Goal: Information Seeking & Learning: Learn about a topic

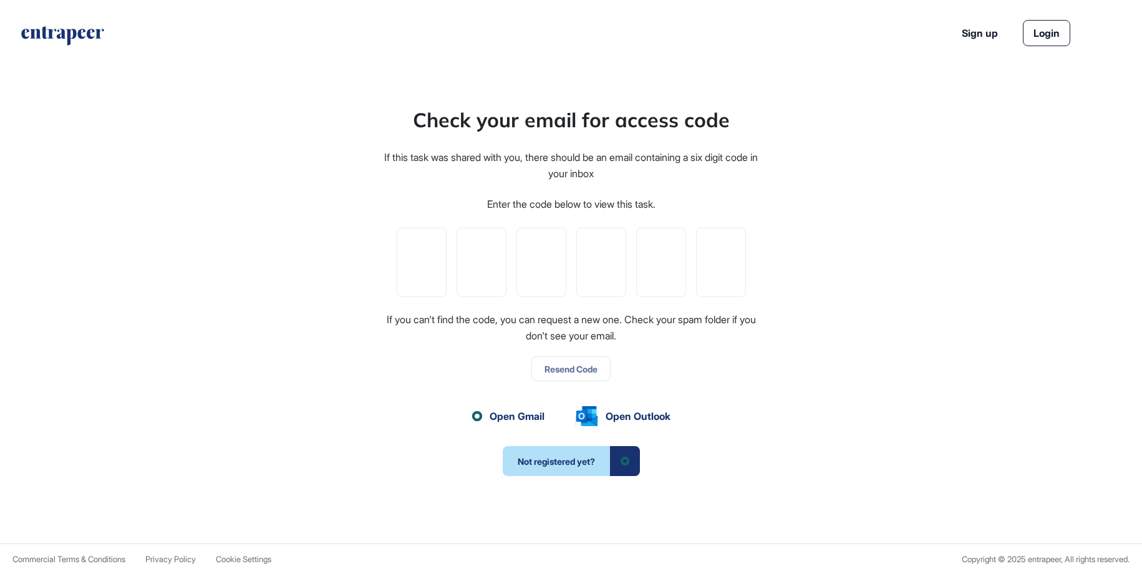
scroll to position [1, 1]
paste input "*"
type input "*"
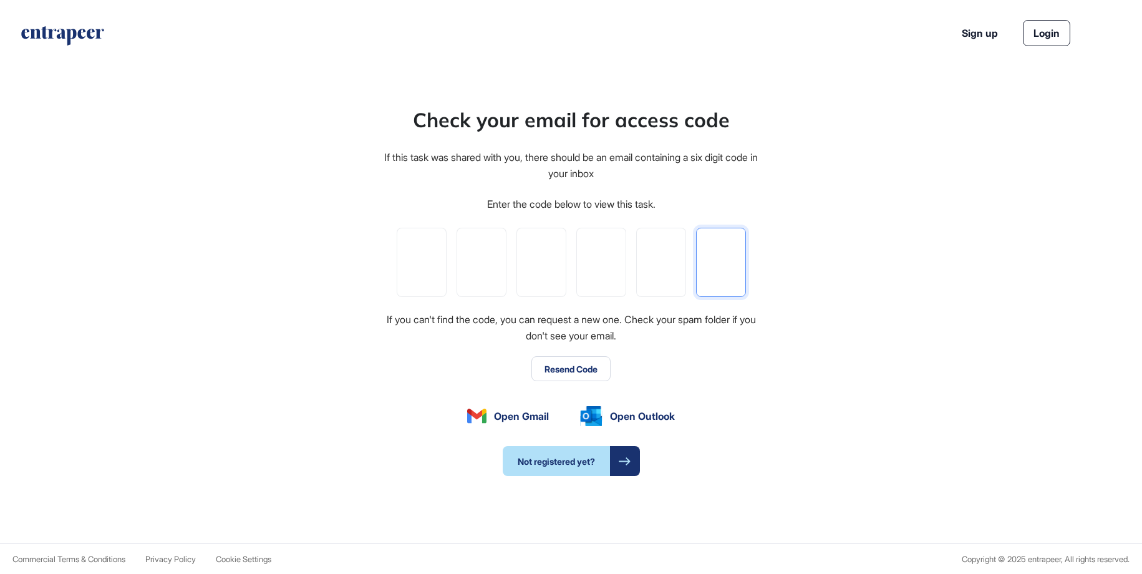
type input "*"
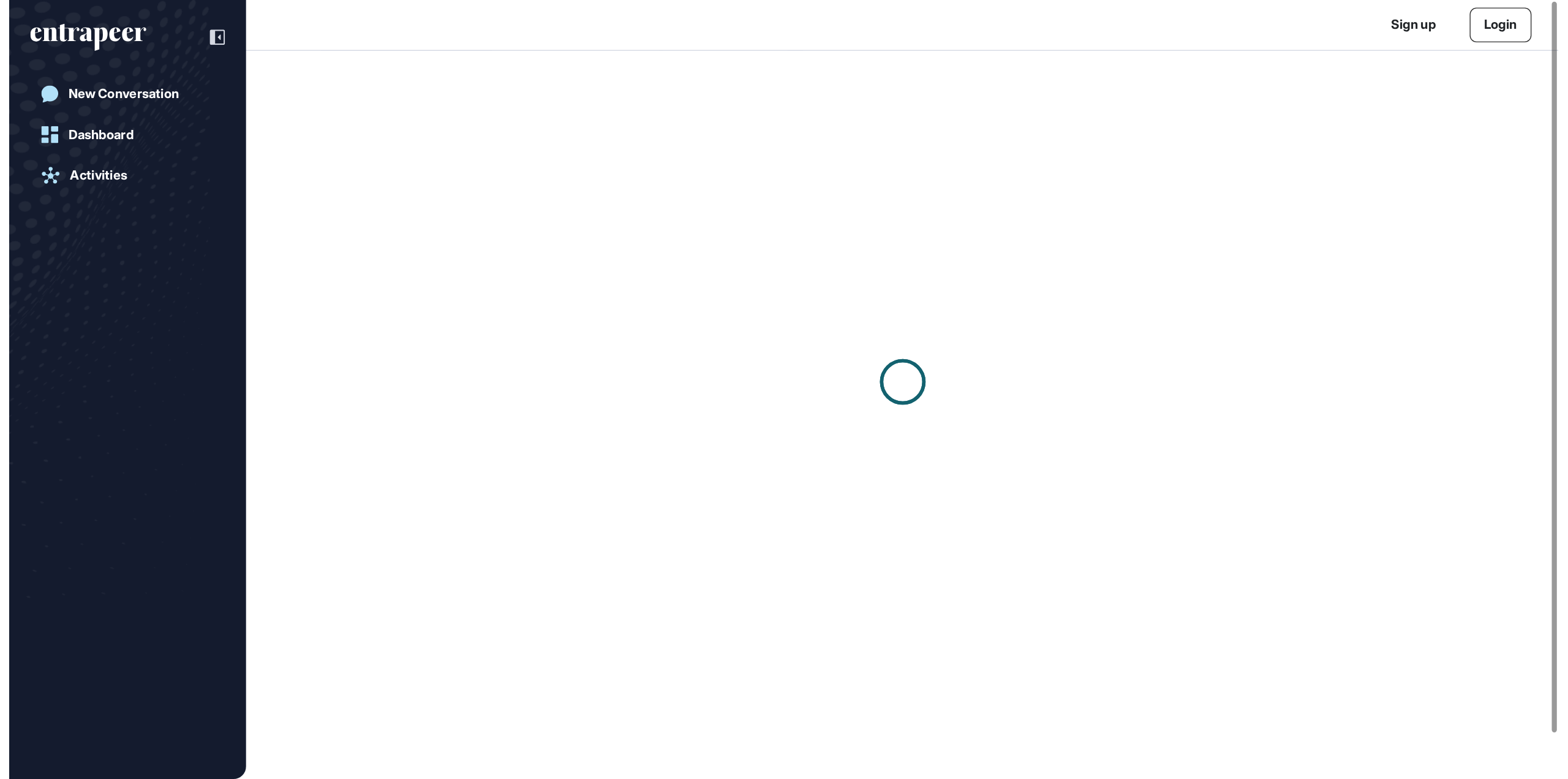
scroll to position [1, 1]
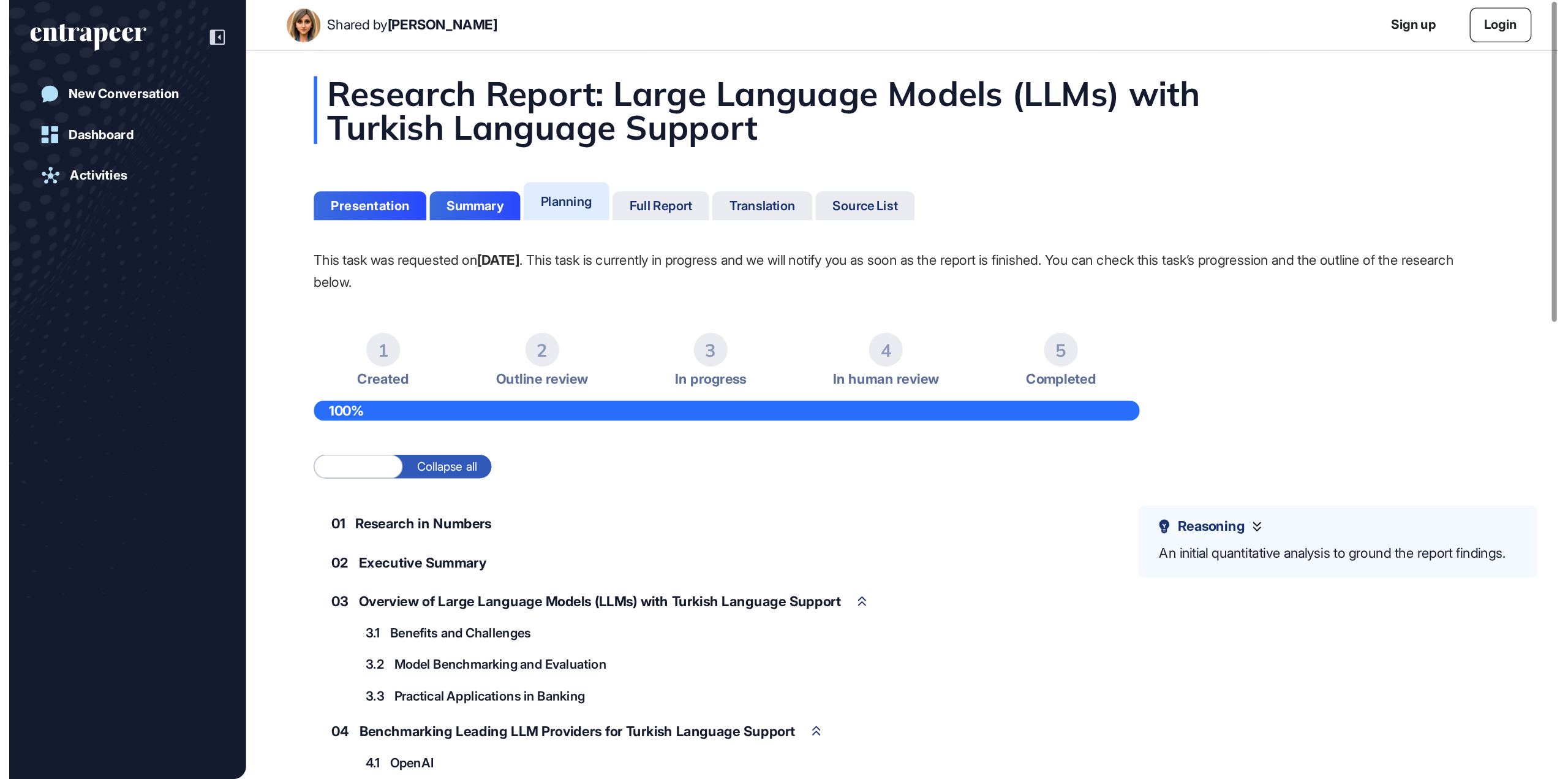
scroll to position [779, 1568]
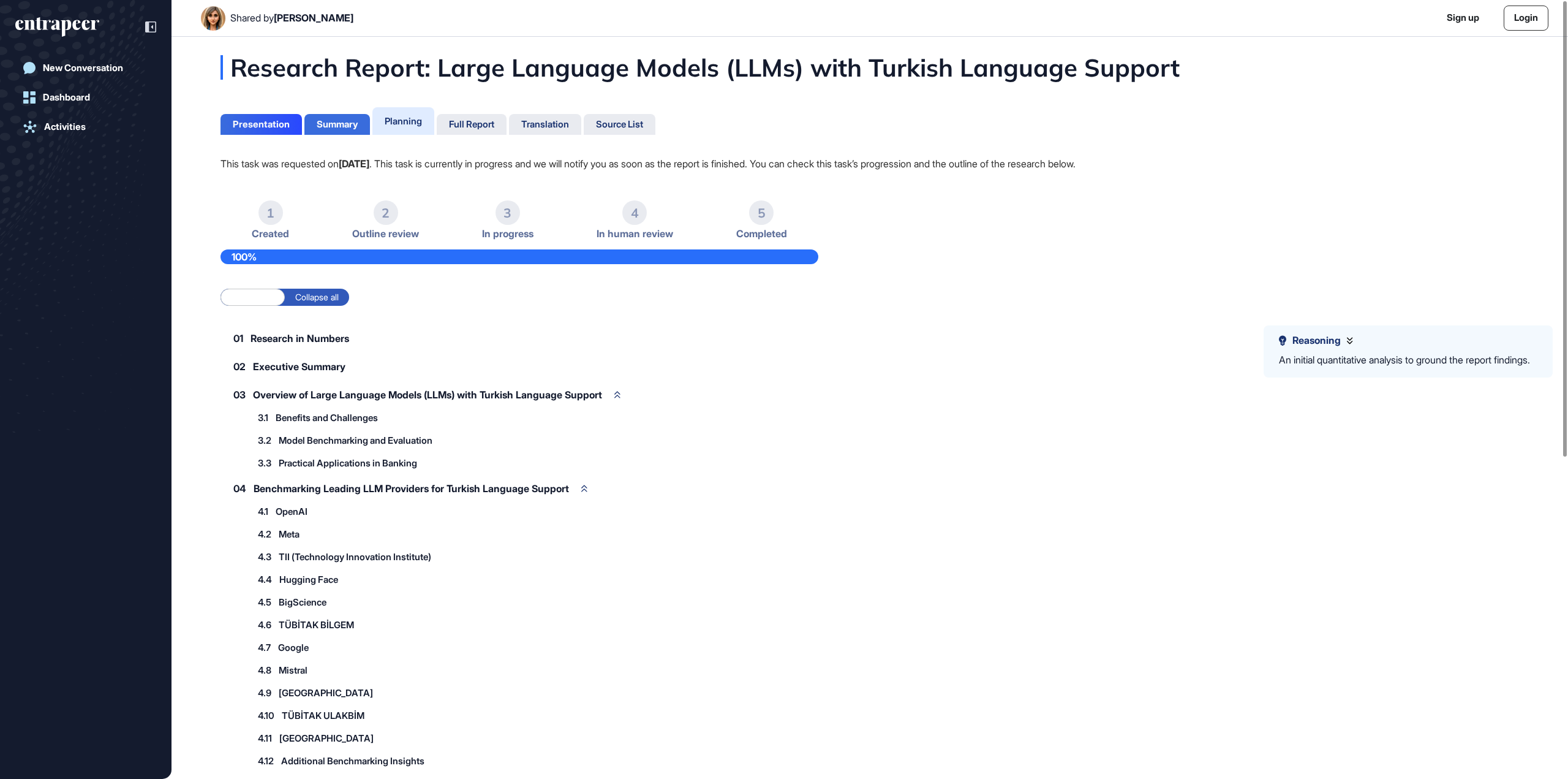
click at [328, 123] on div "Summary" at bounding box center [337, 124] width 41 height 11
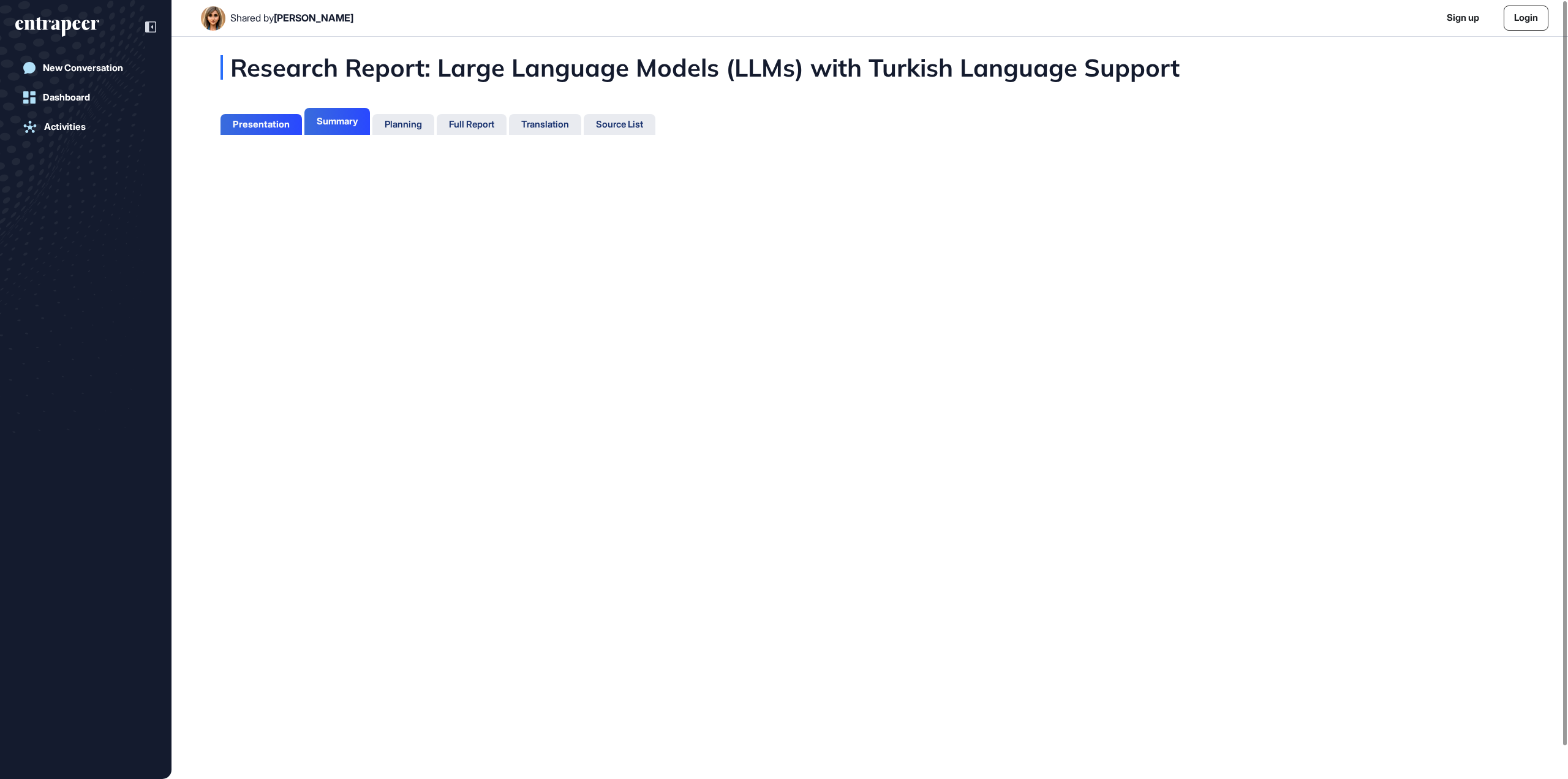
scroll to position [6, 1]
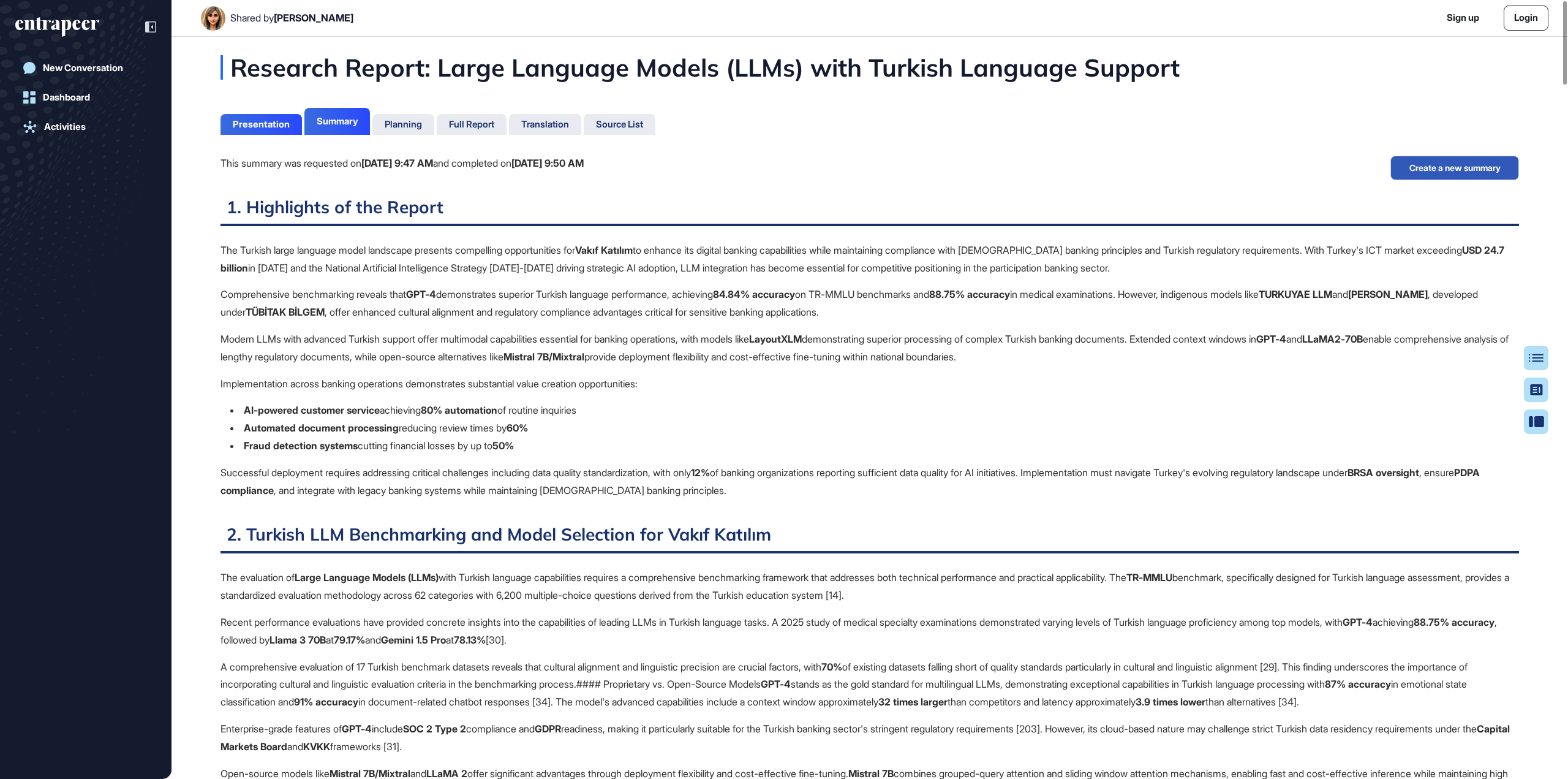
scroll to position [6, 1]
click at [268, 124] on div "Presentation" at bounding box center [261, 124] width 57 height 11
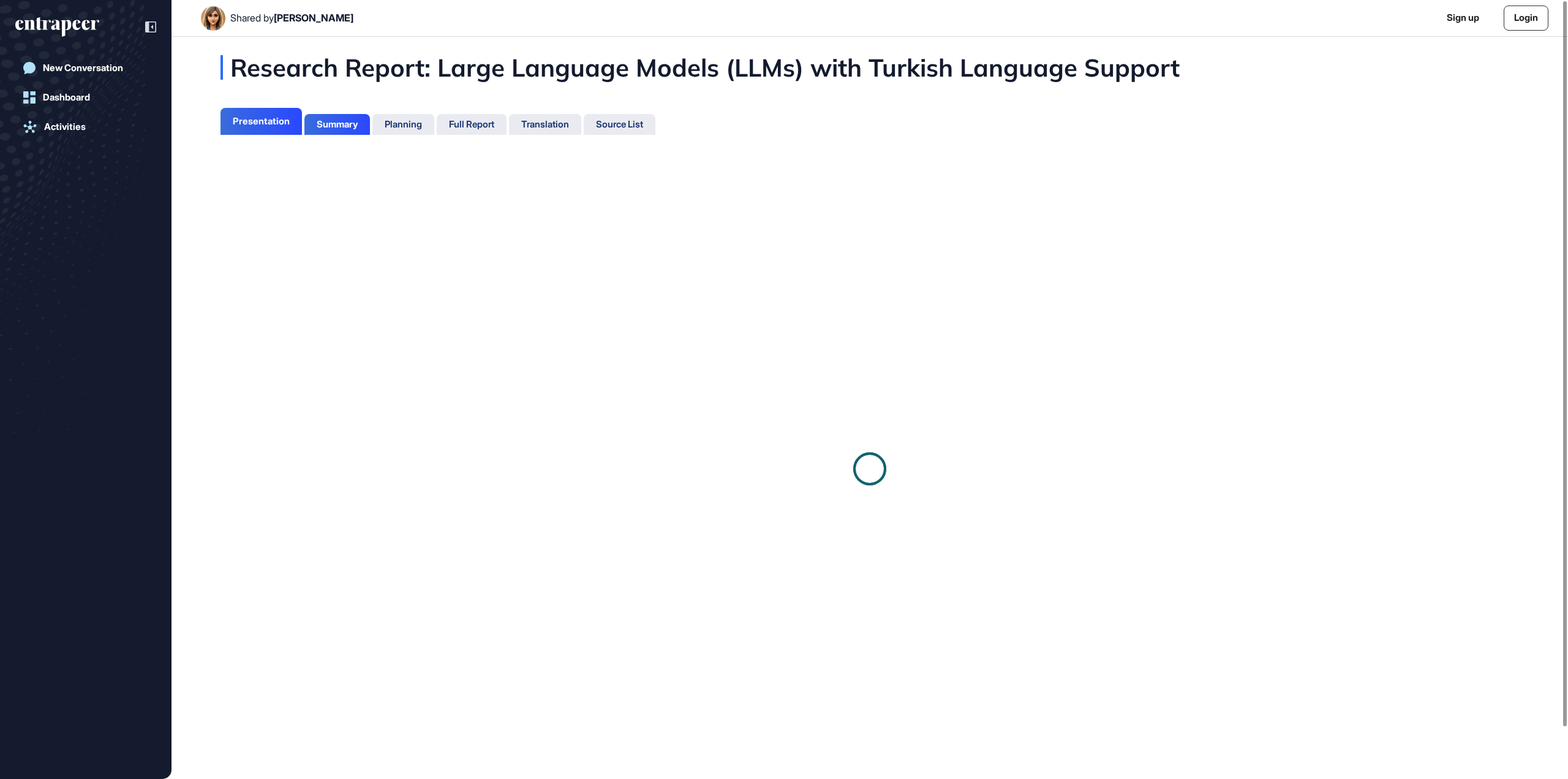
scroll to position [6, 1]
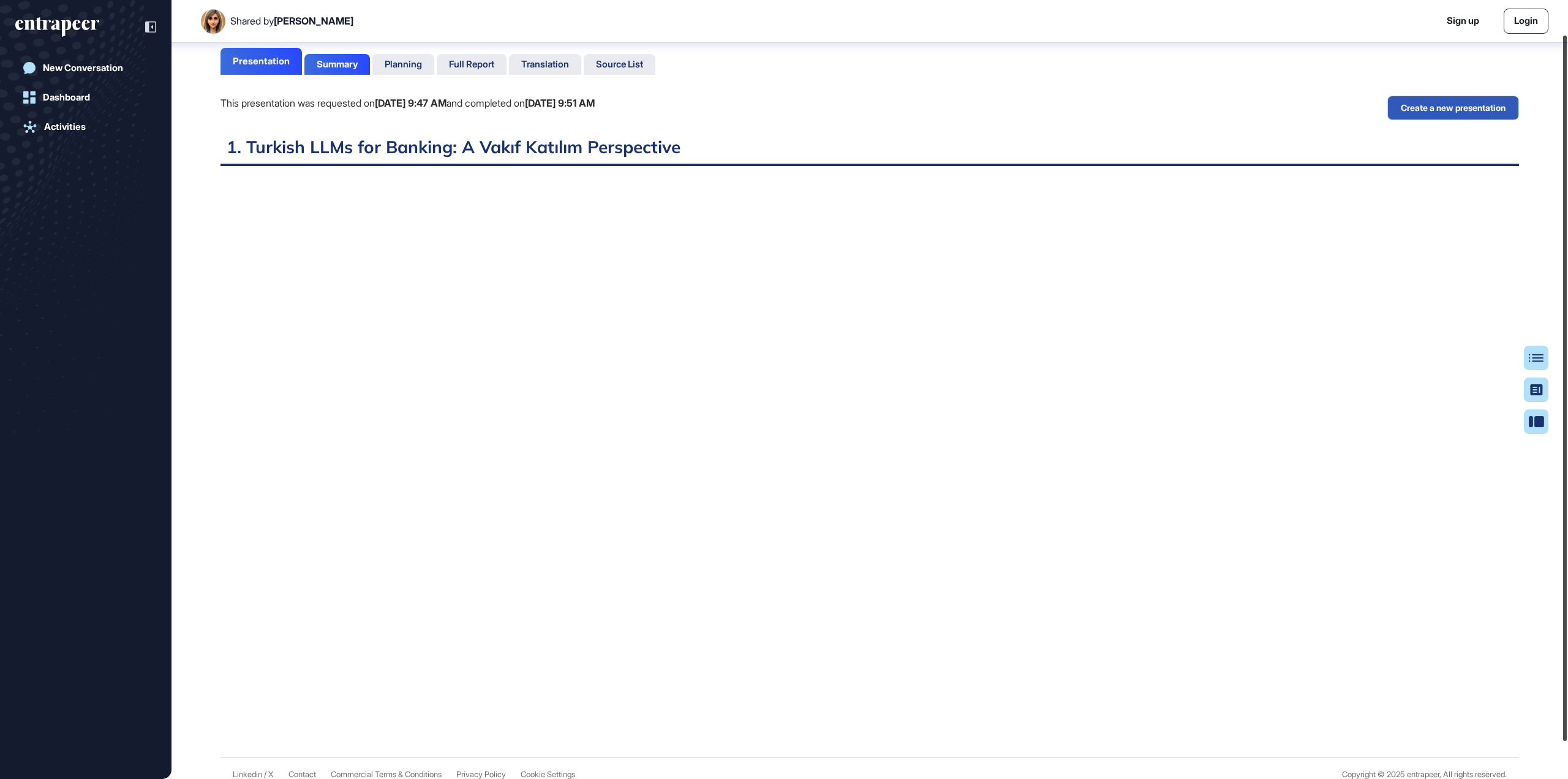
scroll to position [20, 0]
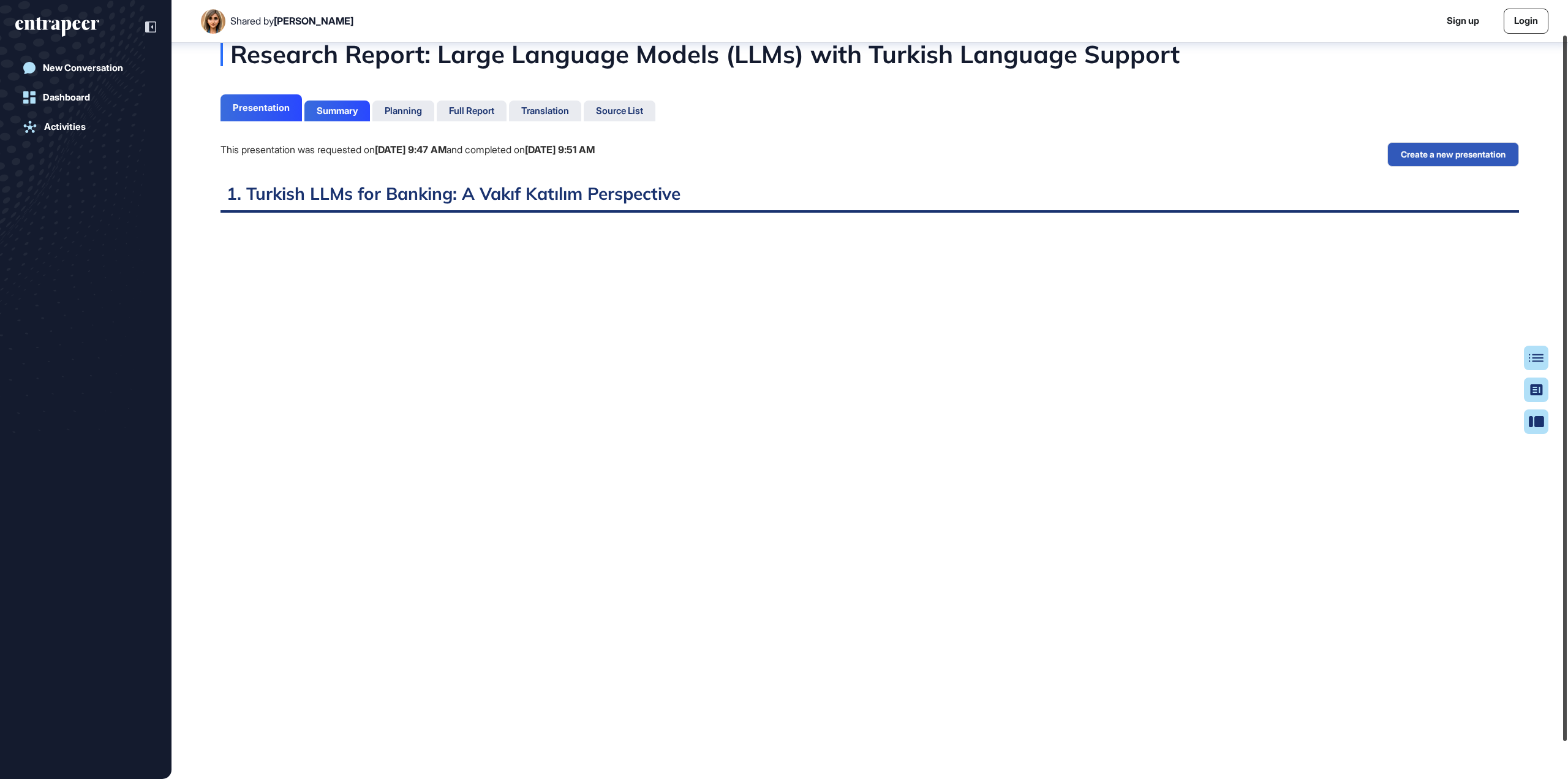
drag, startPoint x: 1565, startPoint y: 172, endPoint x: 1568, endPoint y: 131, distance: 41.1
click at [1121, 131] on div at bounding box center [1565, 388] width 4 height 705
click at [345, 104] on div "Summary" at bounding box center [337, 110] width 66 height 21
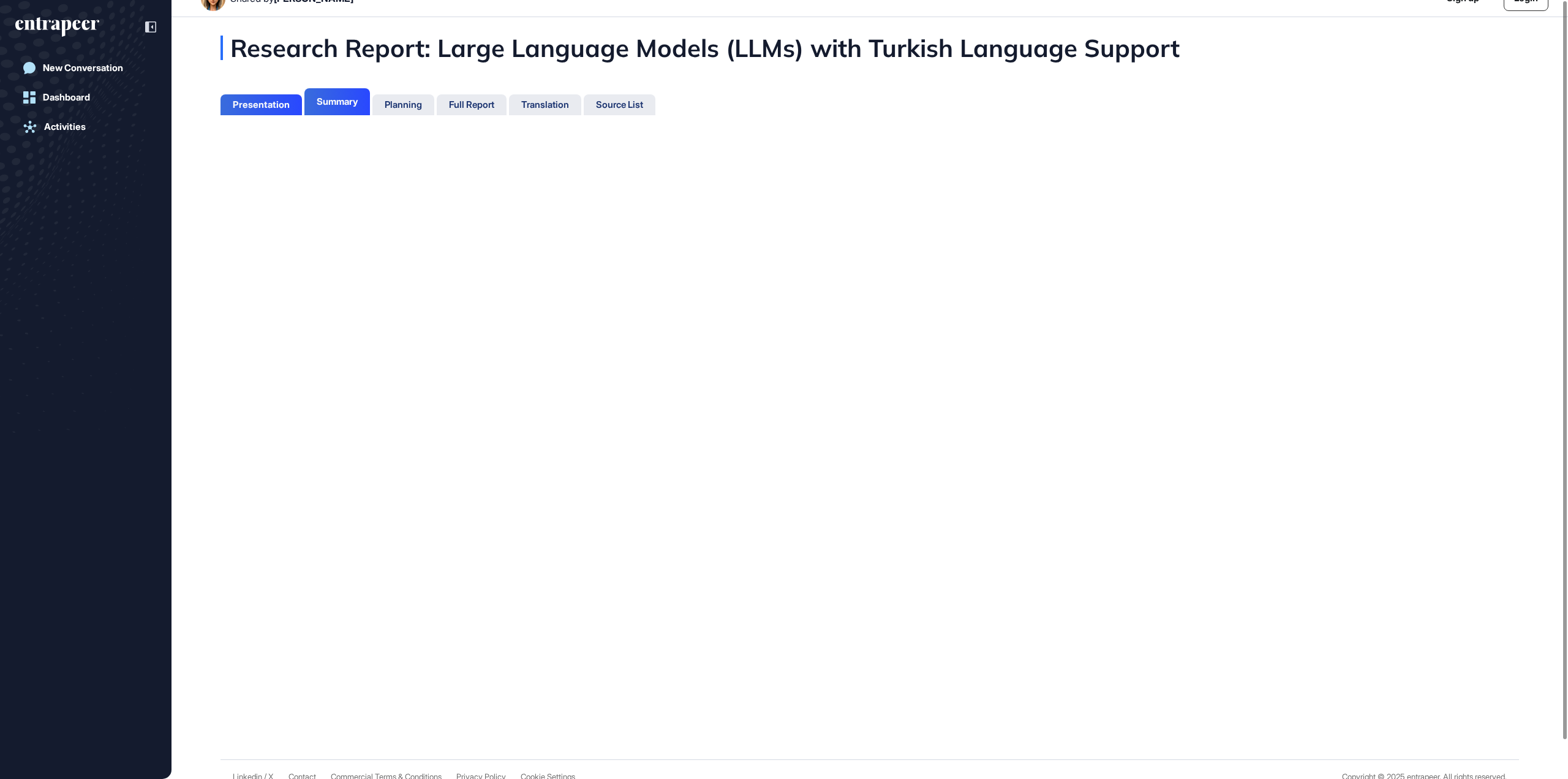
scroll to position [6, 1]
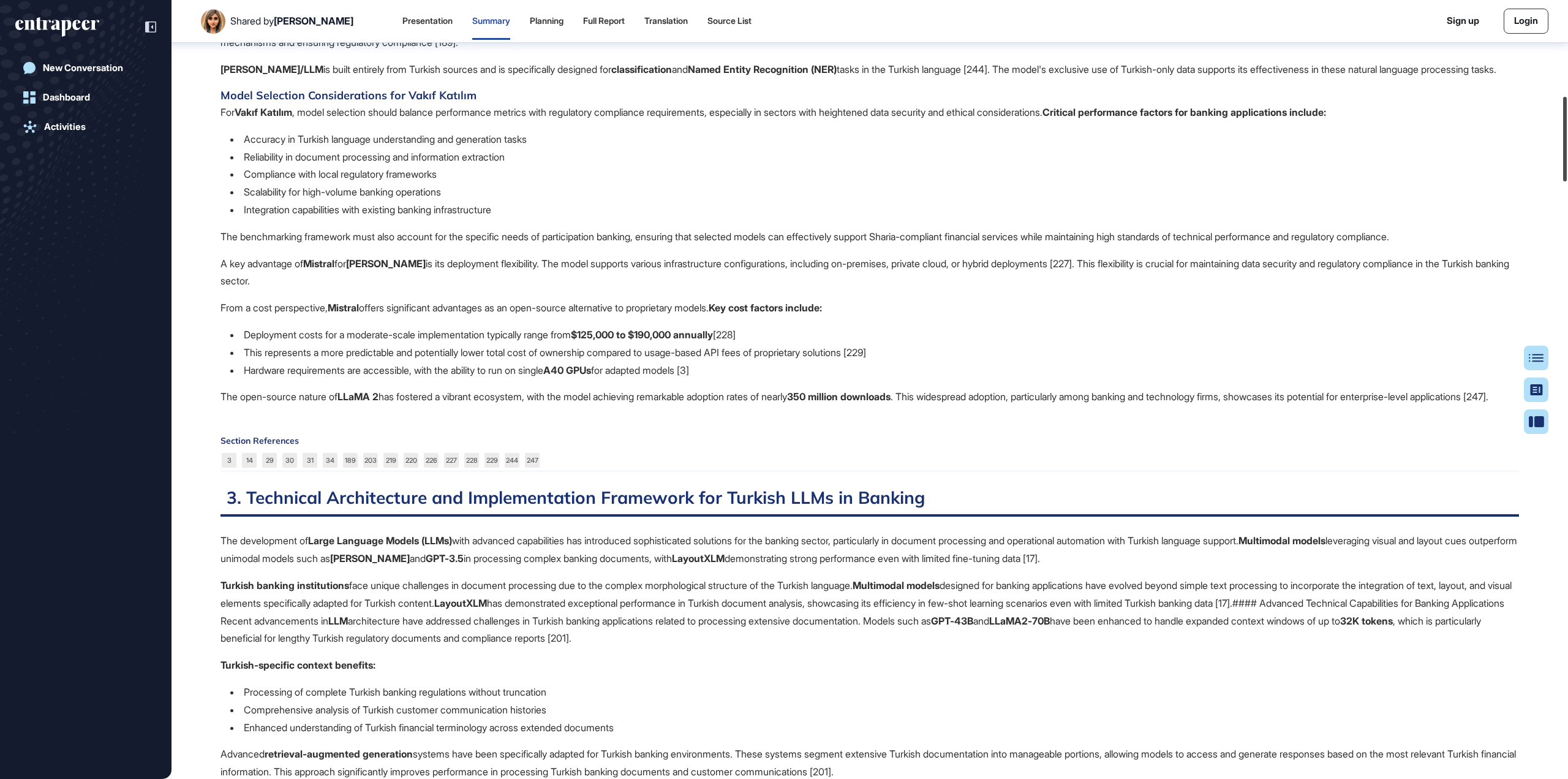
scroll to position [951, 0]
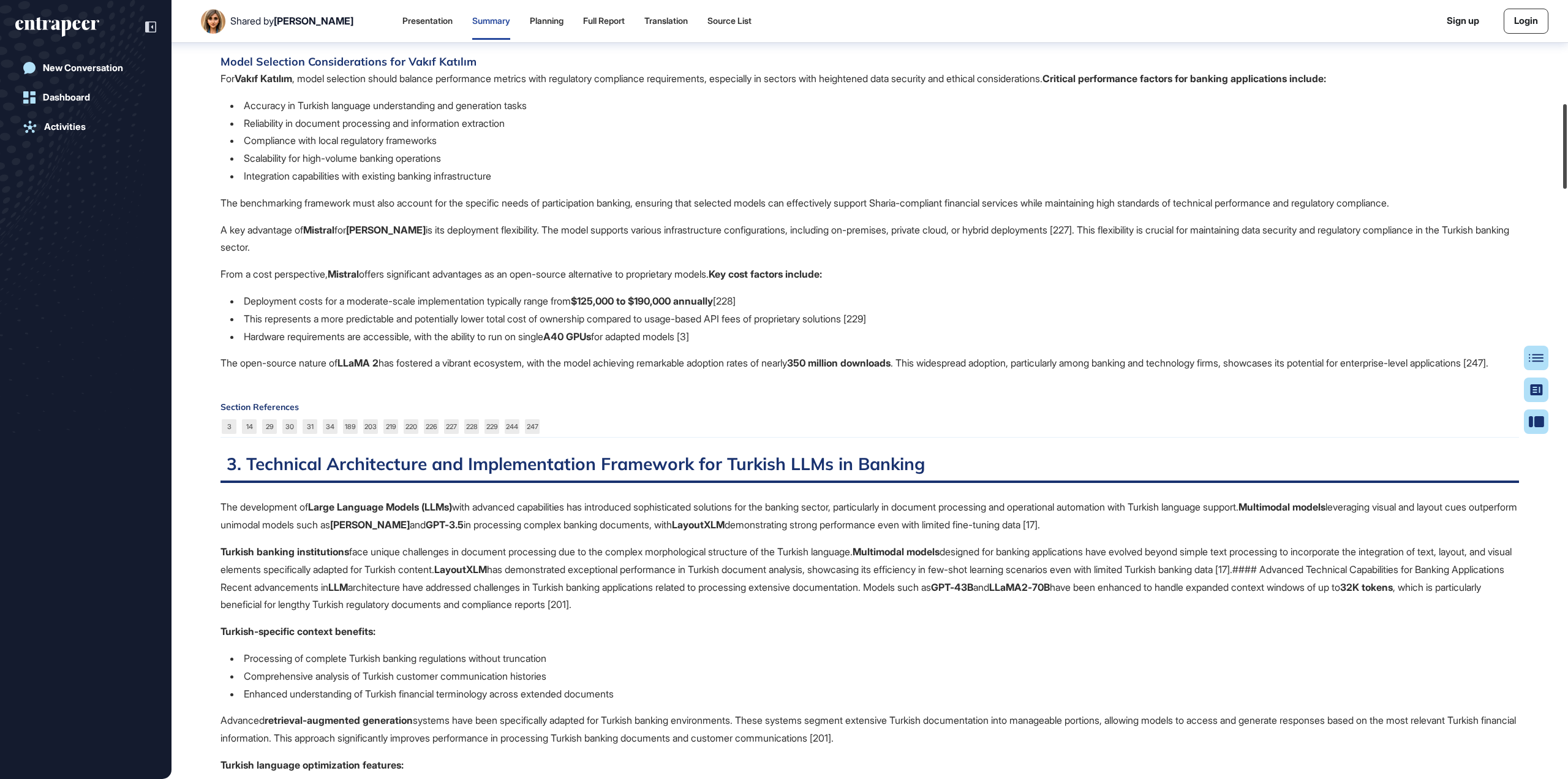
drag, startPoint x: 1564, startPoint y: 74, endPoint x: 1568, endPoint y: 177, distance: 103.1
click at [1121, 177] on div at bounding box center [1565, 146] width 4 height 84
click at [230, 433] on link "3" at bounding box center [229, 425] width 15 height 15
click at [255, 433] on link "14" at bounding box center [249, 425] width 15 height 15
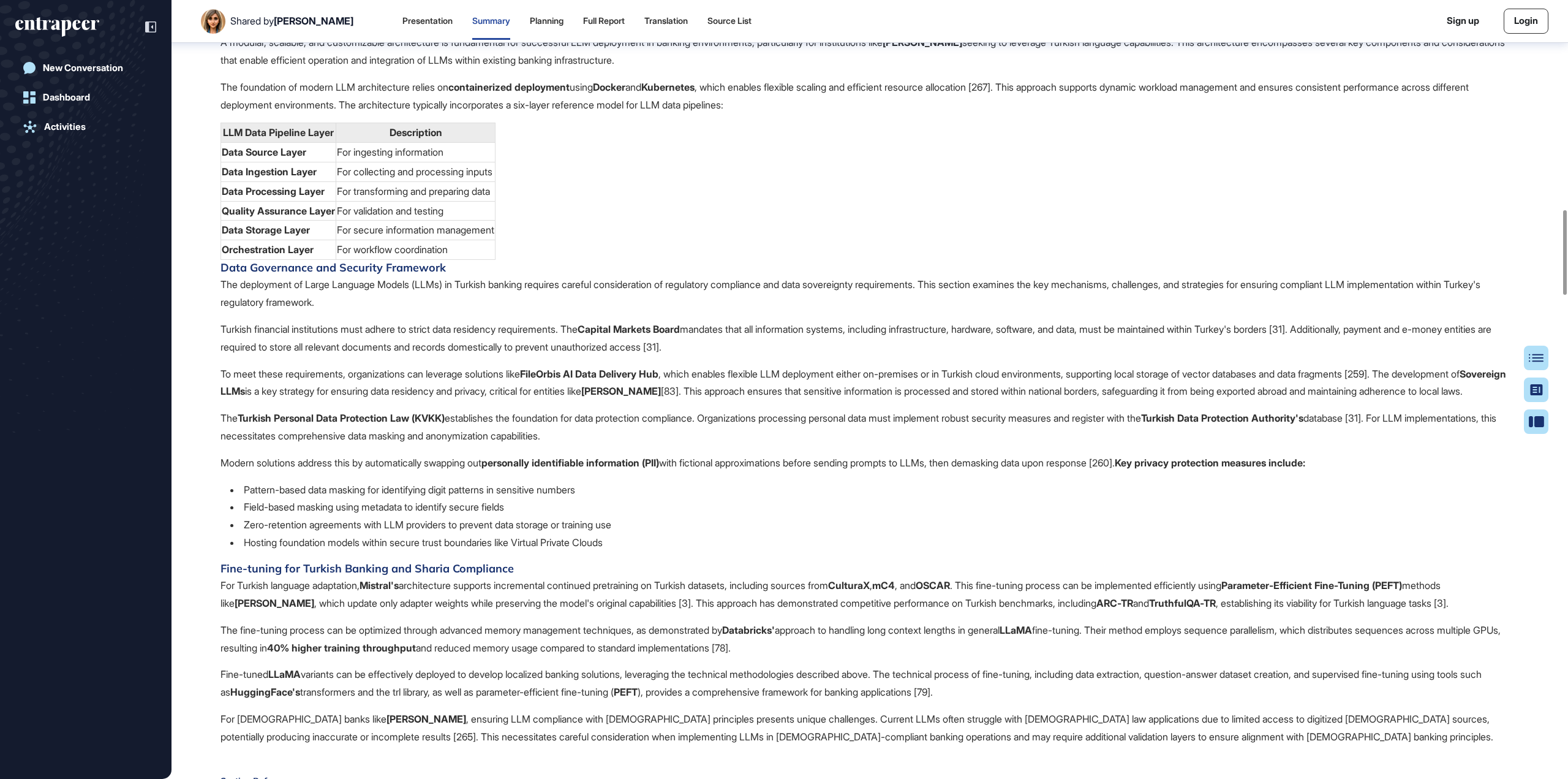
scroll to position [1931, 0]
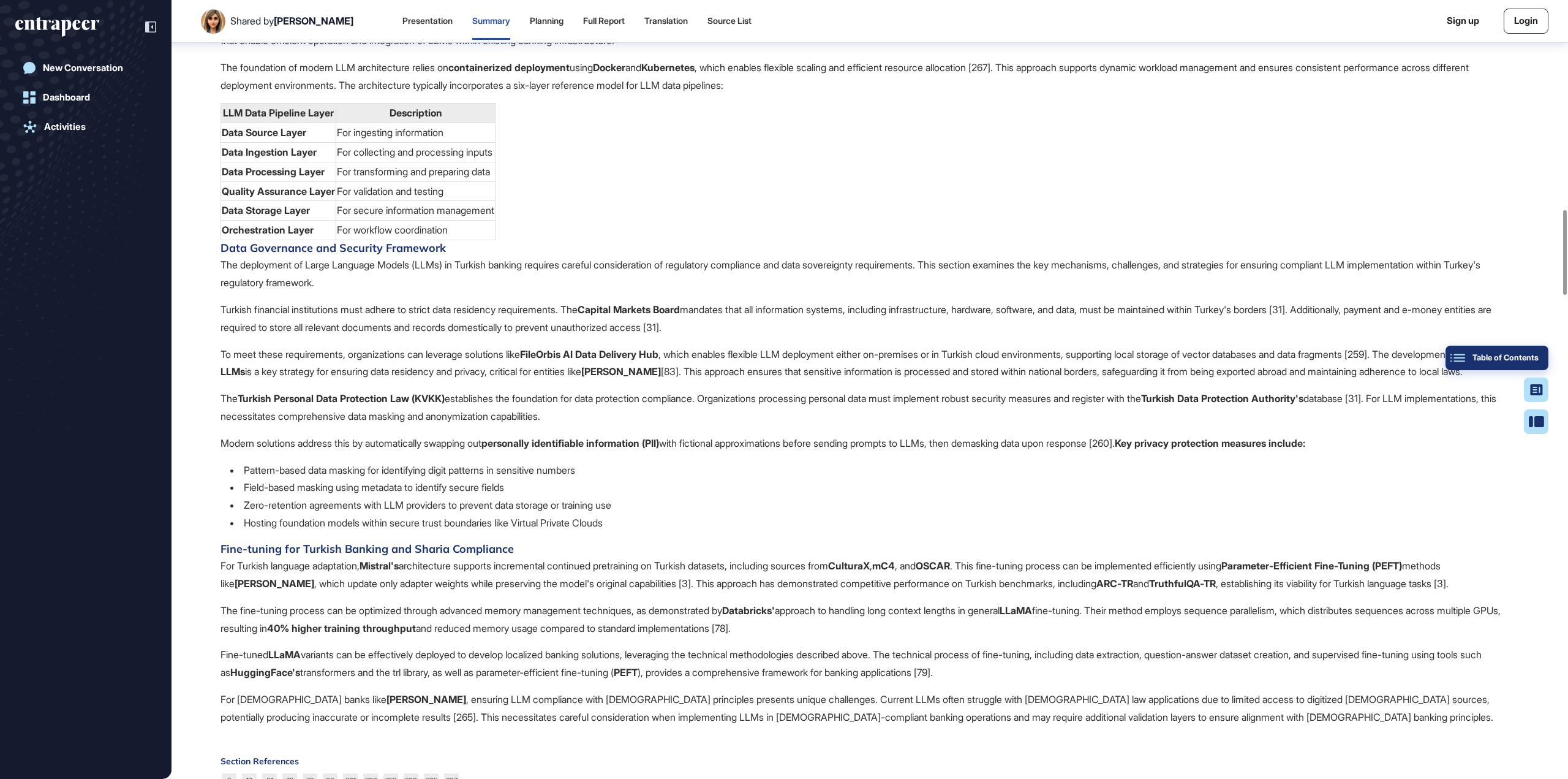
click at [1121, 363] on button "Table of Contents" at bounding box center [1497, 358] width 103 height 25
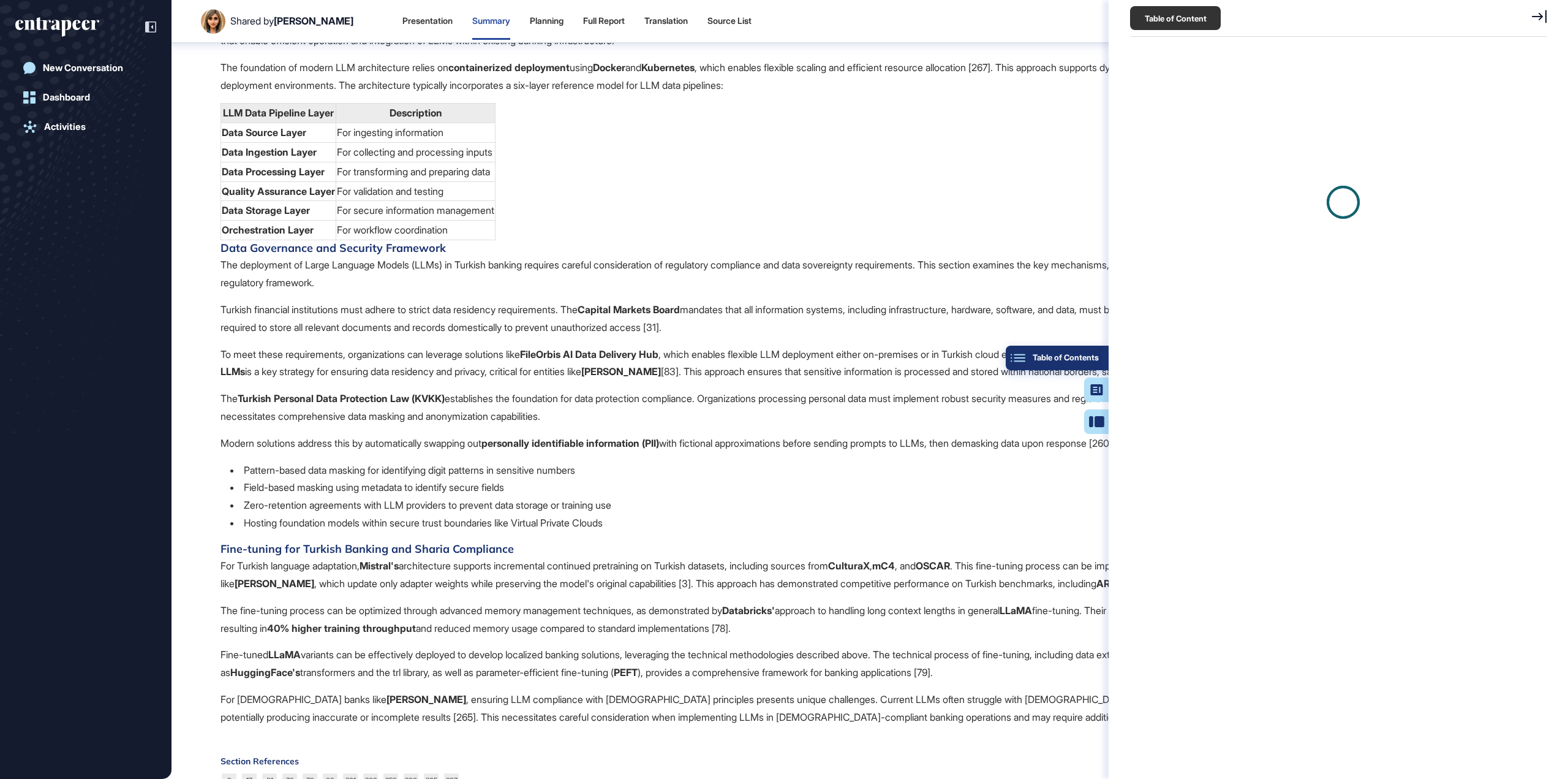
scroll to position [6, 1]
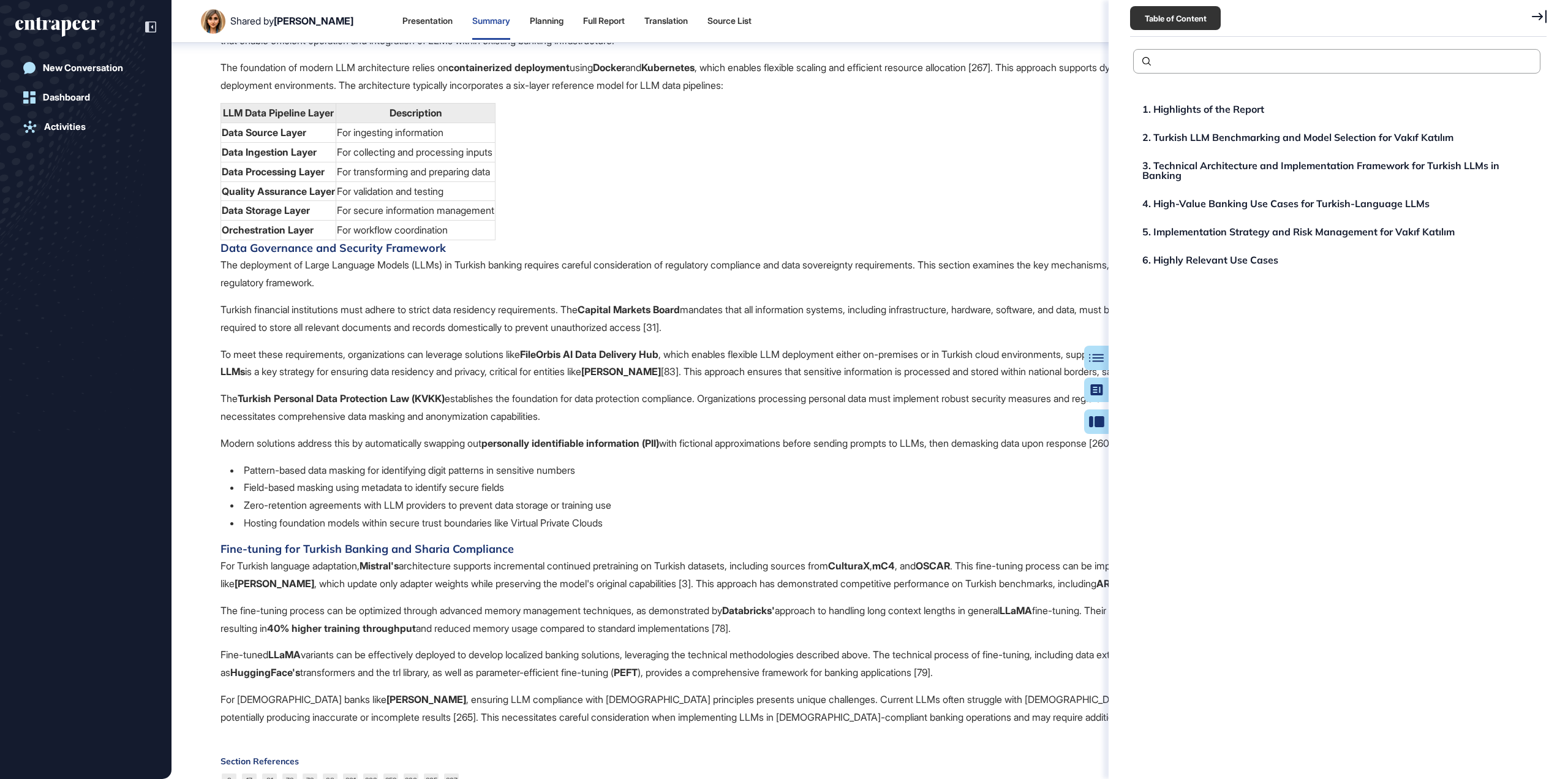
click at [1038, 219] on span "The development of Large Language Models (LLMs) with advanced capabilities has …" at bounding box center [869, 121] width 1299 height 1207
click at [1121, 14] on icon at bounding box center [1539, 17] width 15 height 14
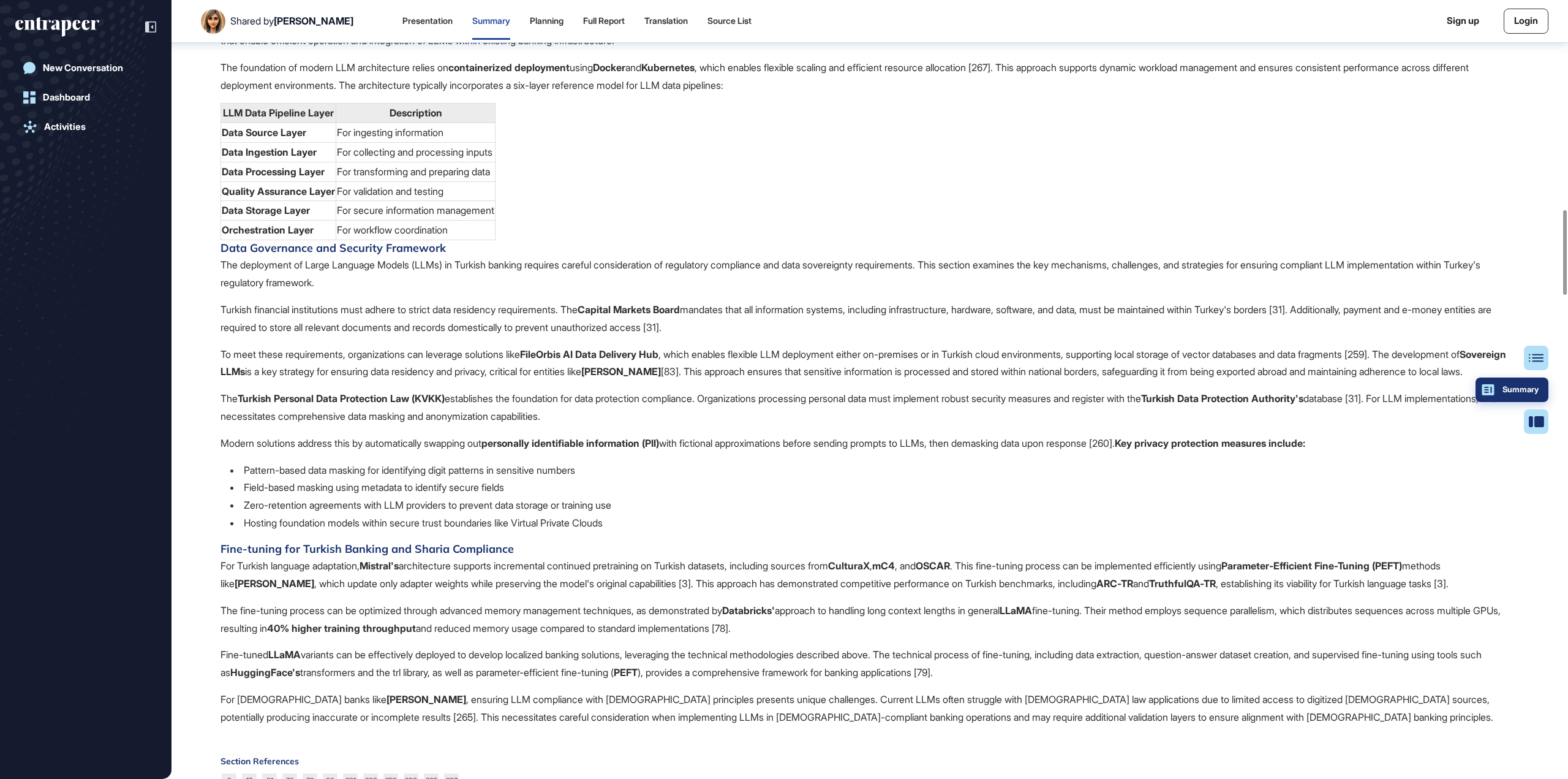
click at [1121, 389] on button "Summary" at bounding box center [1512, 389] width 73 height 25
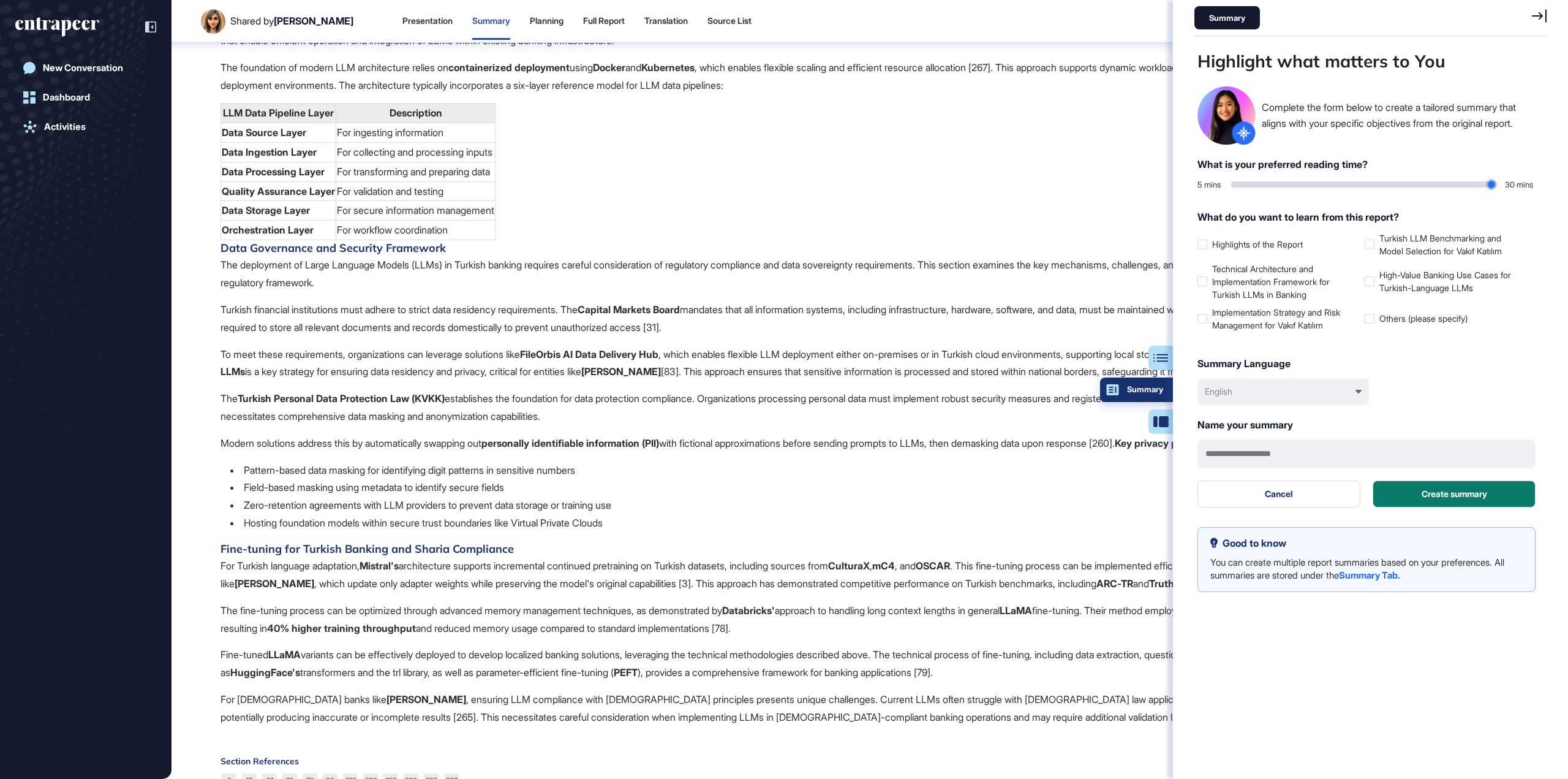
scroll to position [717, 356]
click at [1121, 454] on input "text" at bounding box center [1375, 453] width 356 height 28
click at [1121, 506] on button "Create summary" at bounding box center [1467, 493] width 172 height 27
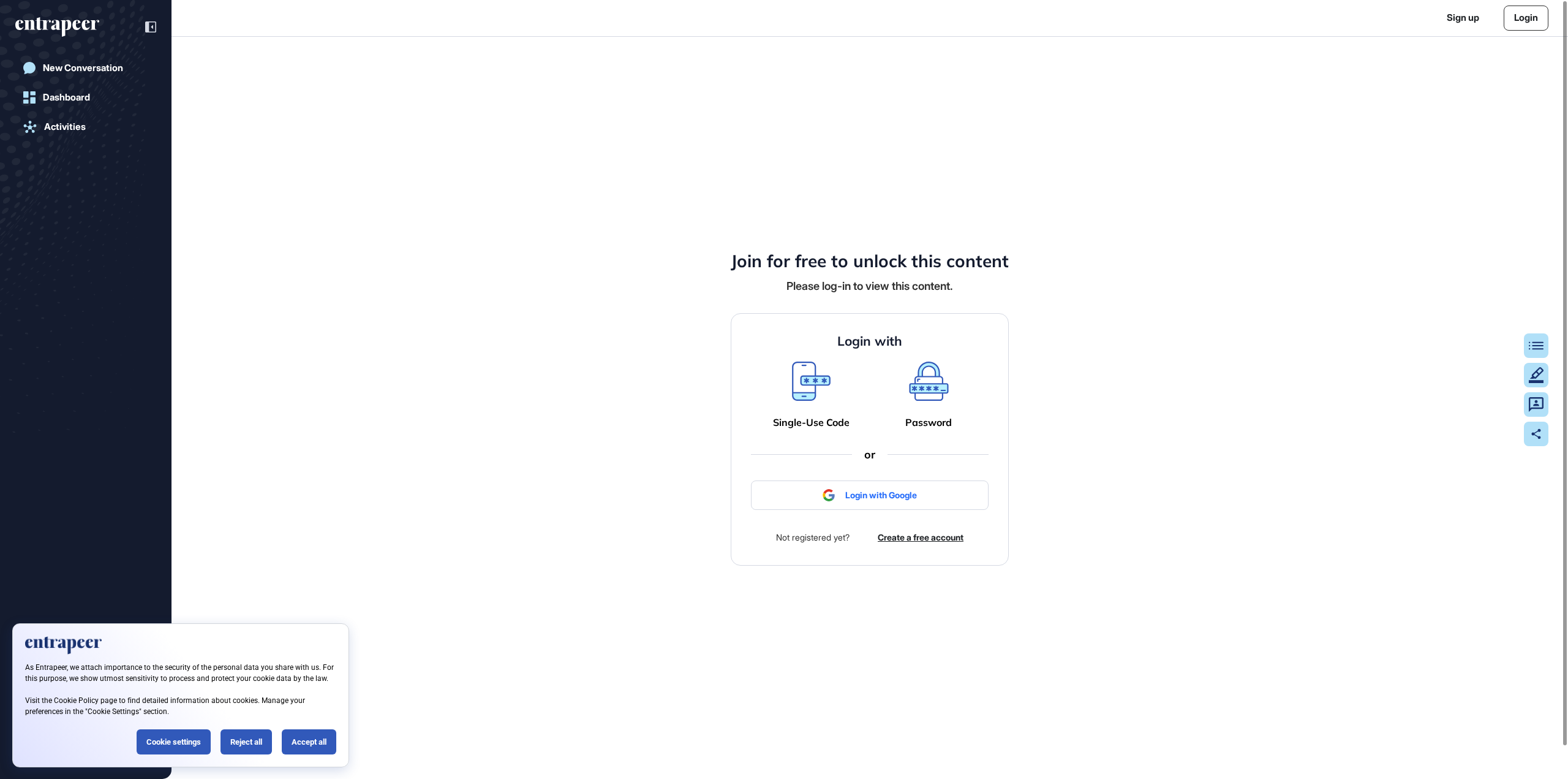
click at [528, 282] on div "Join for free to unlock this content Please log-in to view this content. Login …" at bounding box center [870, 407] width 1397 height 742
click at [92, 73] on div "New Conversation" at bounding box center [84, 68] width 81 height 11
click at [71, 100] on div "Dashboard" at bounding box center [67, 97] width 47 height 11
click at [56, 23] on icon "entrapeer-logo" at bounding box center [53, 25] width 75 height 11
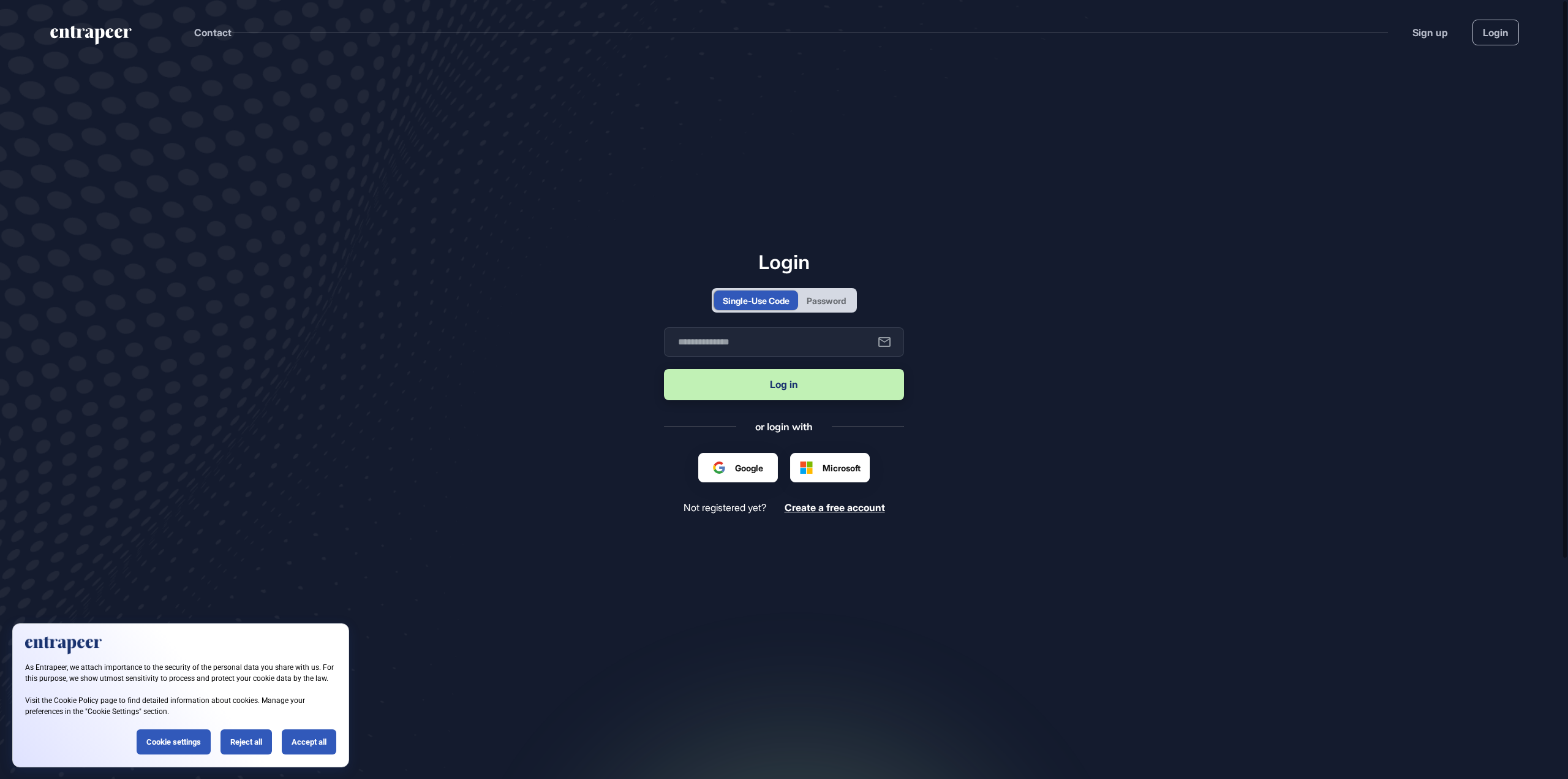
scroll to position [1, 1]
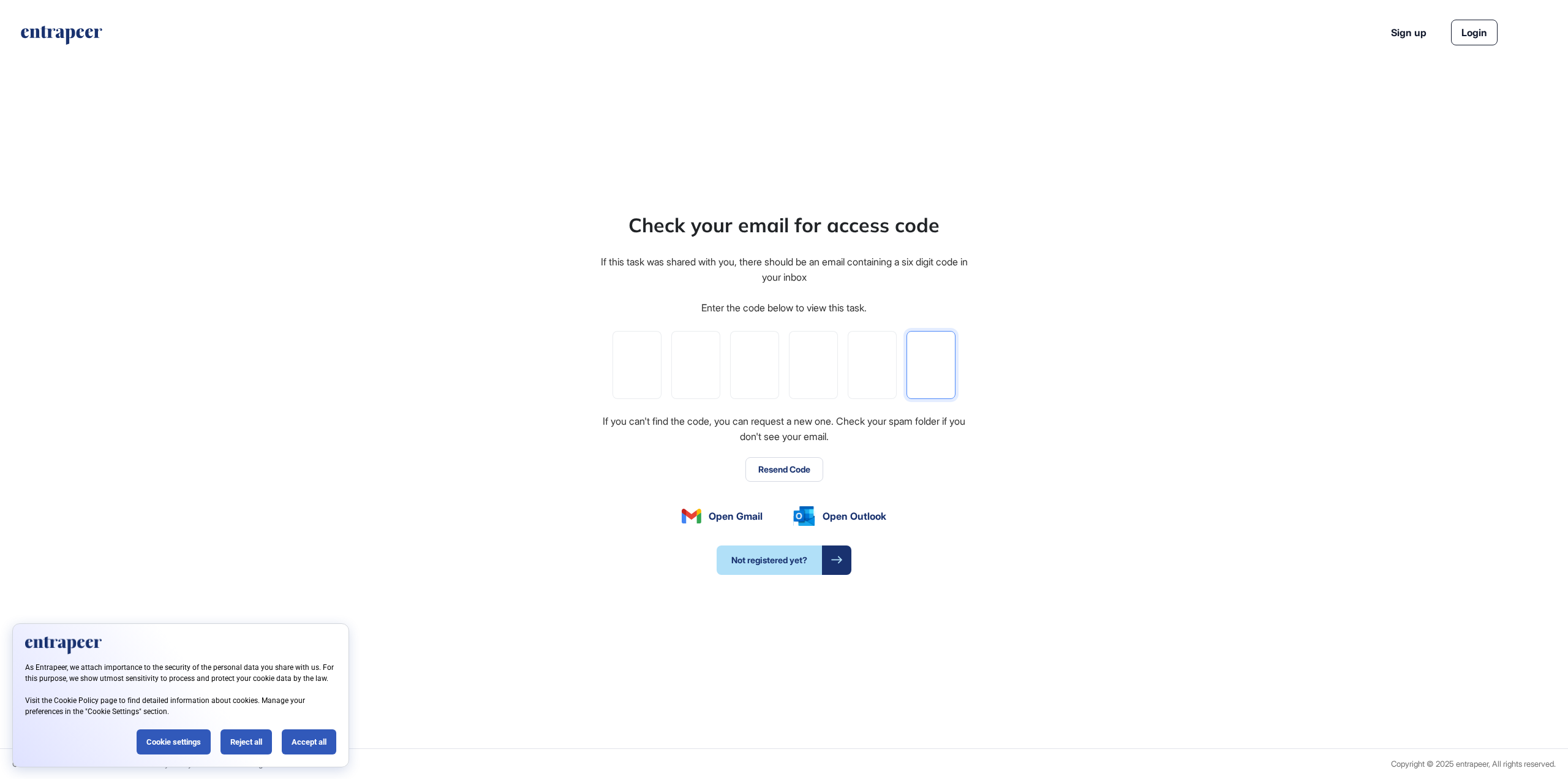
paste input "*"
type input "*"
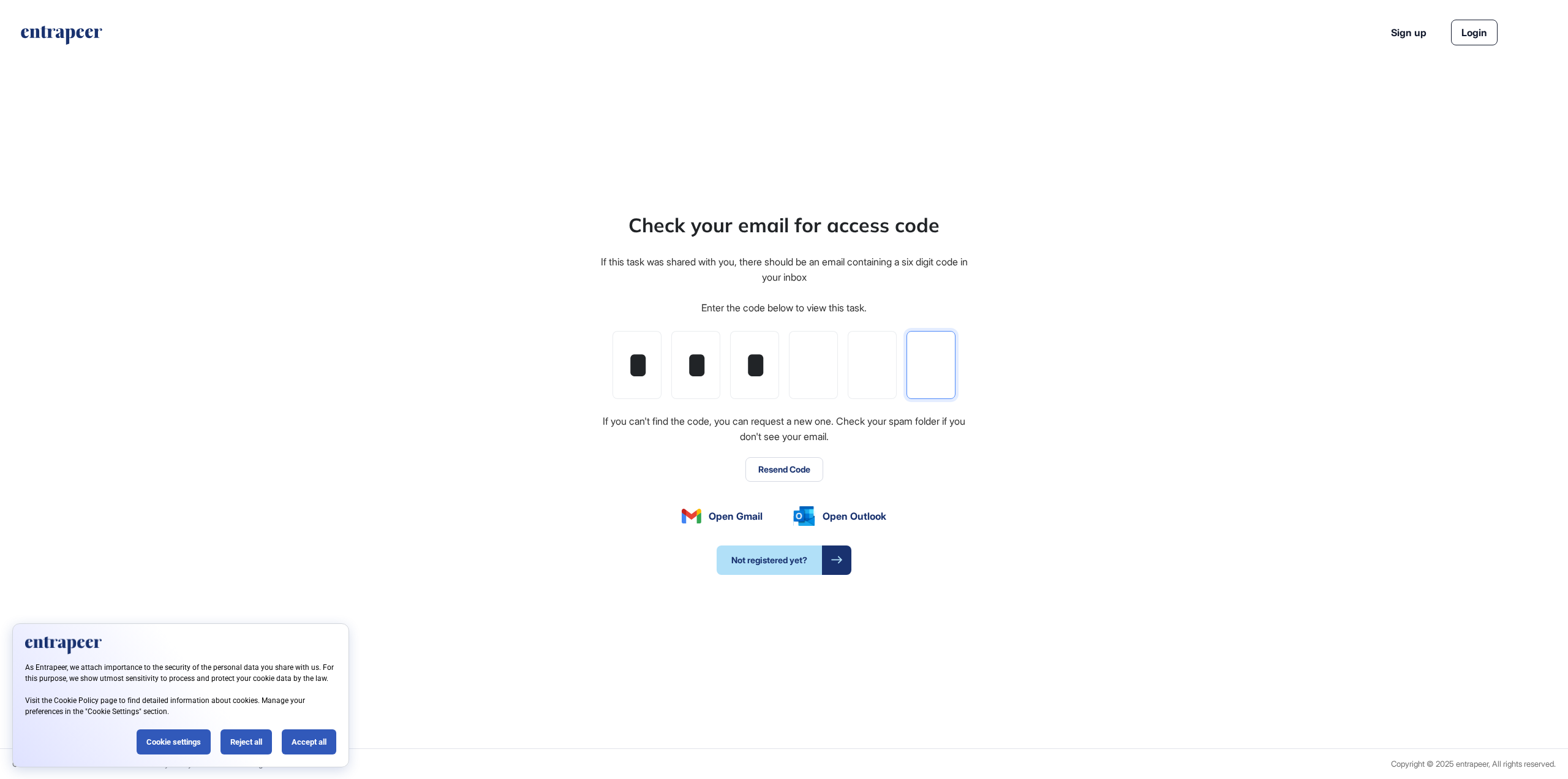
type input "*"
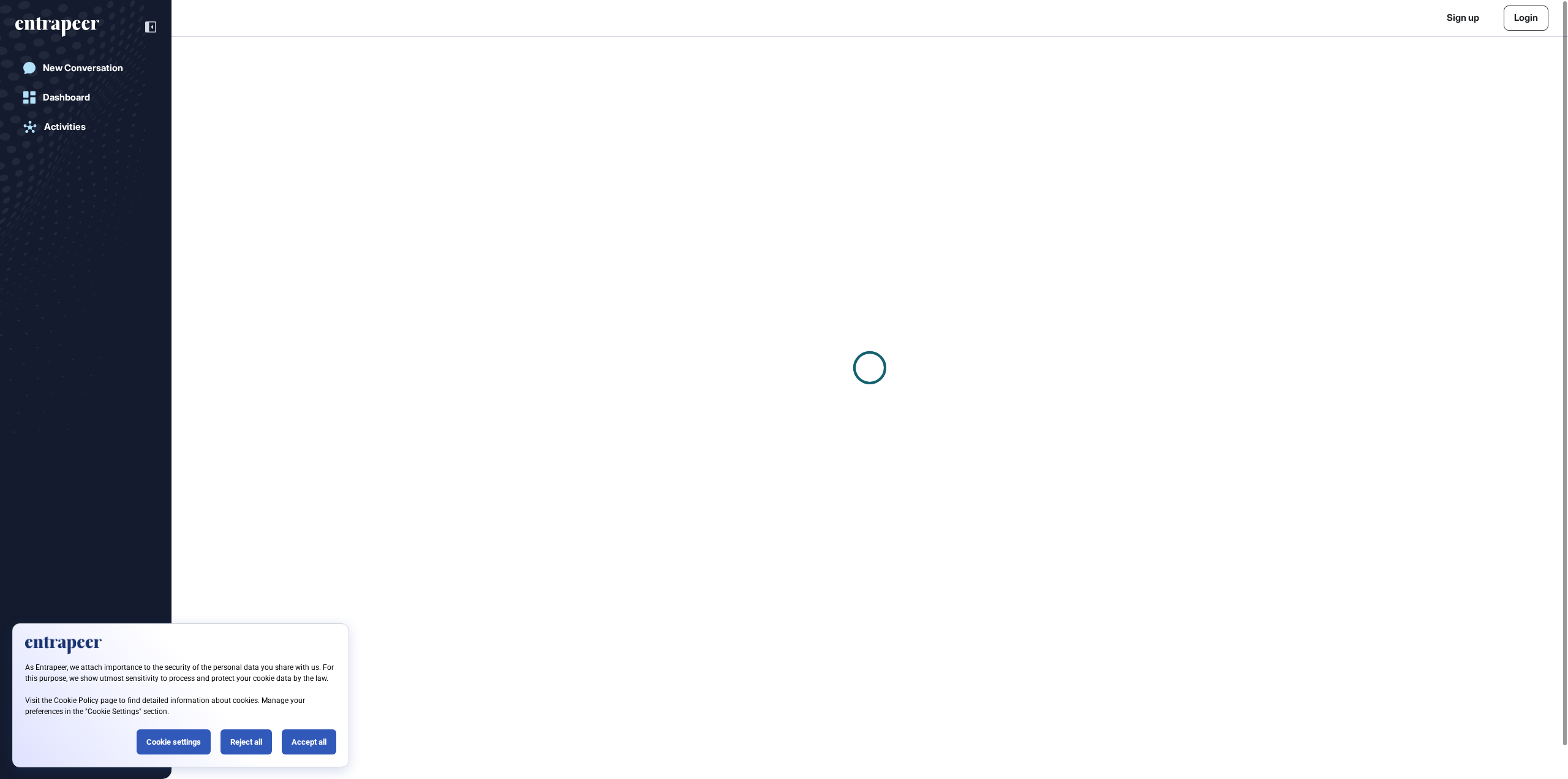
scroll to position [1, 1]
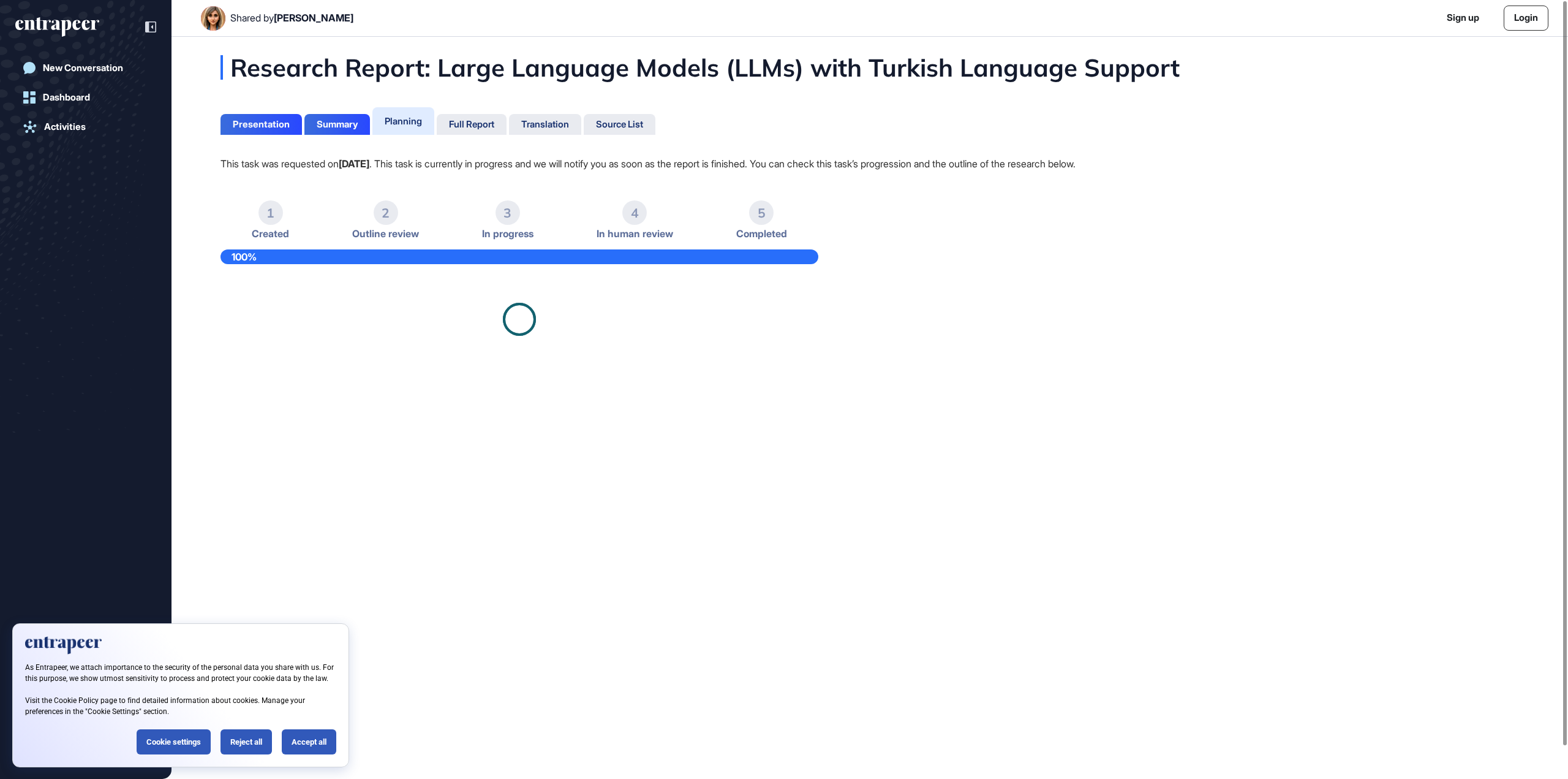
drag, startPoint x: 234, startPoint y: 743, endPoint x: 247, endPoint y: 746, distance: 13.3
click at [234, 744] on div "Reject all" at bounding box center [246, 742] width 51 height 26
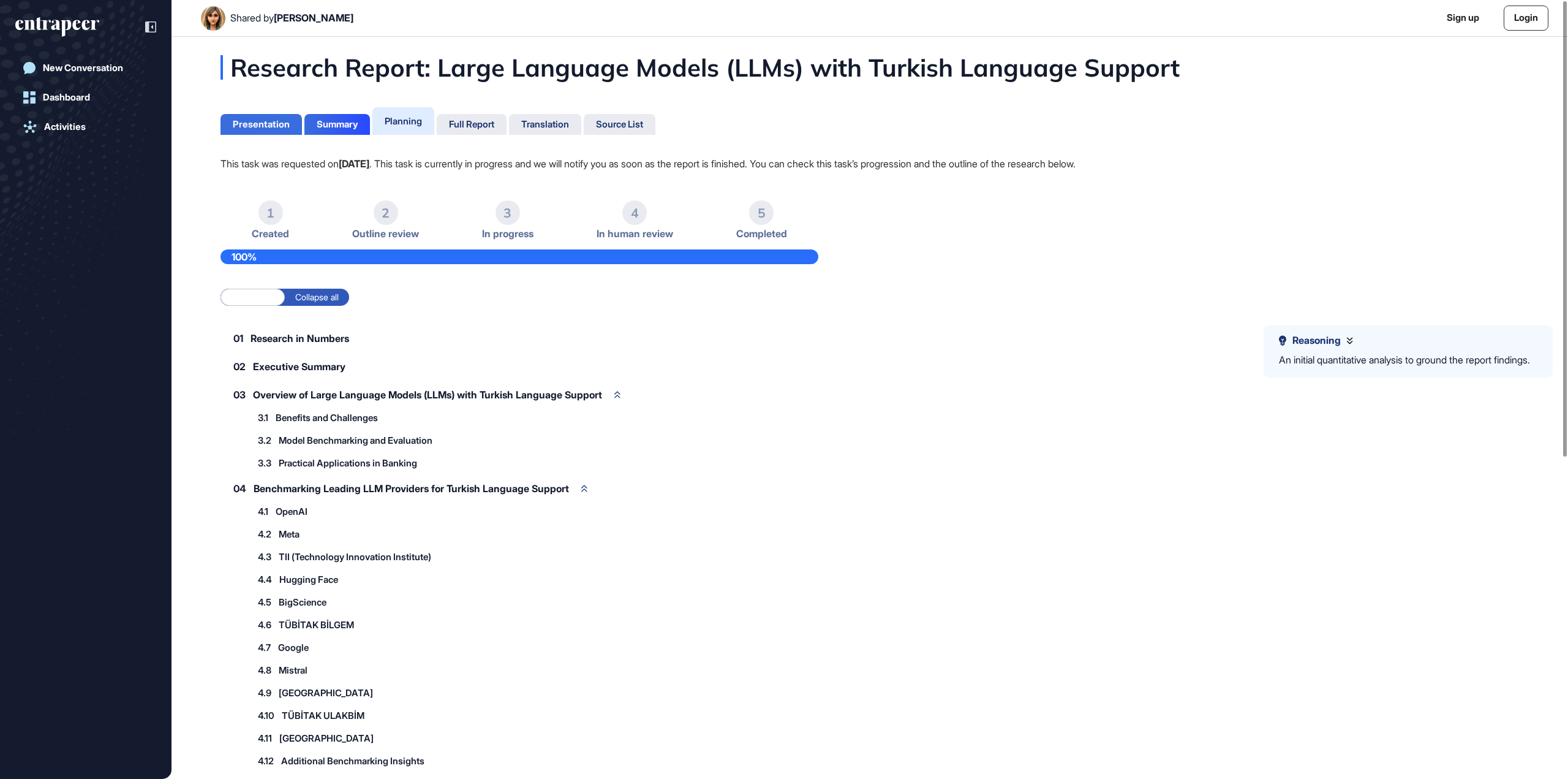
click at [253, 128] on div "Presentation" at bounding box center [261, 124] width 57 height 11
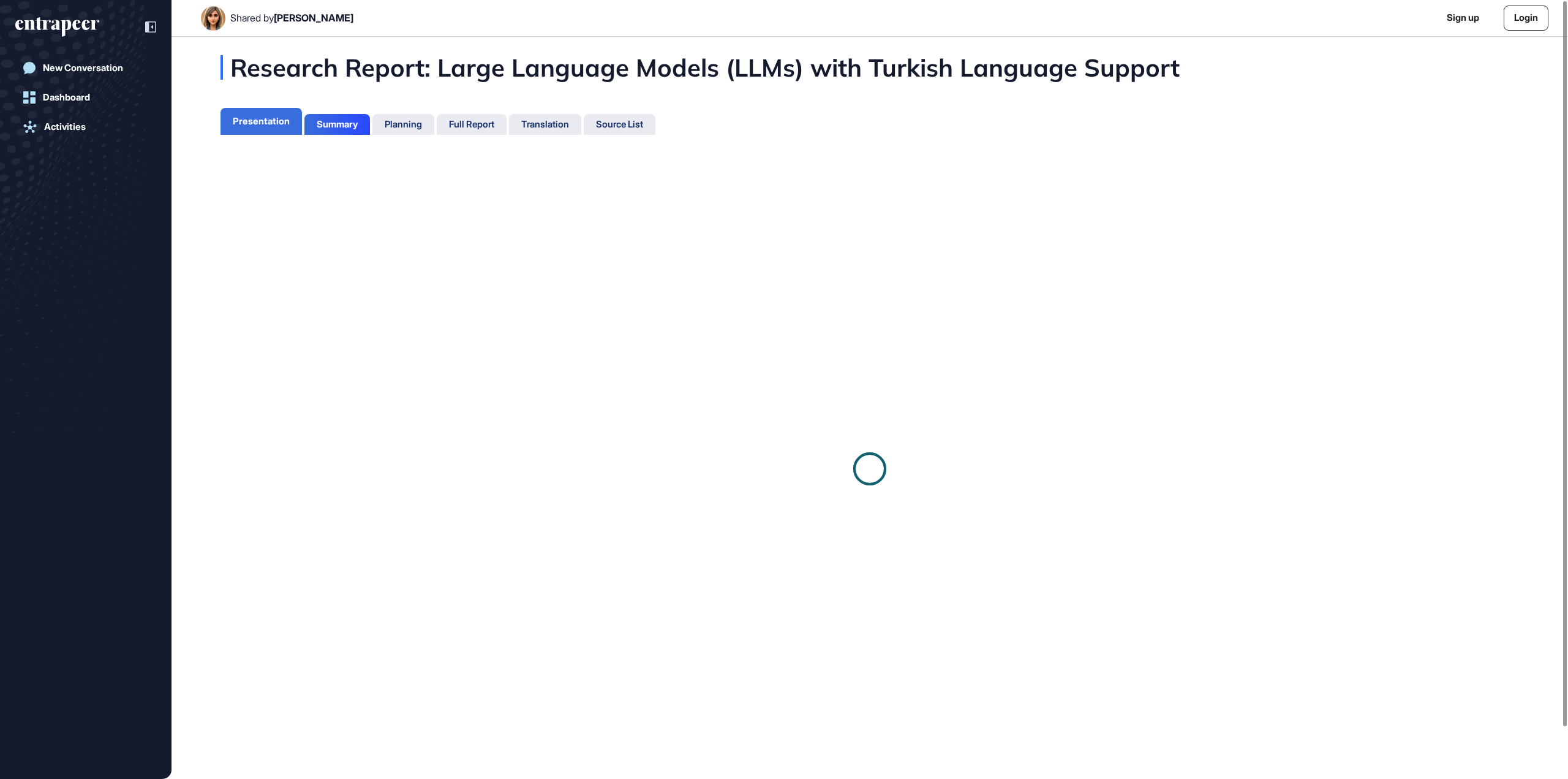
scroll to position [6, 1]
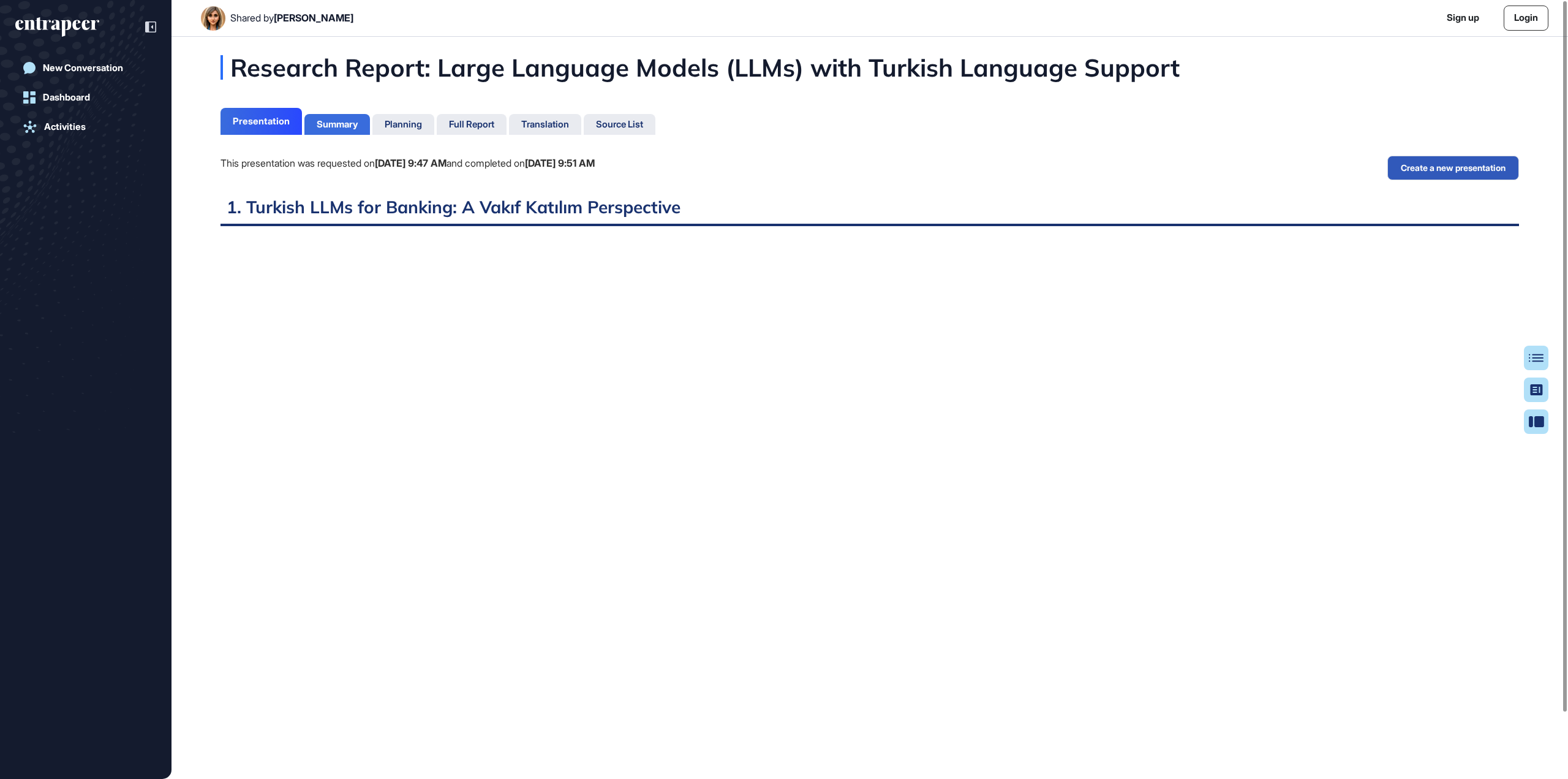
scroll to position [717, 3]
click at [351, 126] on div "Summary" at bounding box center [337, 124] width 41 height 11
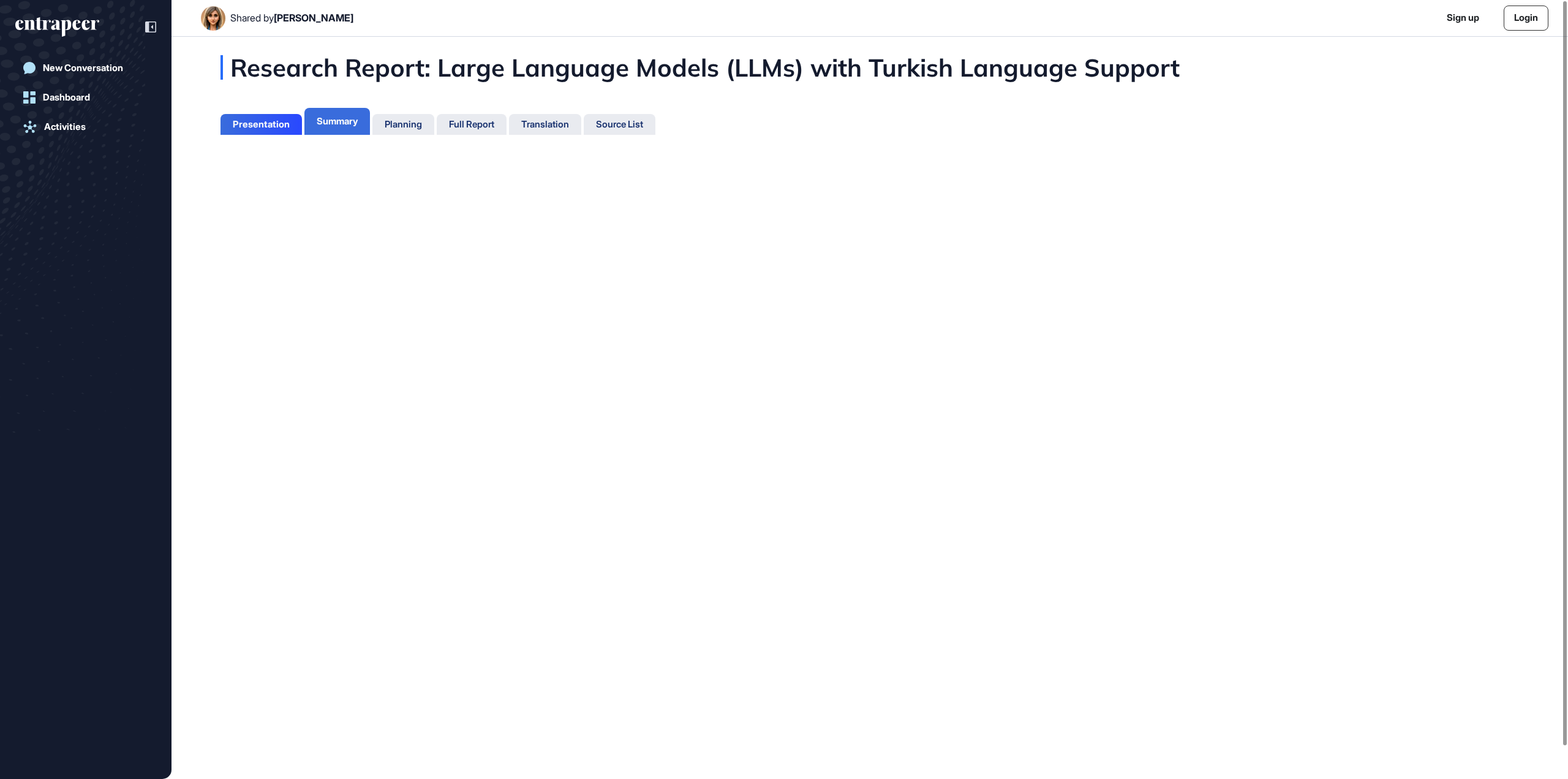
scroll to position [6, 1]
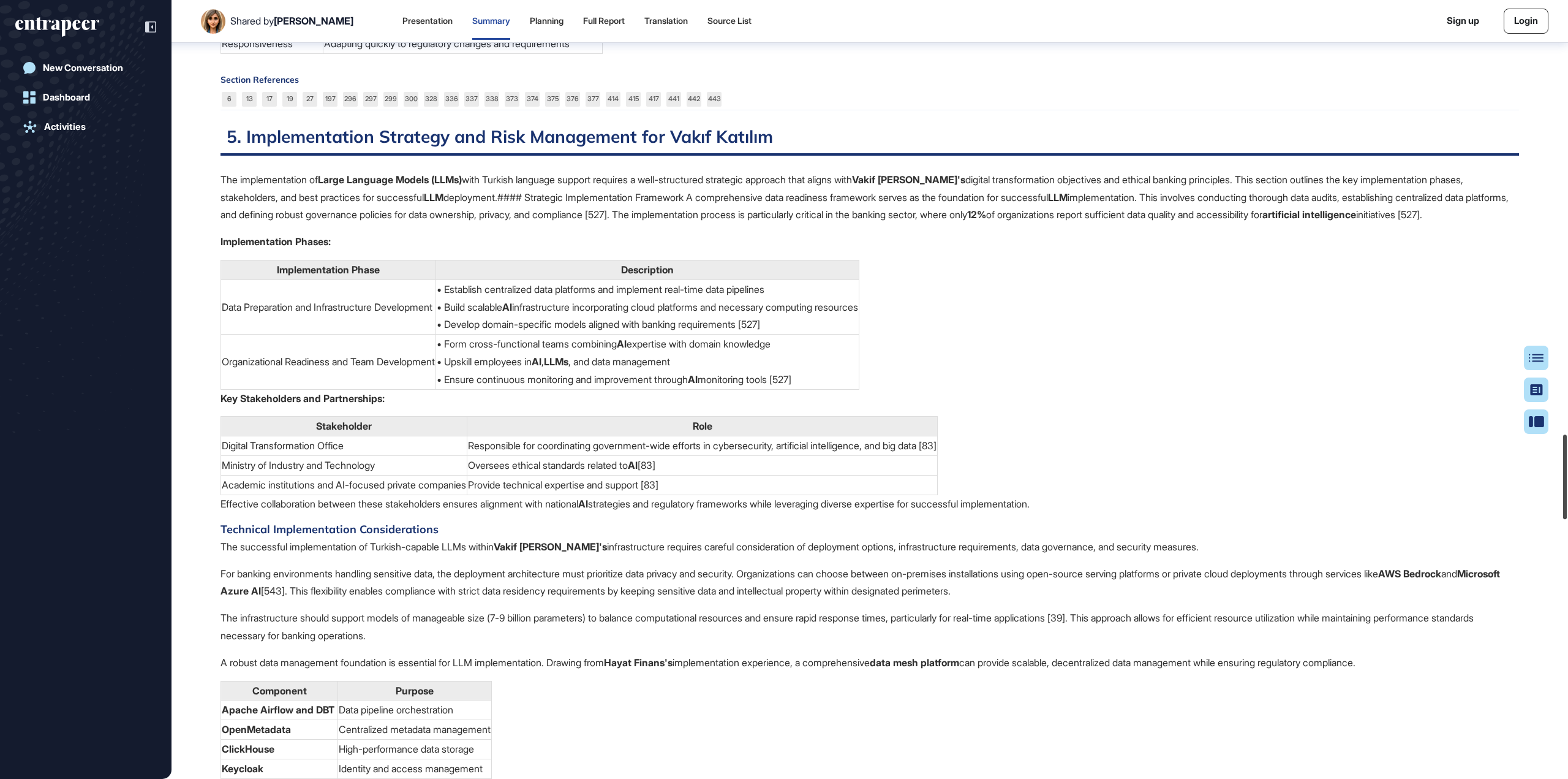
scroll to position [4130, 0]
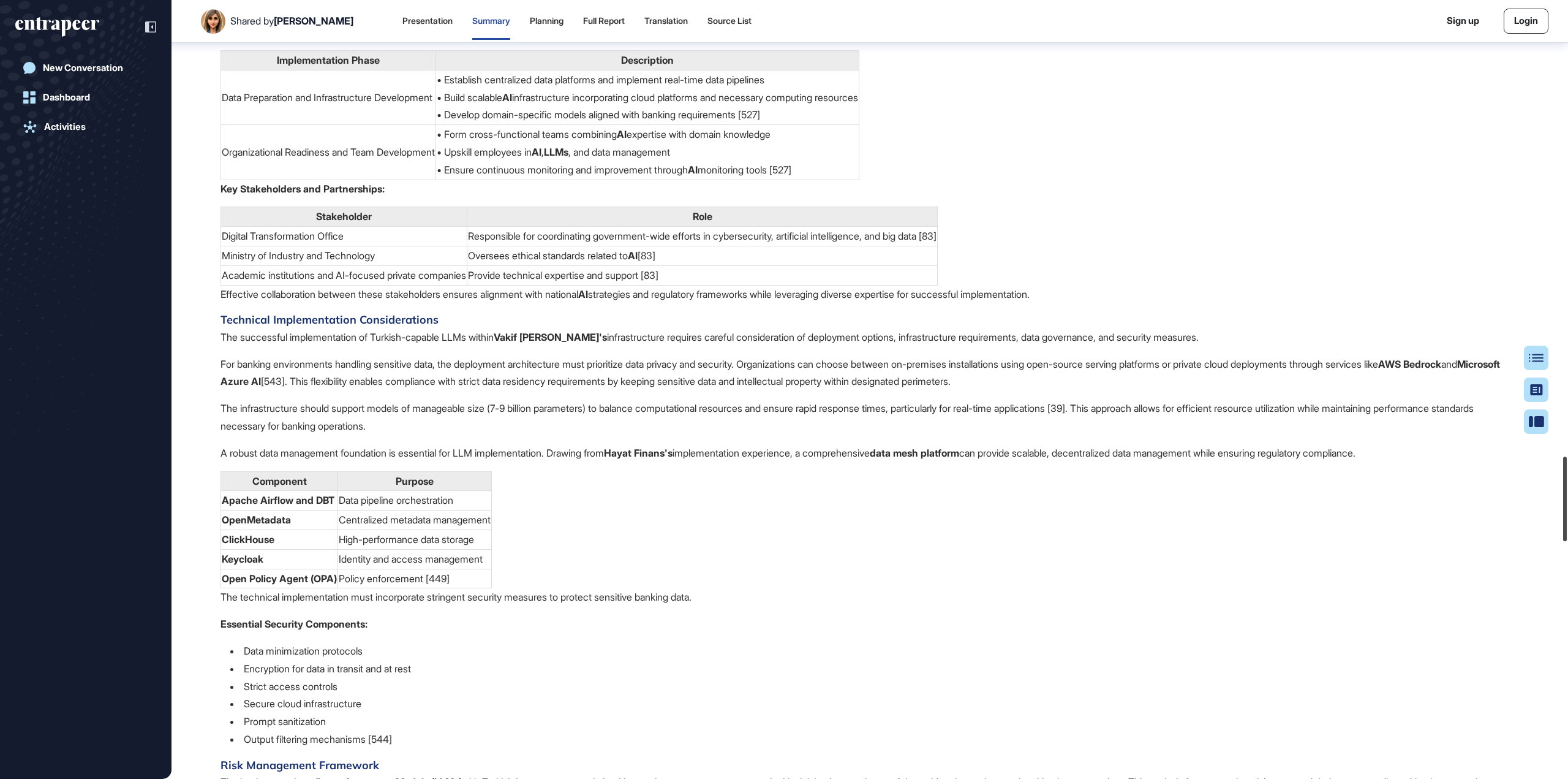
drag, startPoint x: 1561, startPoint y: 348, endPoint x: 1546, endPoint y: 519, distance: 171.7
click at [1546, 519] on div "Shared by Ezgi Demir Presentation Summary Planning Full Report Translation Sour…" at bounding box center [784, 389] width 1568 height 779
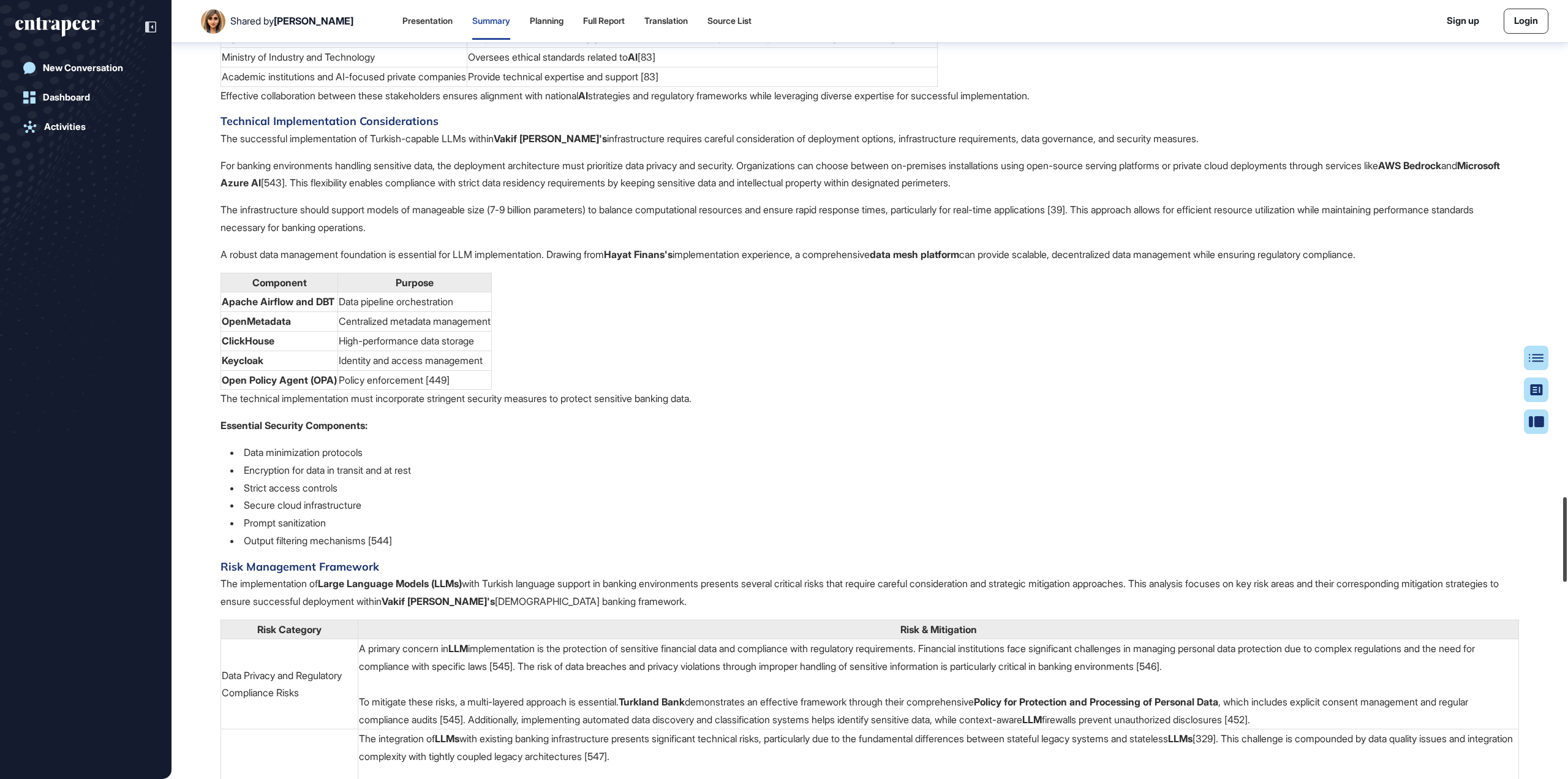
scroll to position [4628, 0]
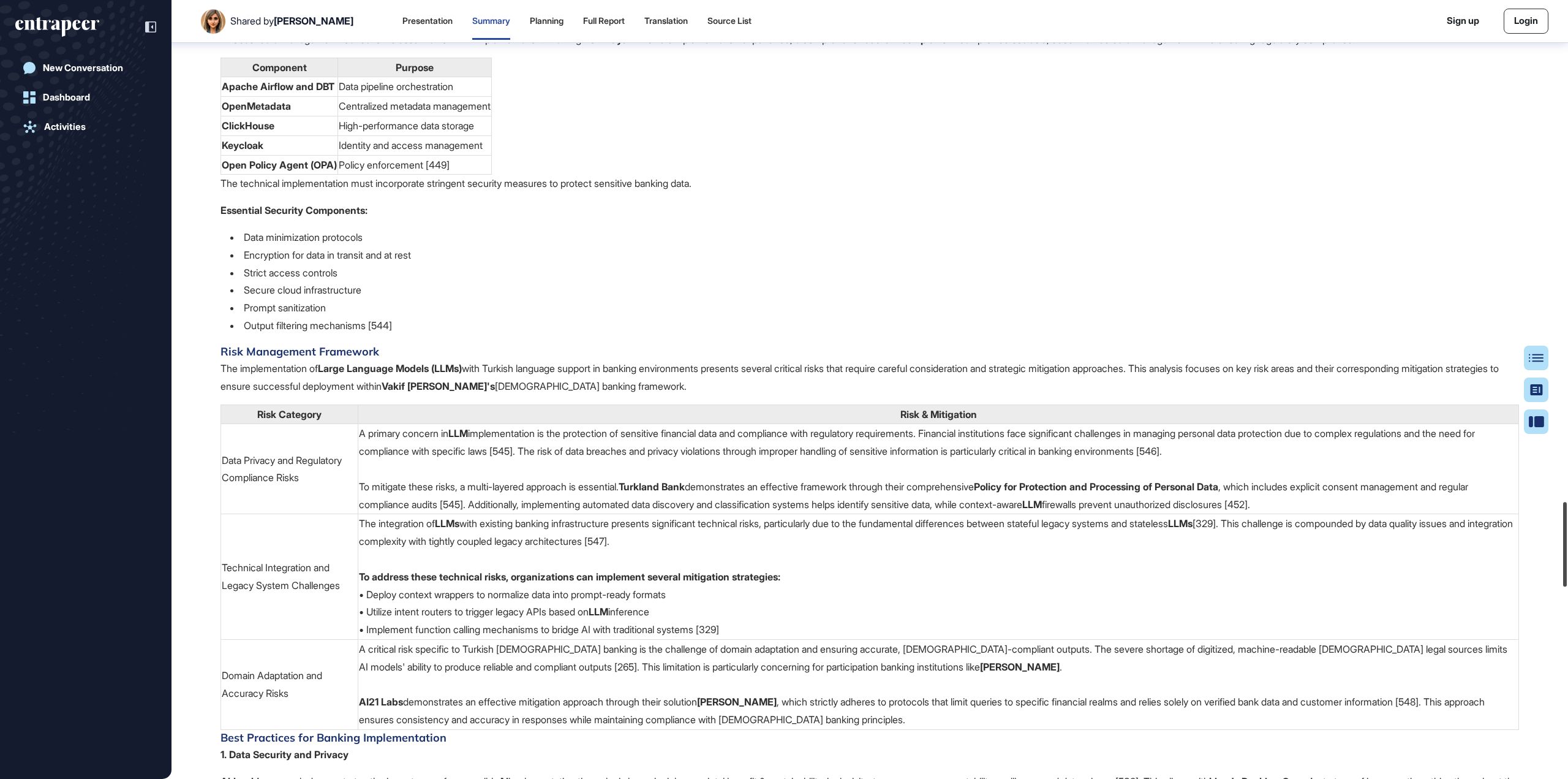
drag, startPoint x: 1567, startPoint y: 500, endPoint x: 1564, endPoint y: 544, distance: 44.1
click at [1564, 544] on div at bounding box center [1565, 544] width 4 height 84
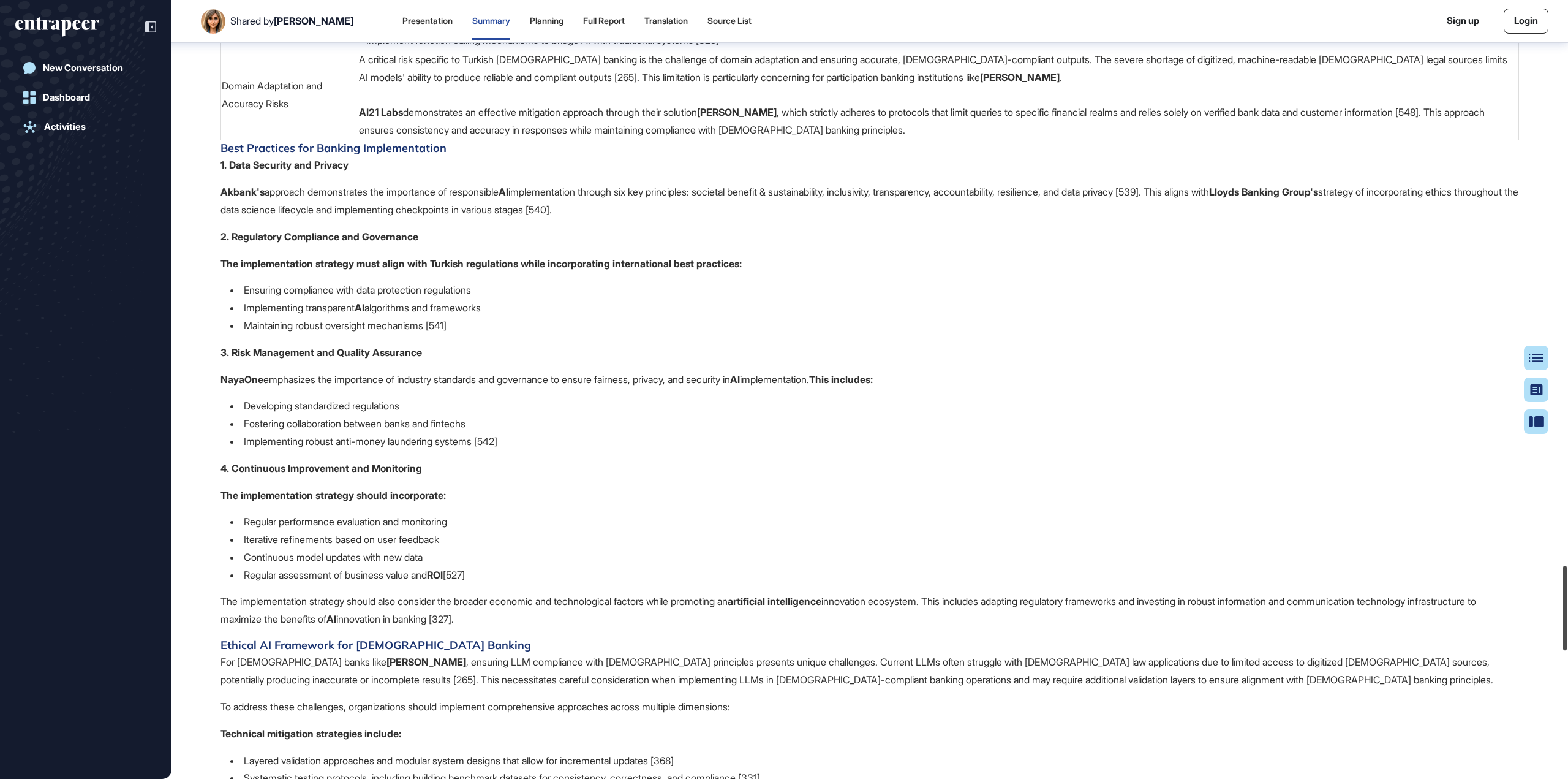
drag, startPoint x: 1565, startPoint y: 524, endPoint x: 1561, endPoint y: 586, distance: 62.1
click at [1563, 586] on div at bounding box center [1565, 608] width 4 height 84
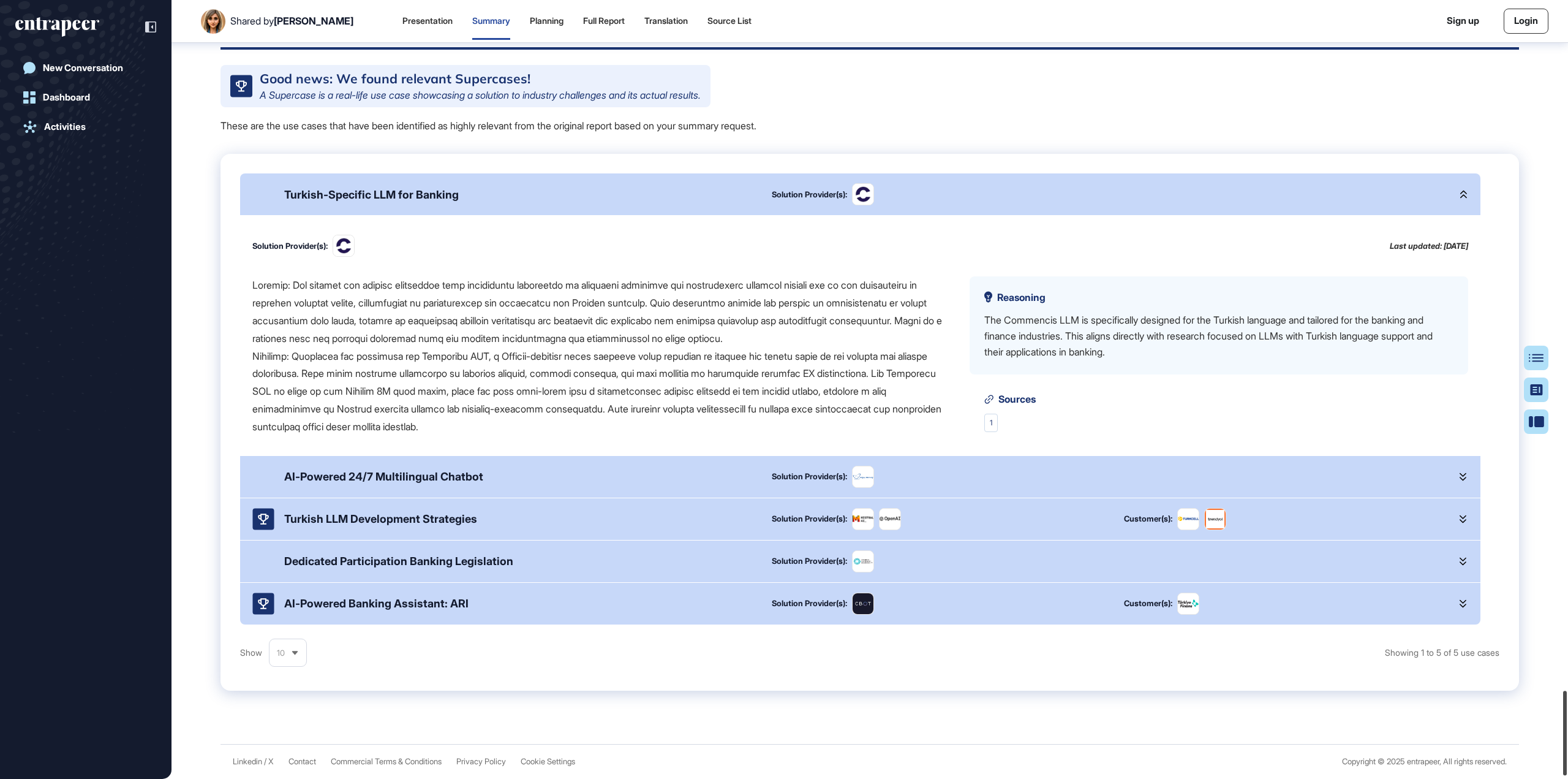
drag, startPoint x: 1566, startPoint y: 617, endPoint x: 626, endPoint y: 766, distance: 951.7
click at [1567, 741] on div at bounding box center [1565, 733] width 4 height 84
click at [442, 609] on div "AI-Powered Banking Assistant: ARI" at bounding box center [376, 602] width 185 height 13
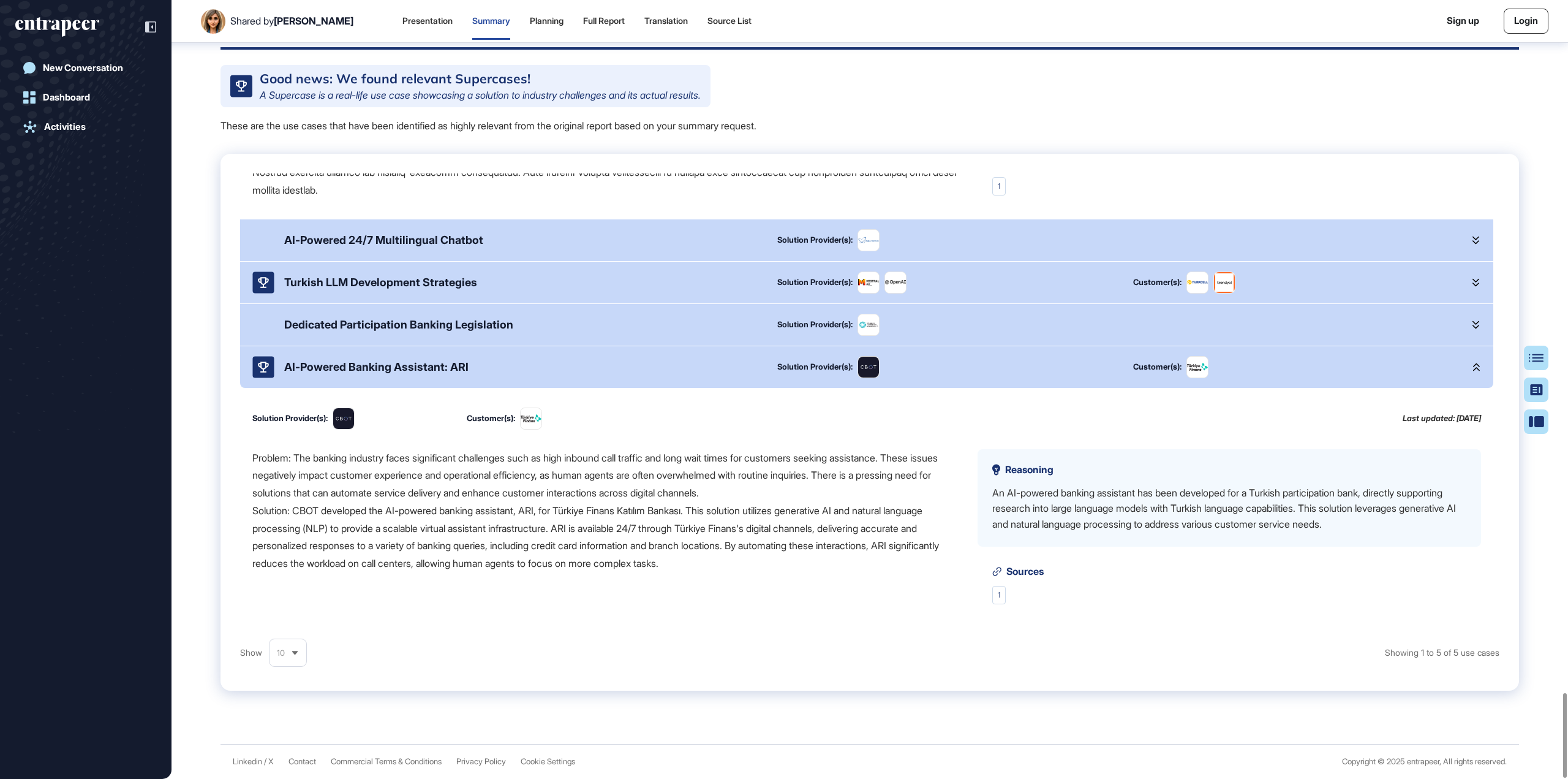
scroll to position [6393, 0]
click at [437, 285] on div "Turkish LLM Development Strategies" at bounding box center [380, 282] width 193 height 13
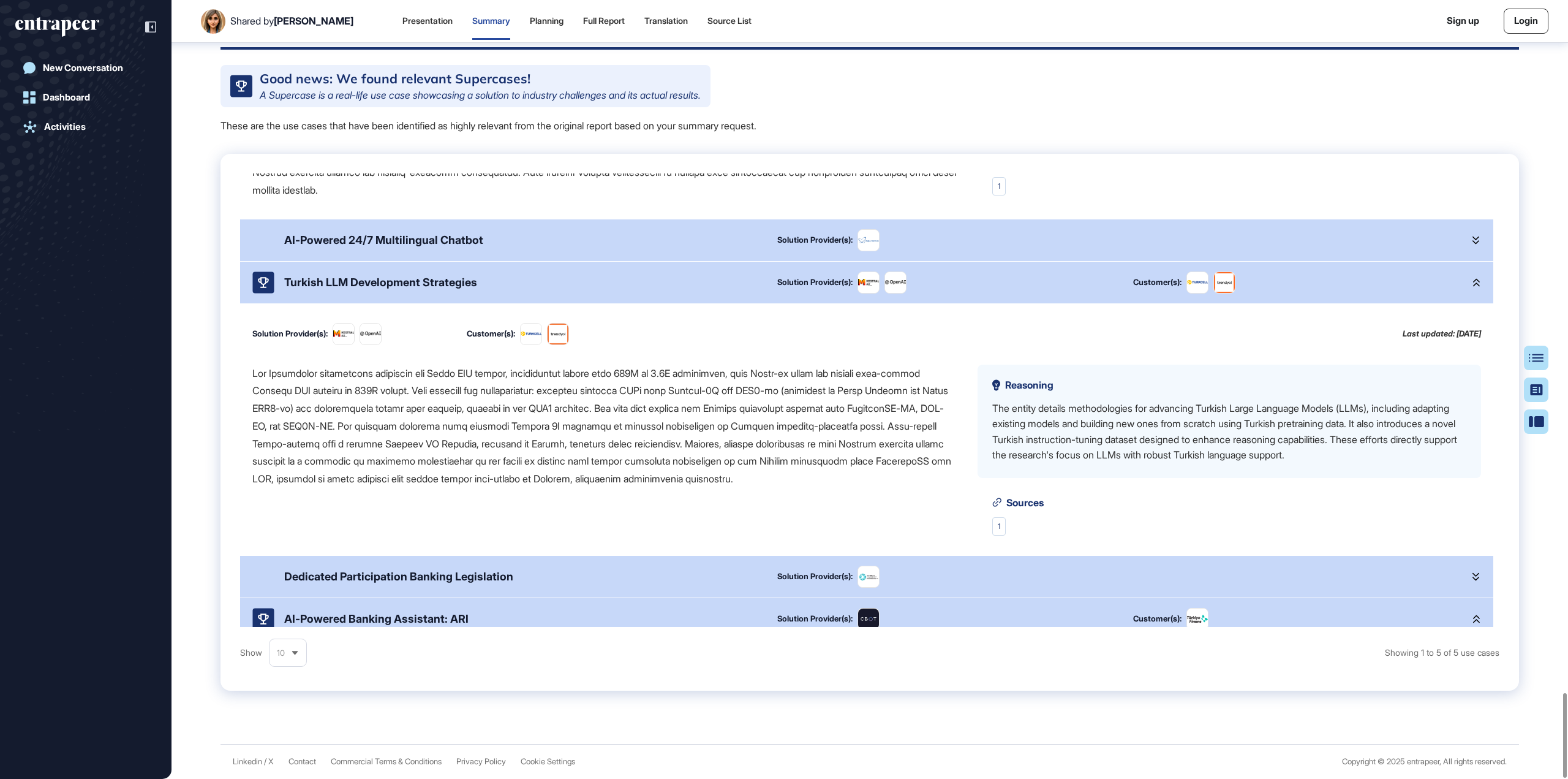
click at [464, 235] on div "AI-Powered 24/7 Multilingual Chatbot" at bounding box center [383, 240] width 199 height 13
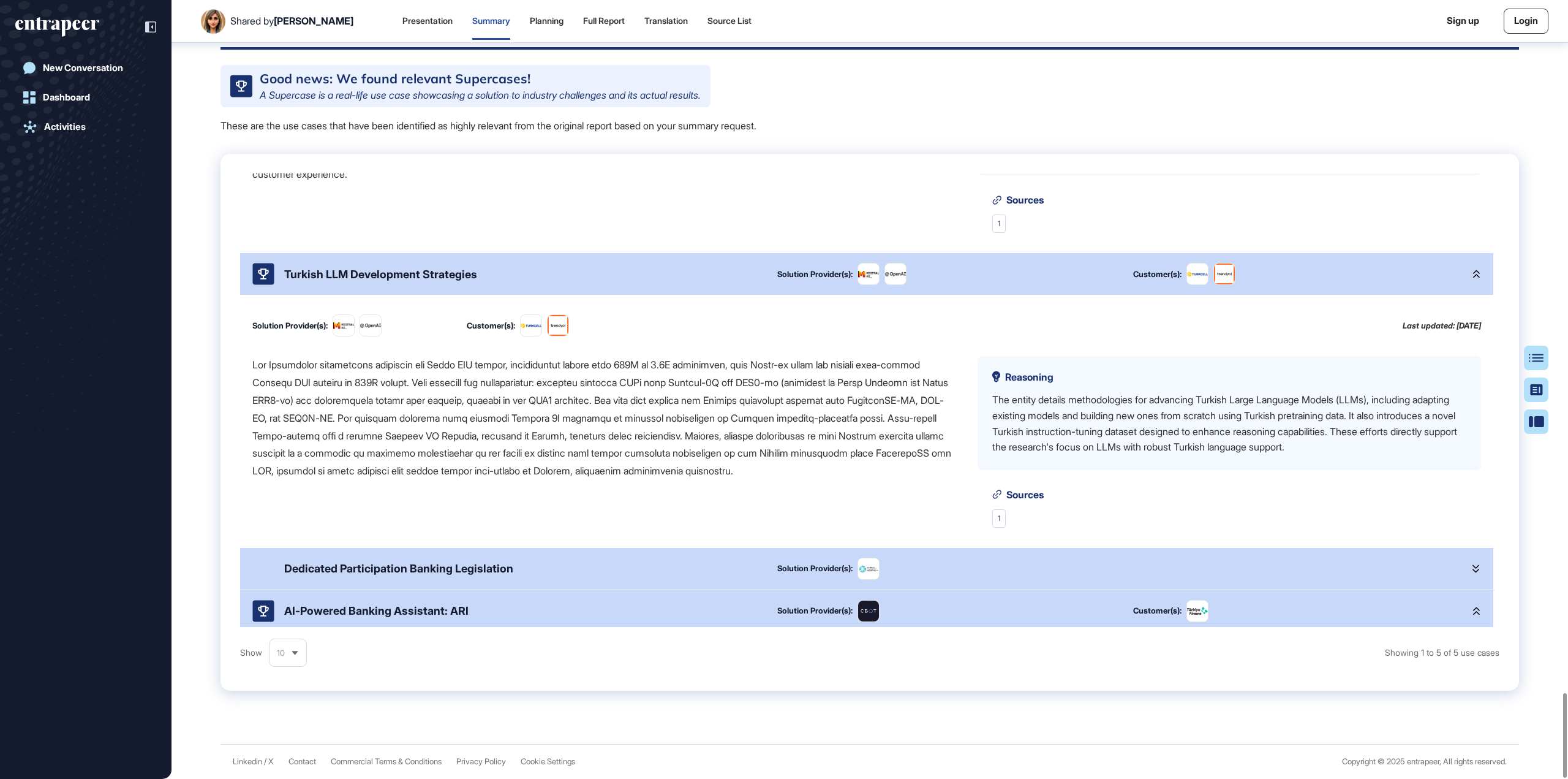
scroll to position [551, 0]
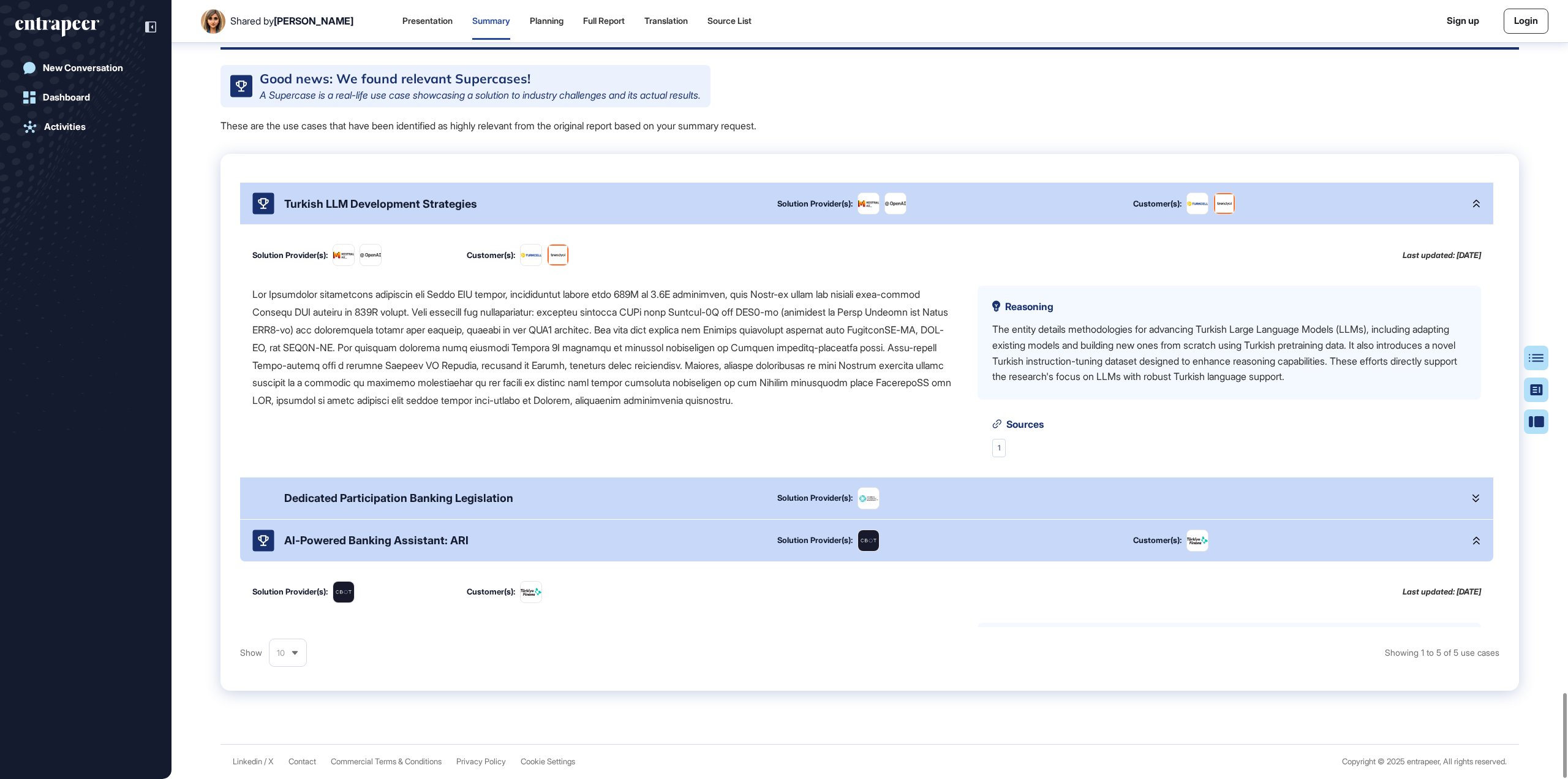
click at [297, 653] on icon at bounding box center [295, 652] width 6 height 4
click at [279, 680] on li "5" at bounding box center [288, 682] width 29 height 25
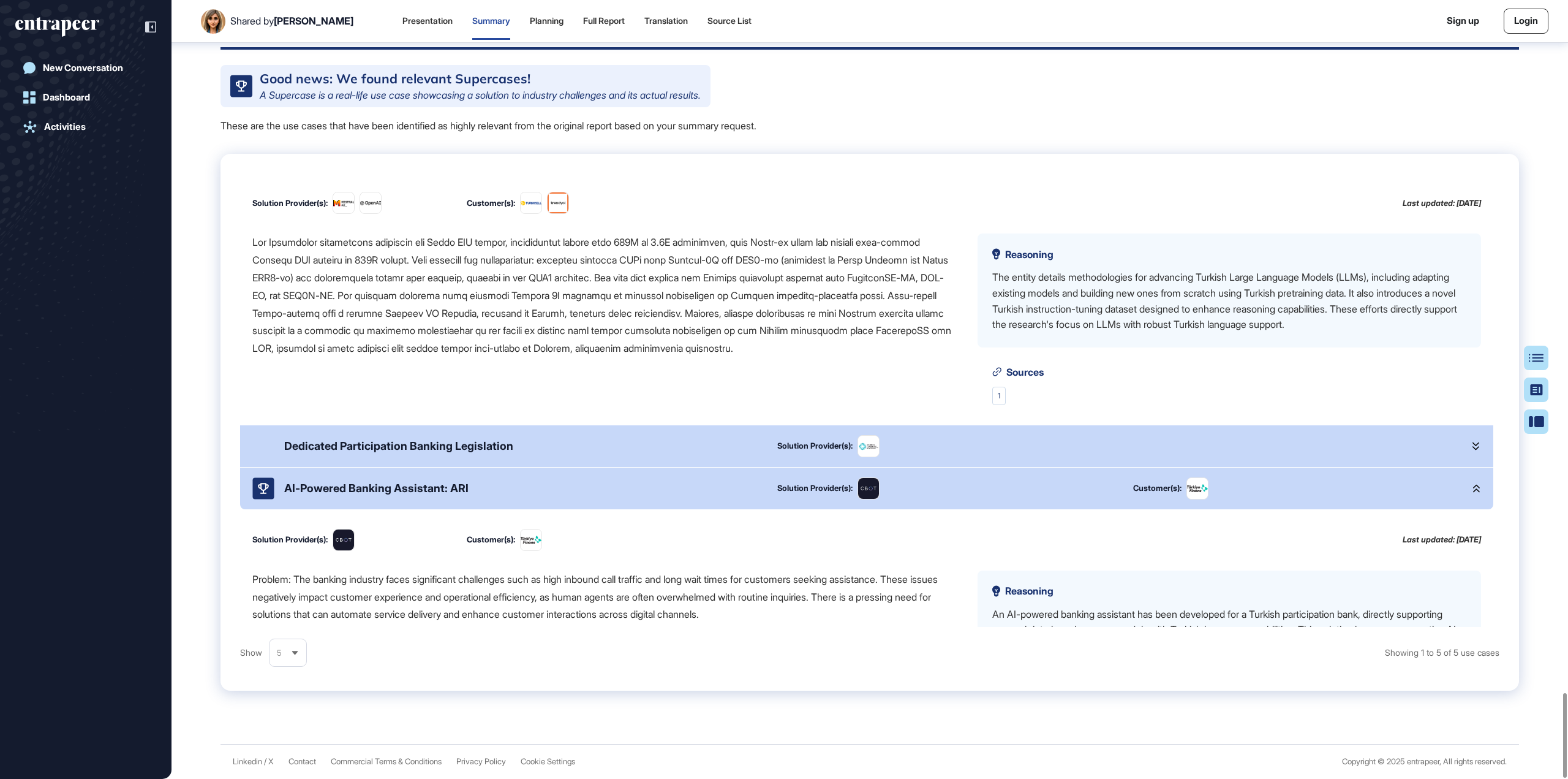
scroll to position [741, 0]
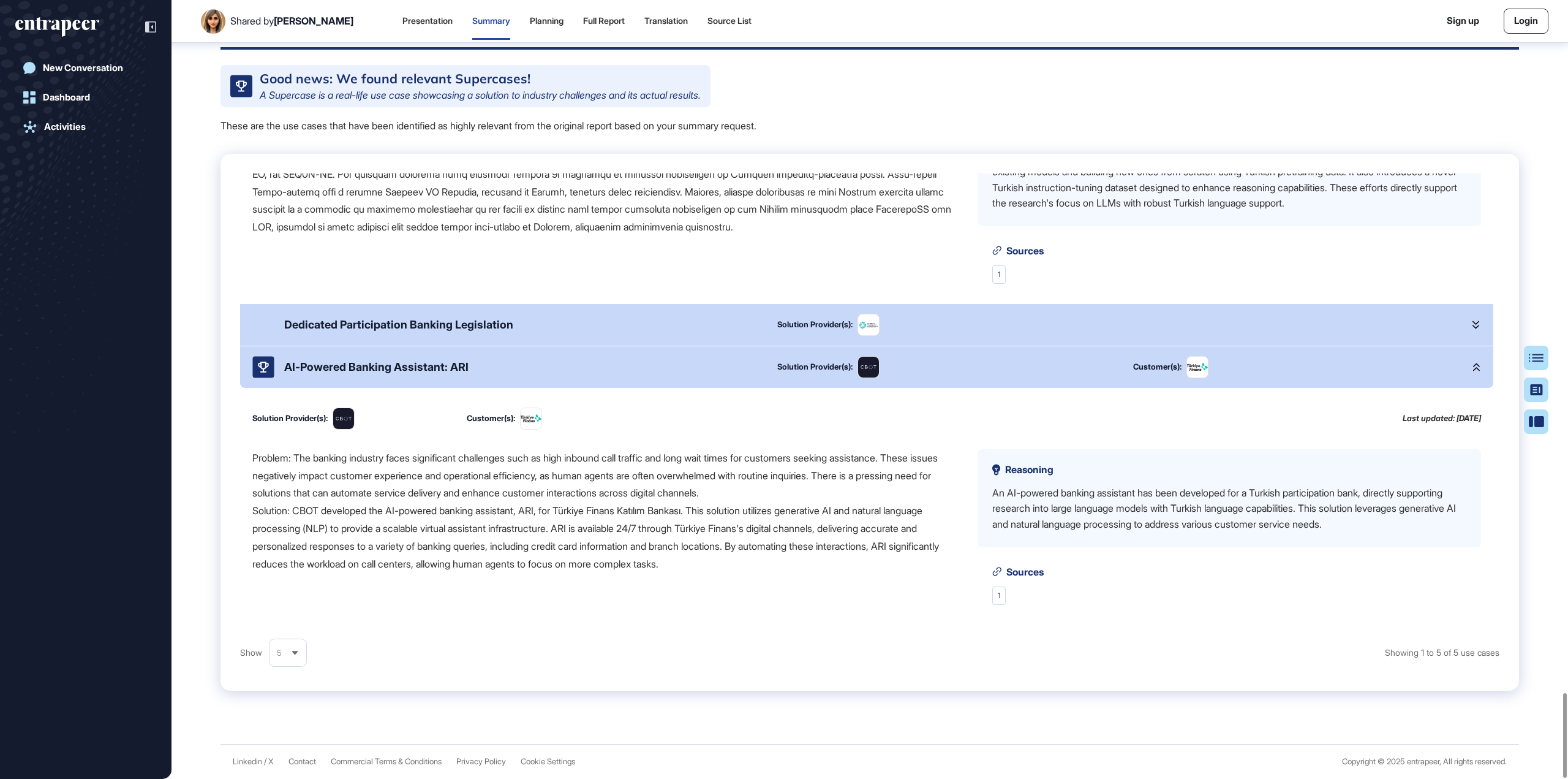
click at [302, 661] on div "5" at bounding box center [287, 652] width 36 height 24
click at [284, 707] on li "10" at bounding box center [288, 705] width 29 height 25
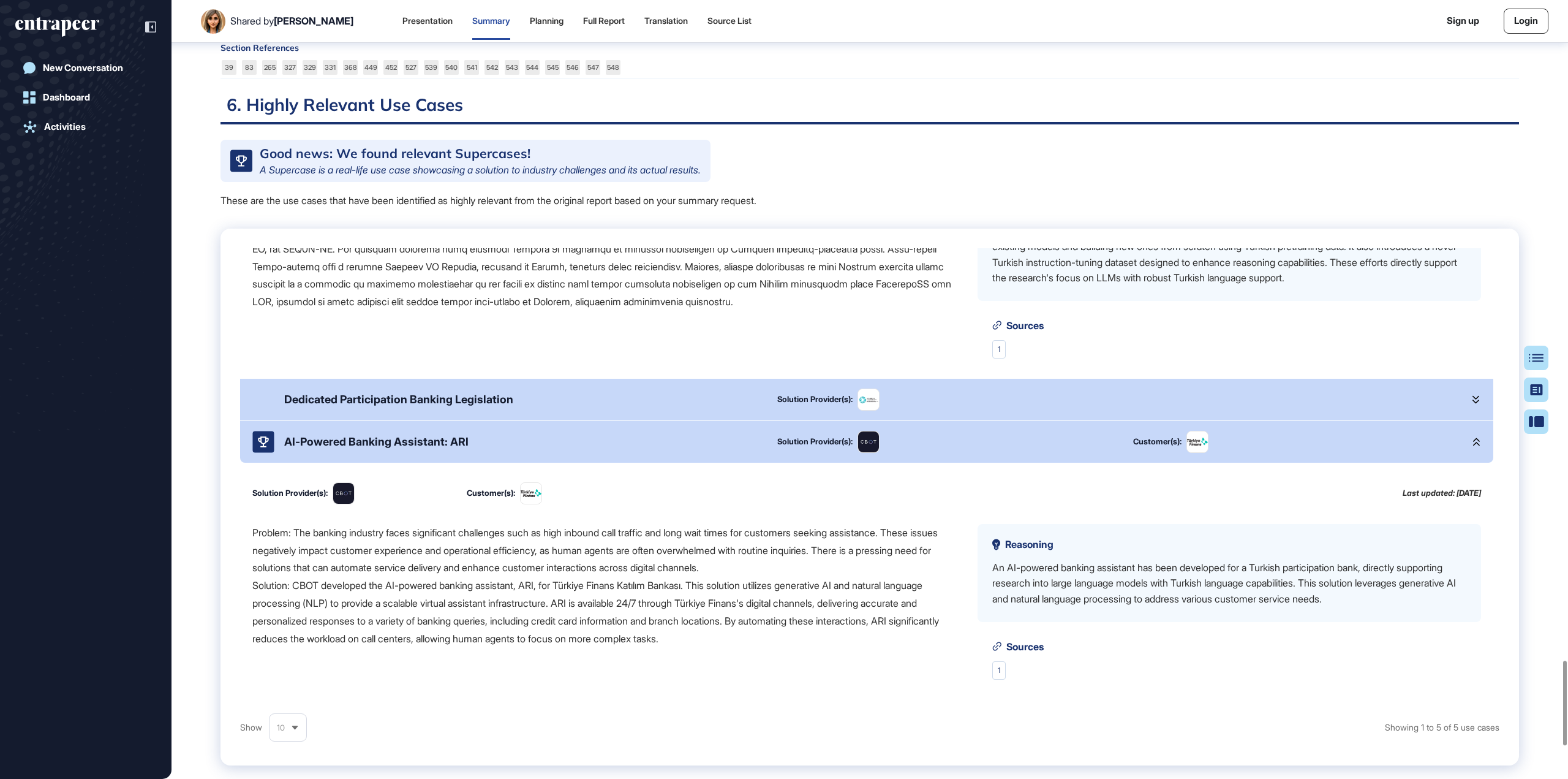
scroll to position [6088, 0]
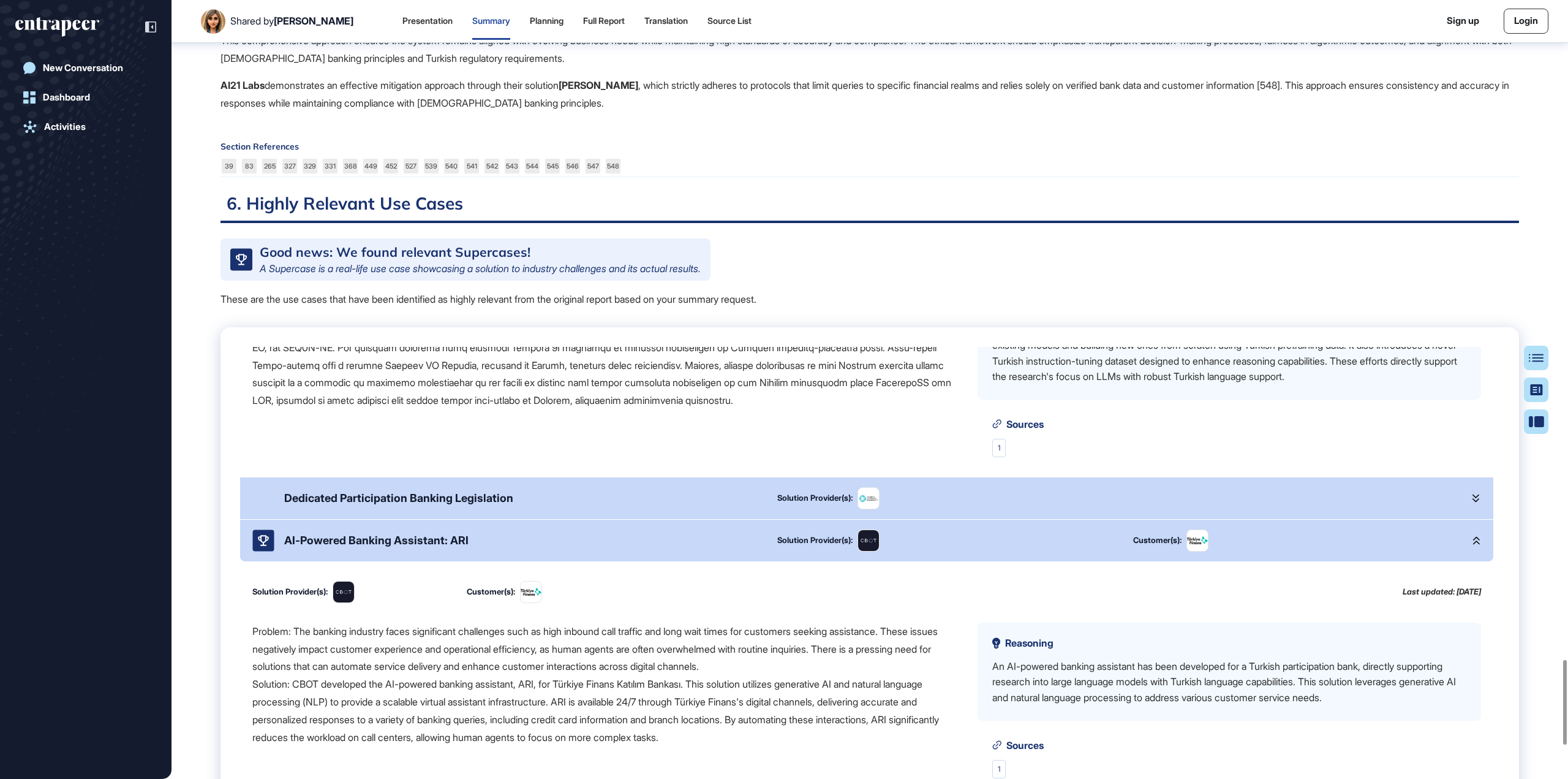
click at [649, 477] on div "Turkish-Specific LLM for Banking Solution Provider(s): Solution Provider(s): La…" at bounding box center [869, 595] width 1299 height 536
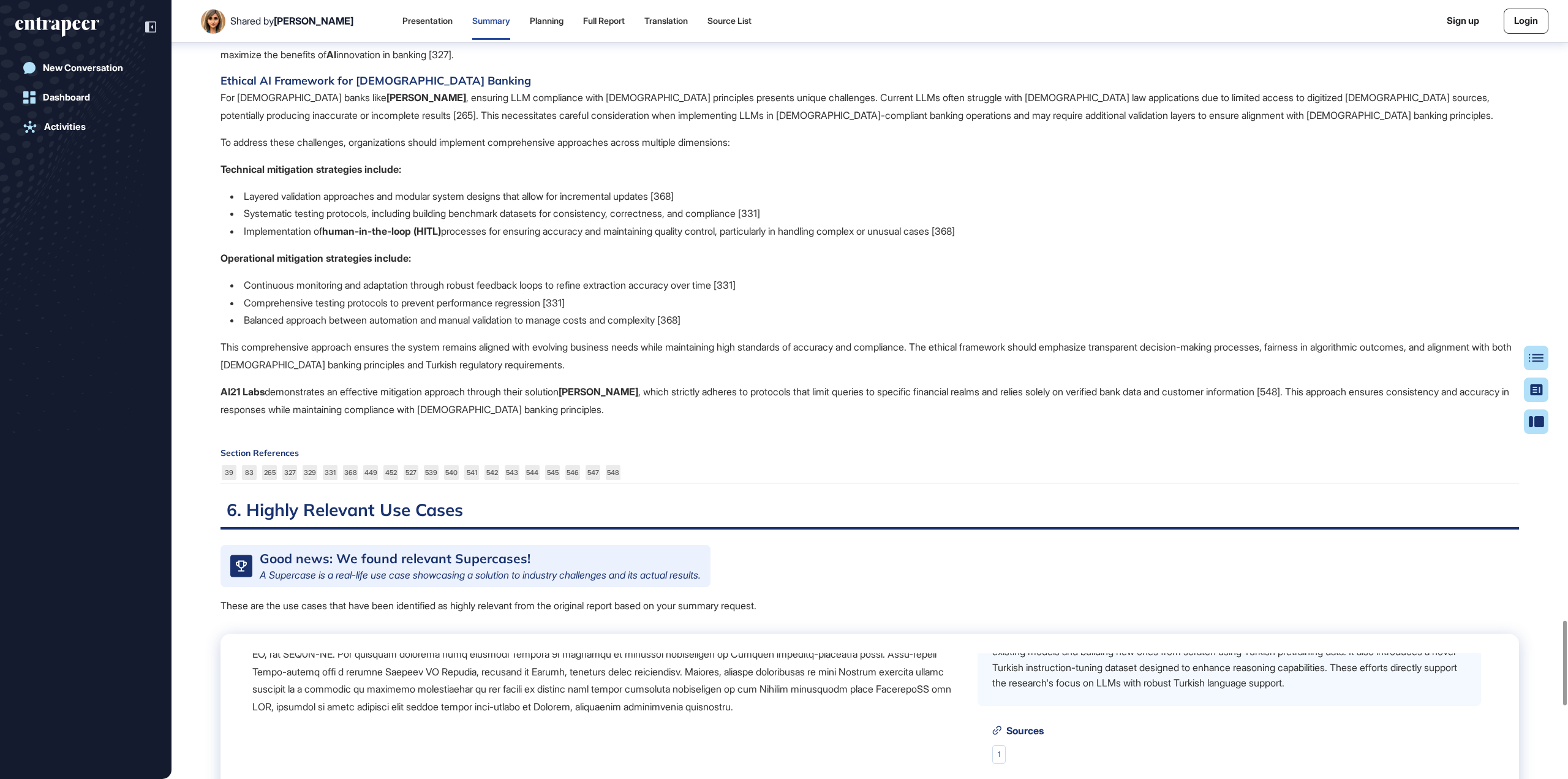
scroll to position [6209, 0]
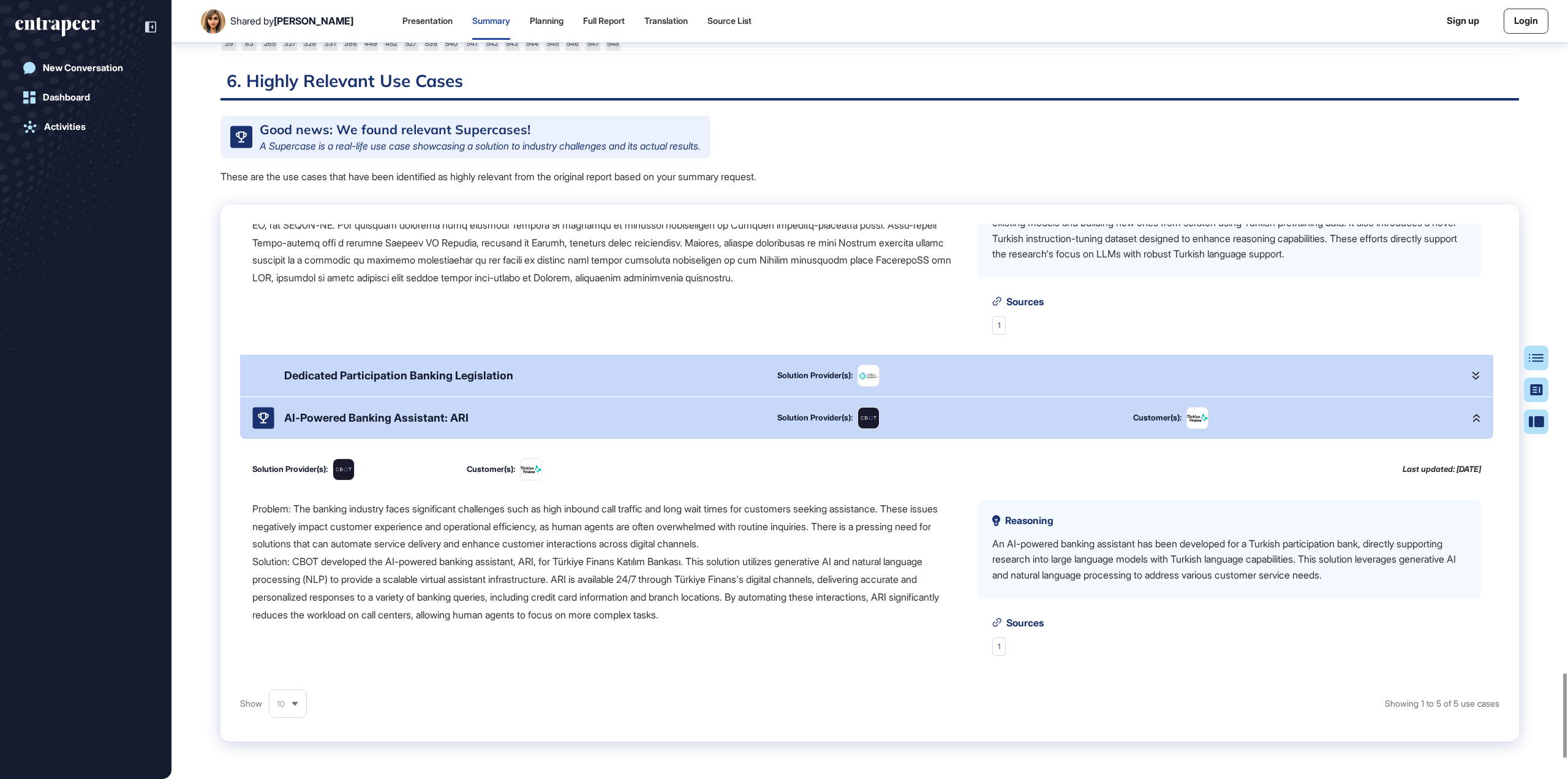
click at [470, 287] on div at bounding box center [605, 225] width 705 height 124
click at [496, 381] on div "Dedicated Participation Banking Legislation" at bounding box center [398, 374] width 229 height 13
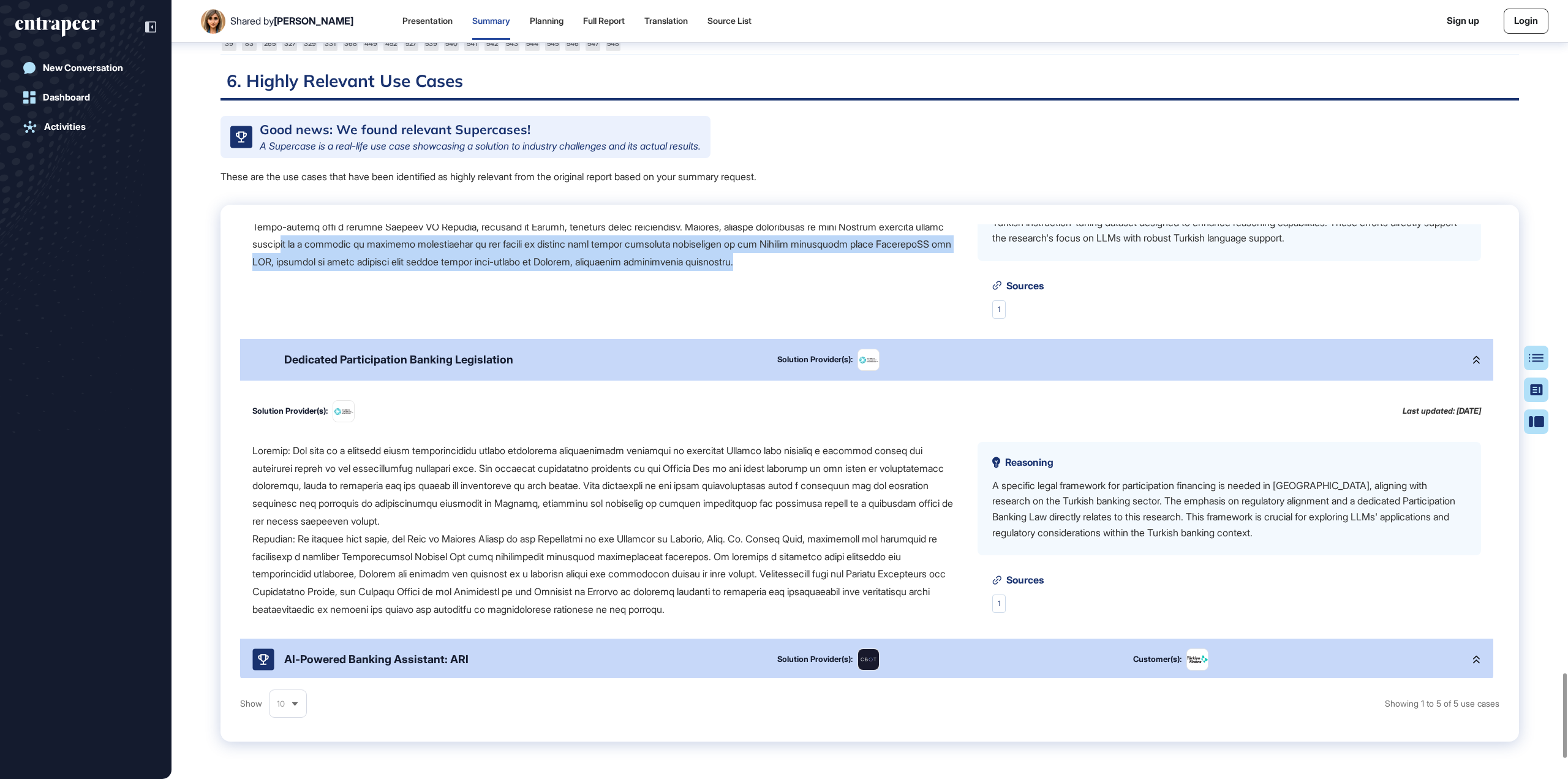
drag, startPoint x: 518, startPoint y: 388, endPoint x: 528, endPoint y: 431, distance: 44.1
click at [528, 271] on div at bounding box center [605, 209] width 705 height 124
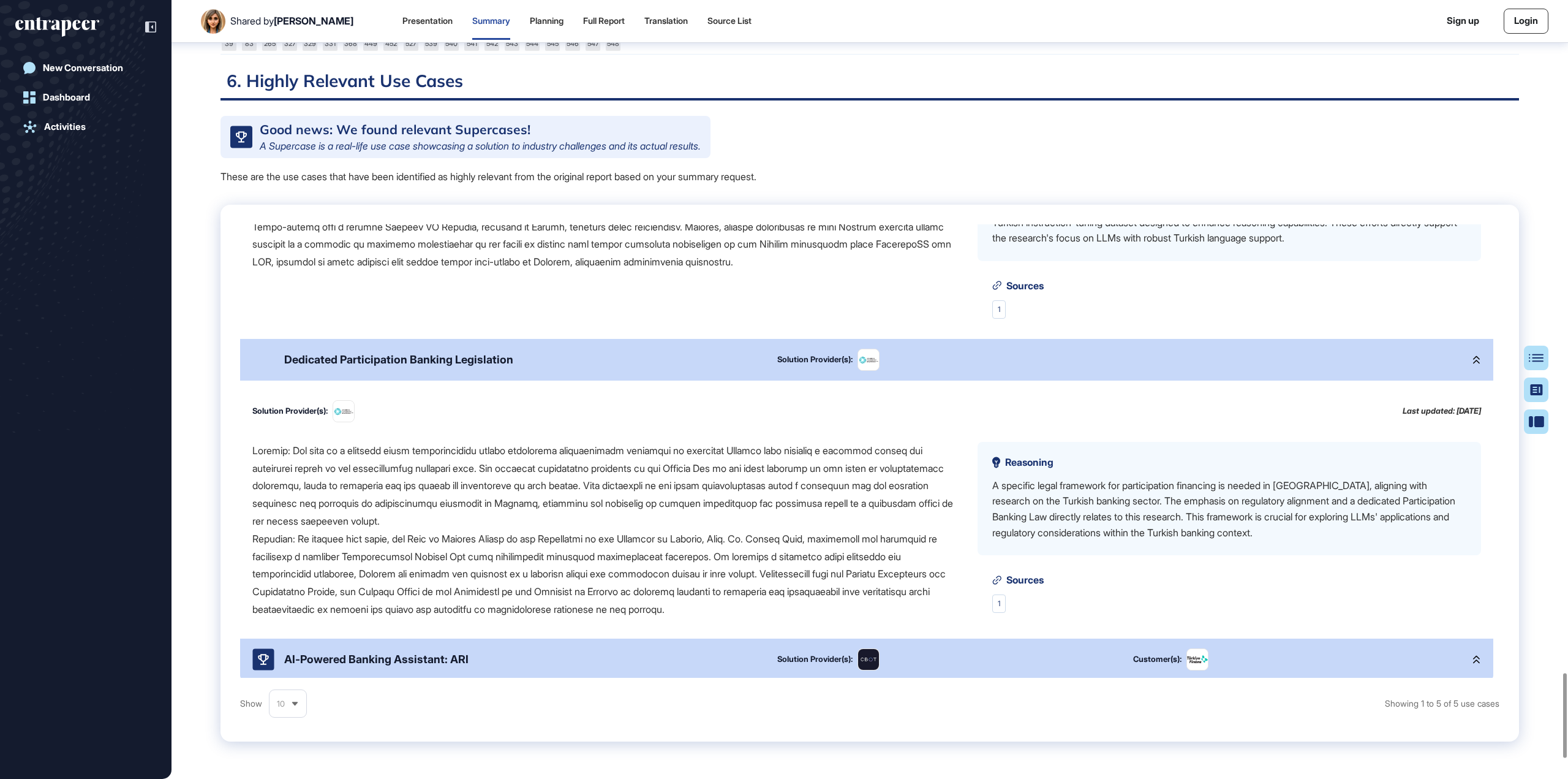
click at [1179, 318] on div "Sources 1" at bounding box center [1229, 300] width 504 height 38
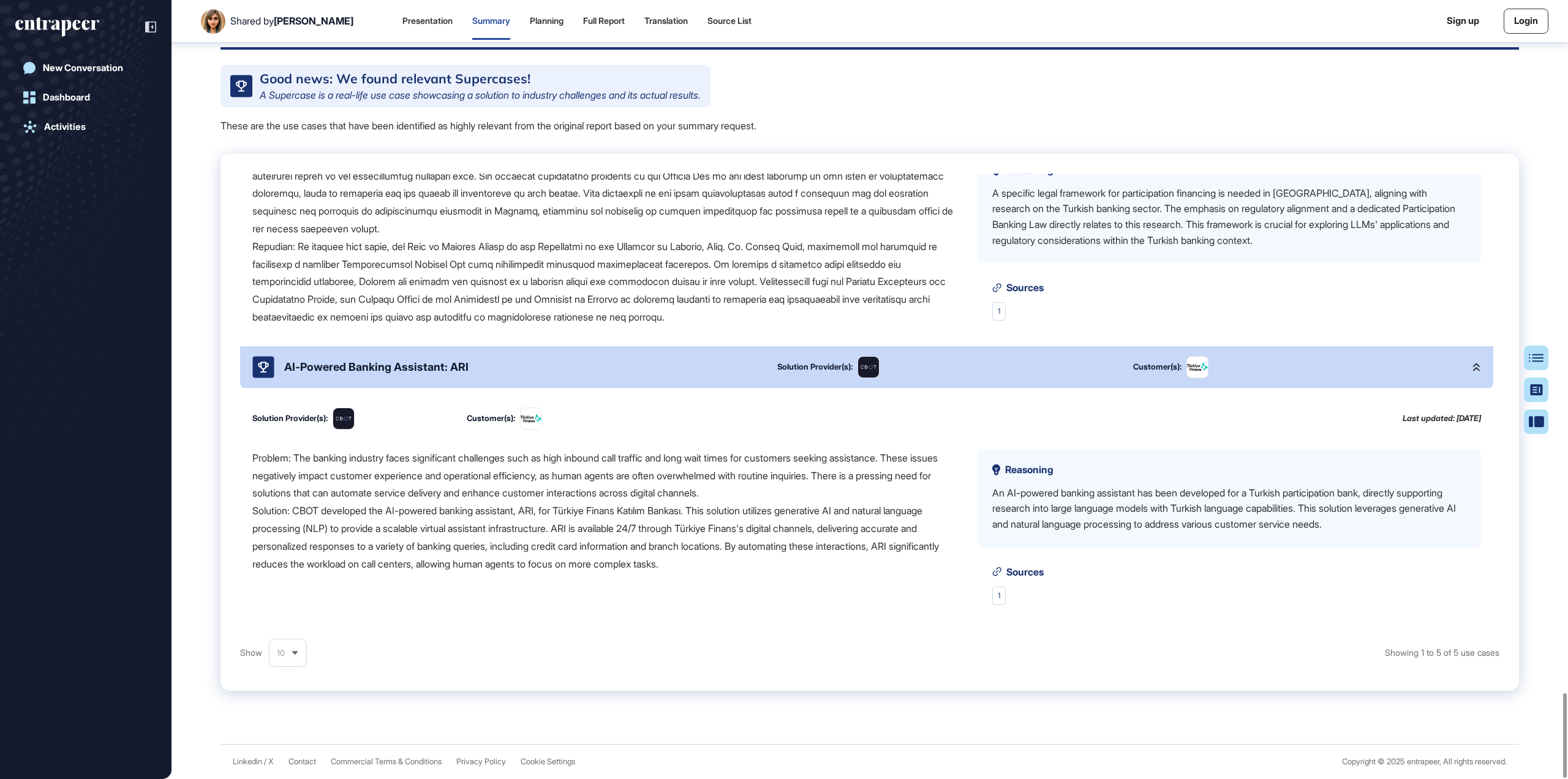
scroll to position [6393, 0]
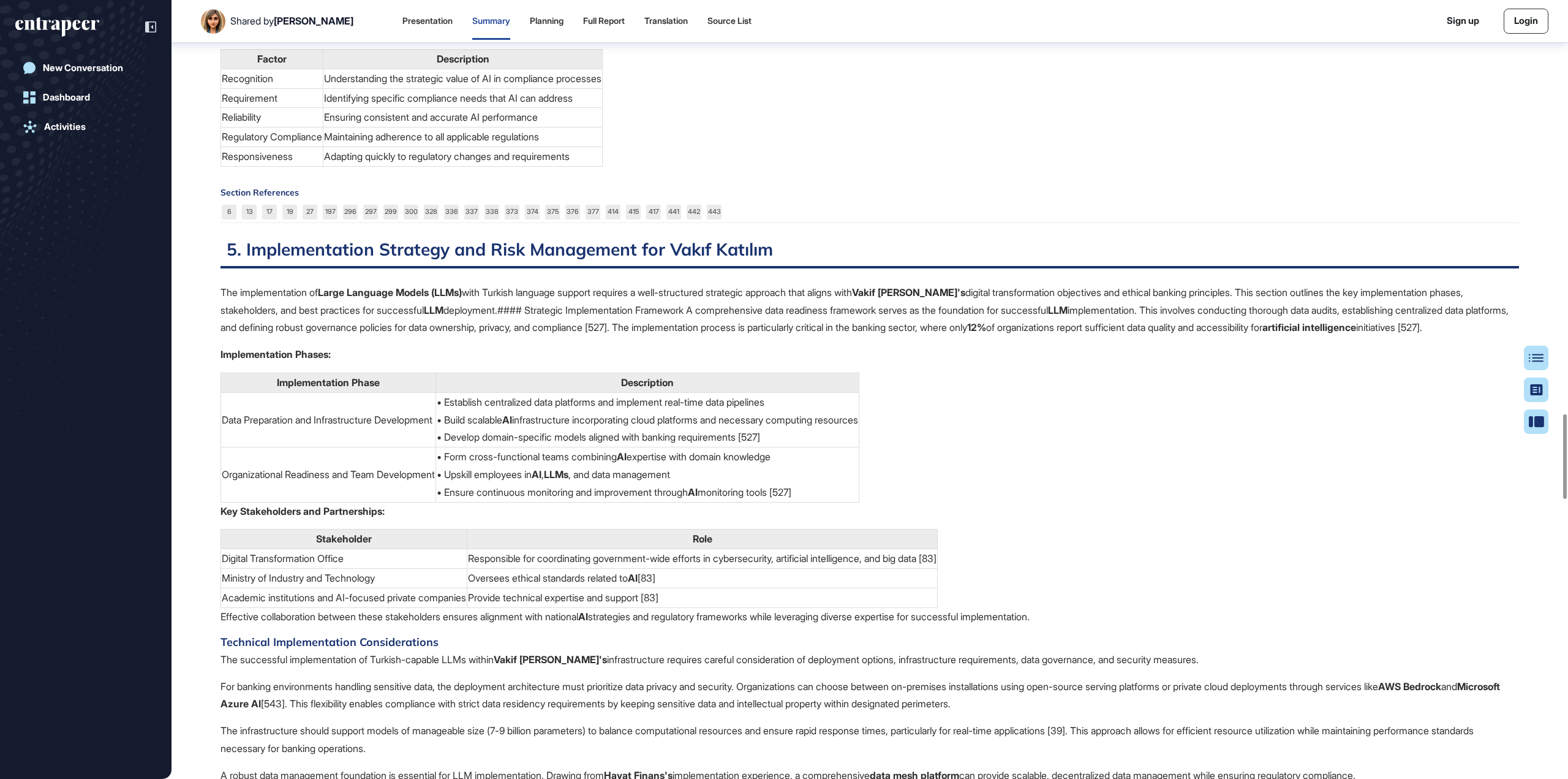
scroll to position [3759, 0]
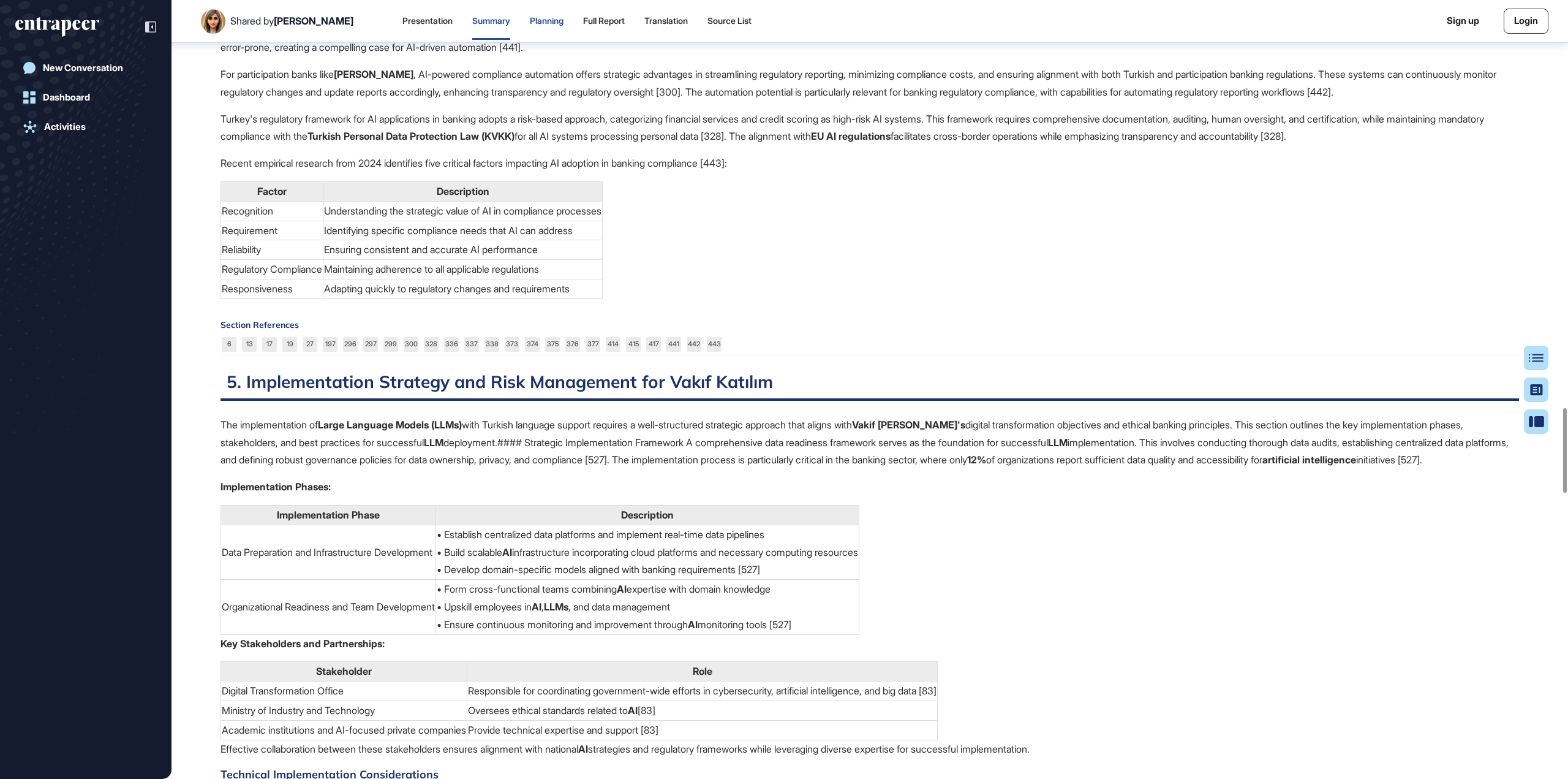
click at [530, 25] on div "Planning" at bounding box center [546, 21] width 33 height 11
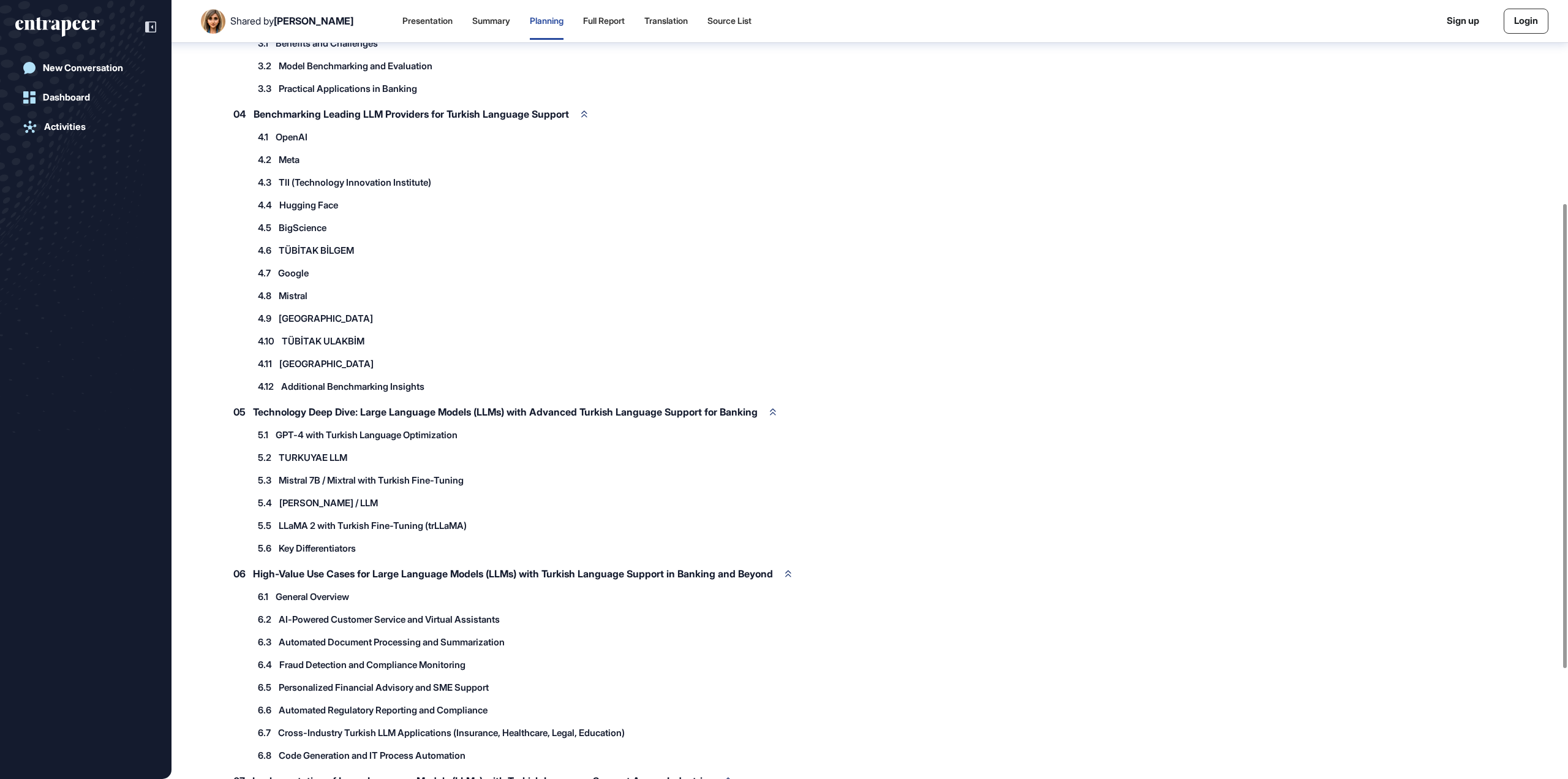
scroll to position [340, 0]
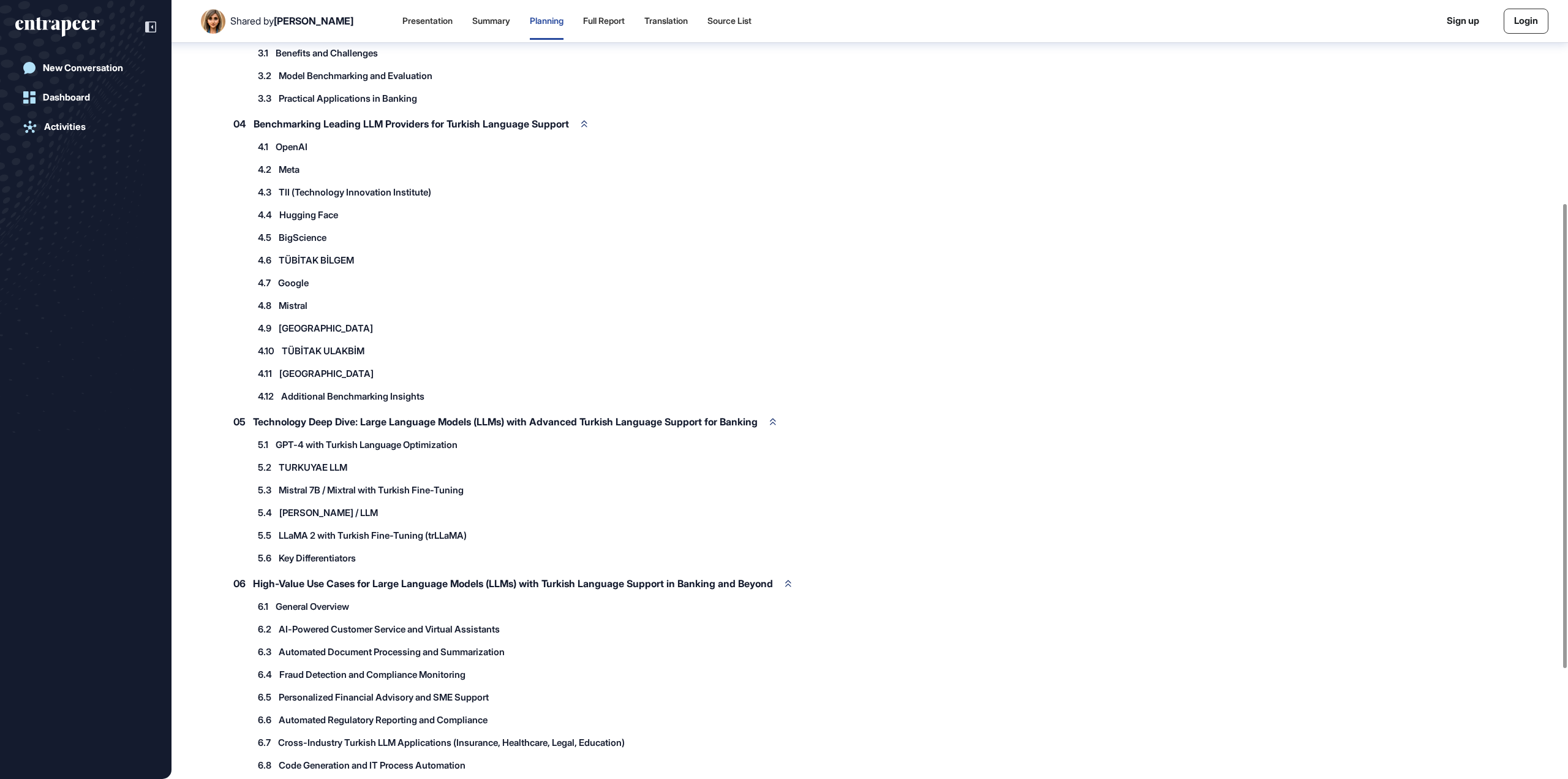
click at [324, 260] on span "TÜBİTAK BİLGEM" at bounding box center [316, 259] width 76 height 9
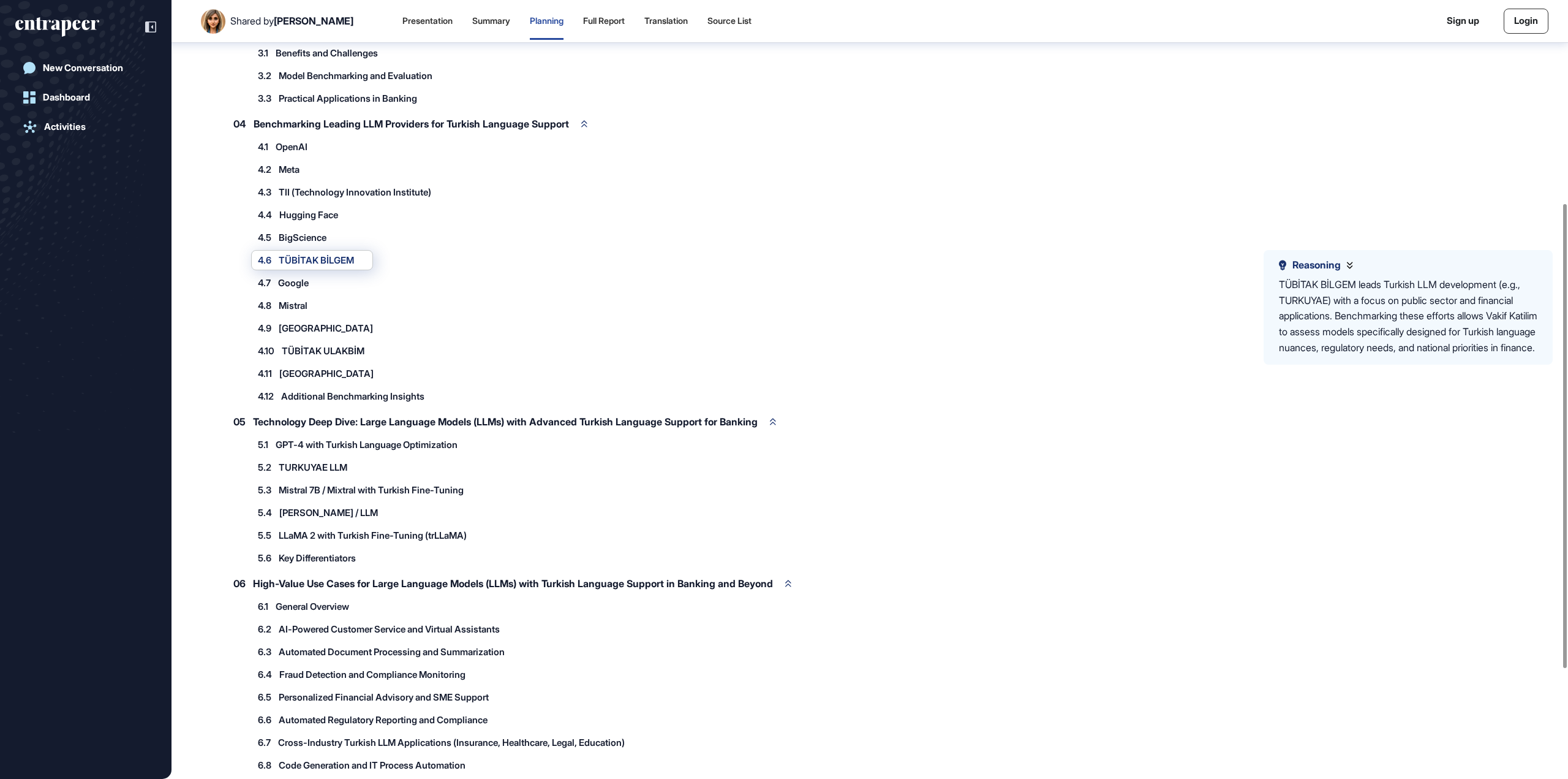
click at [291, 144] on span "OpenAI" at bounding box center [292, 146] width 31 height 9
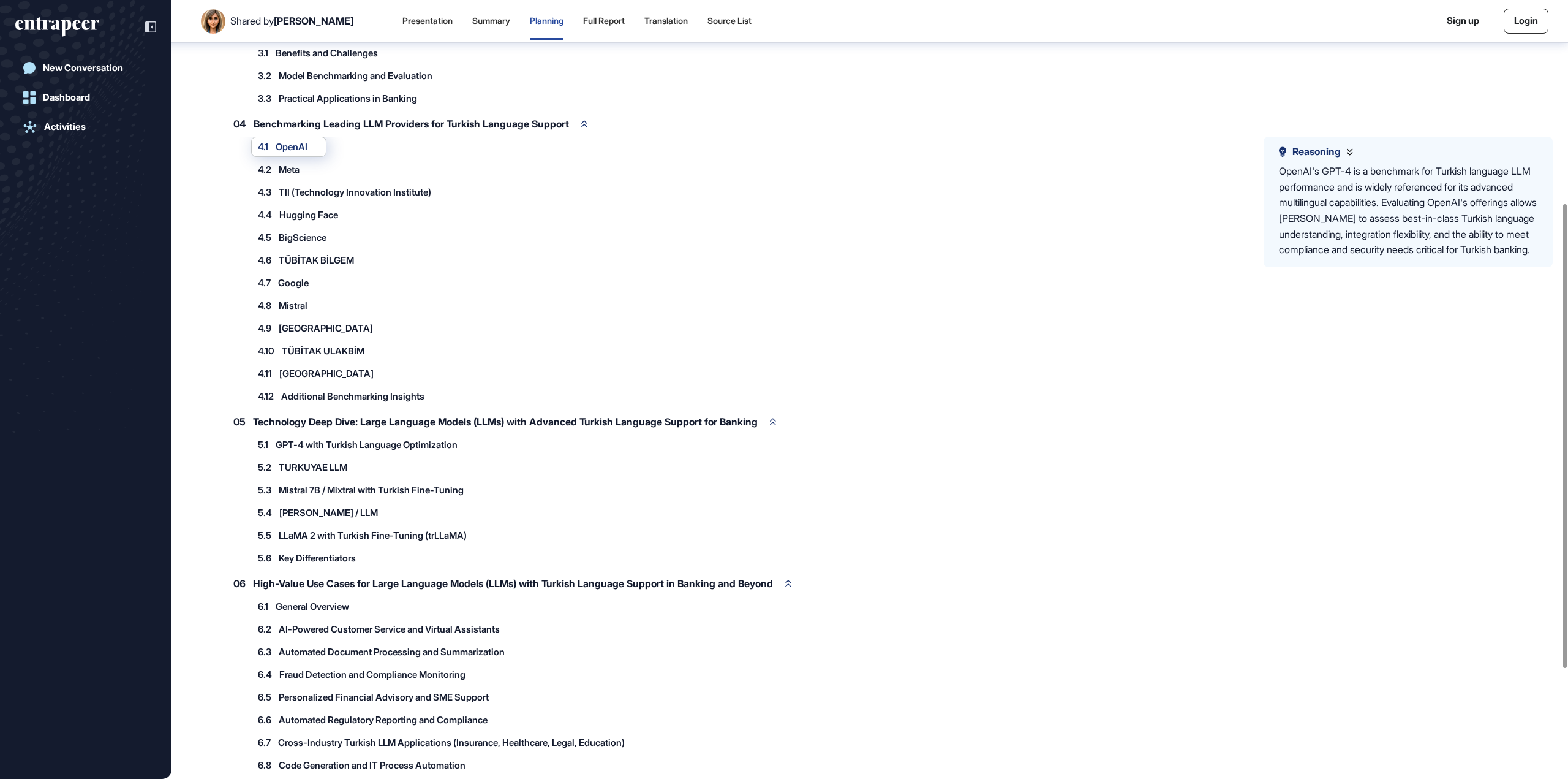
click at [291, 170] on span "Meta" at bounding box center [289, 169] width 21 height 9
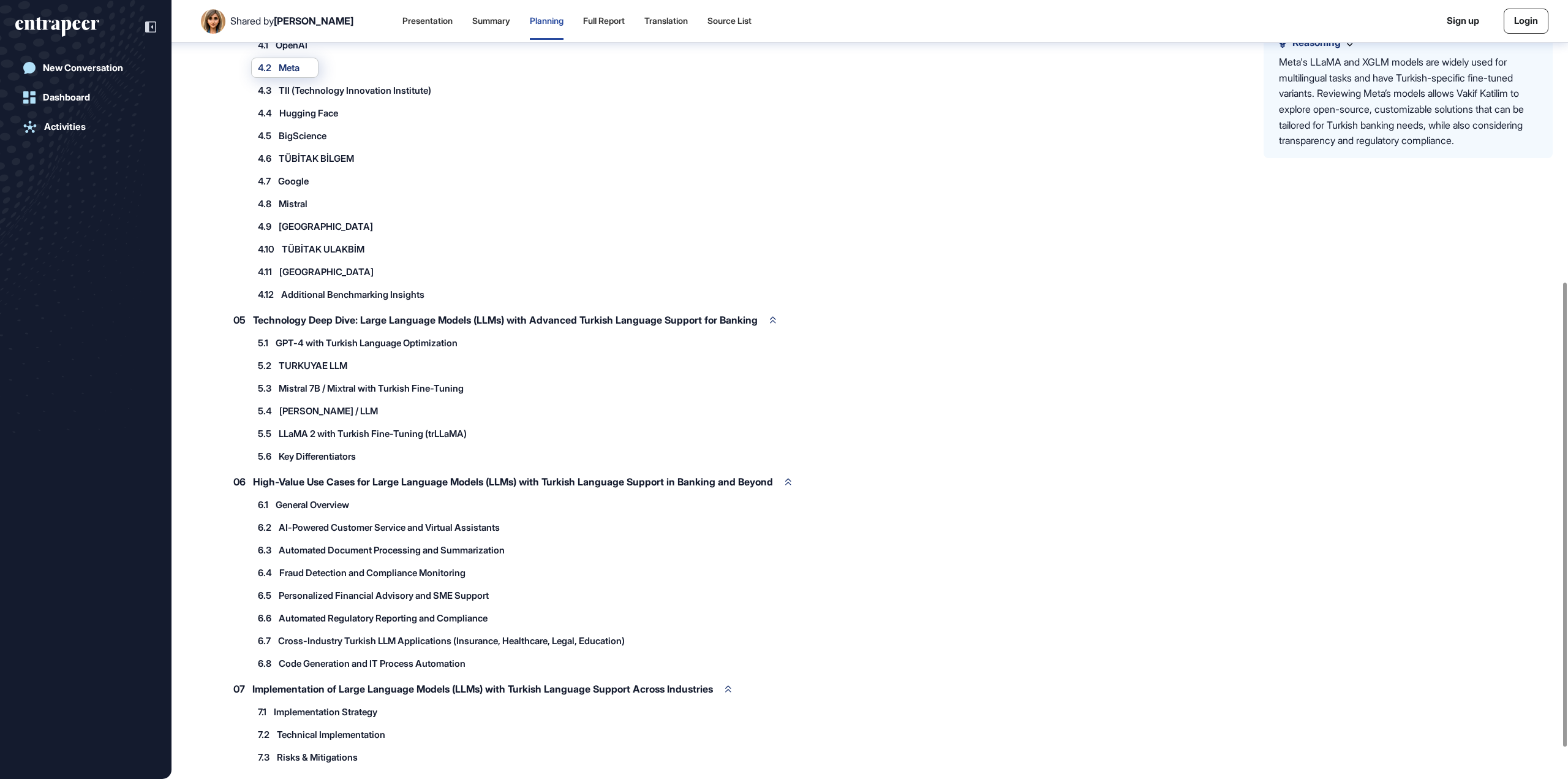
scroll to position [524, 0]
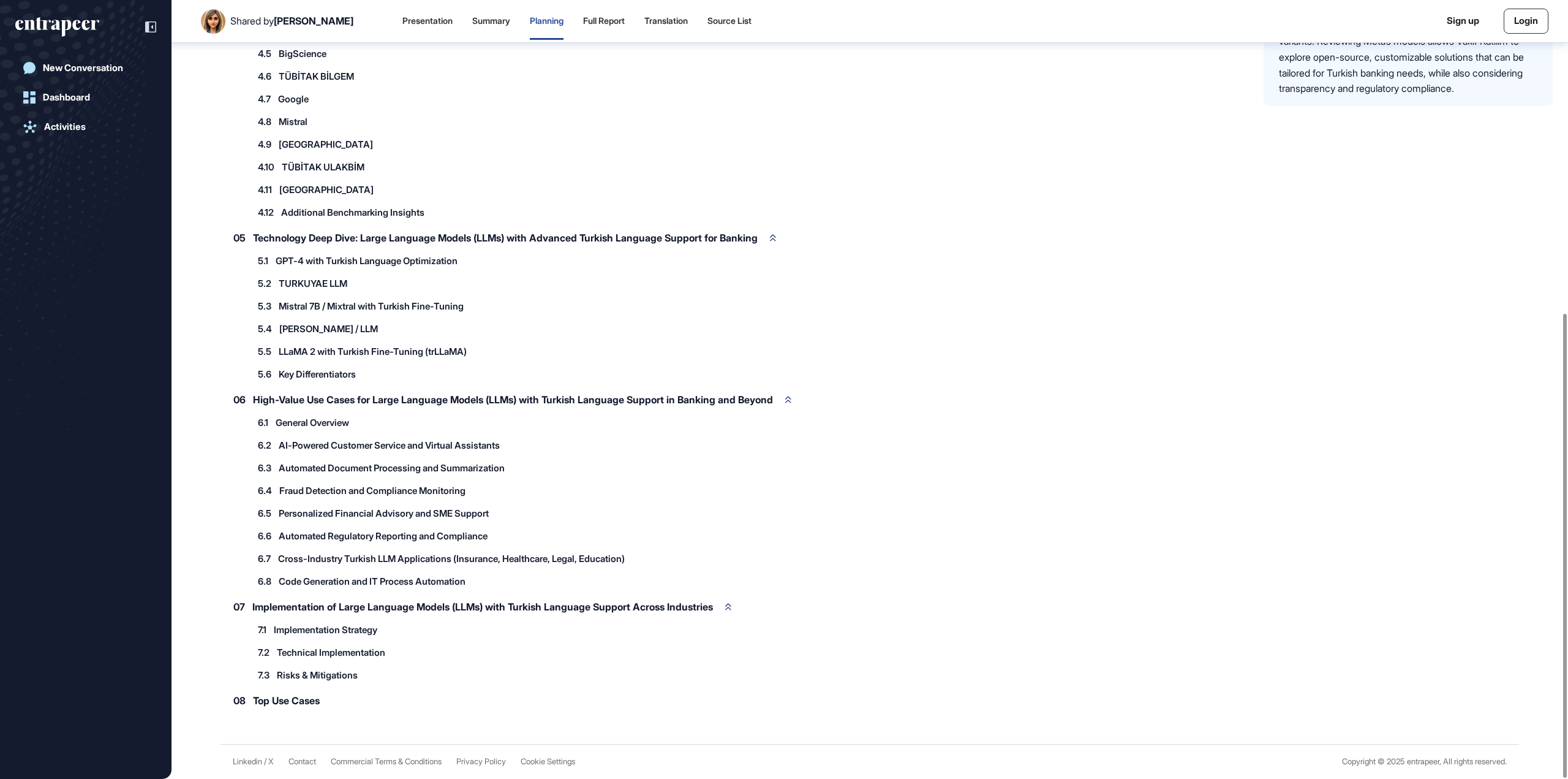
click at [306, 700] on span "Top Use Cases" at bounding box center [287, 700] width 67 height 10
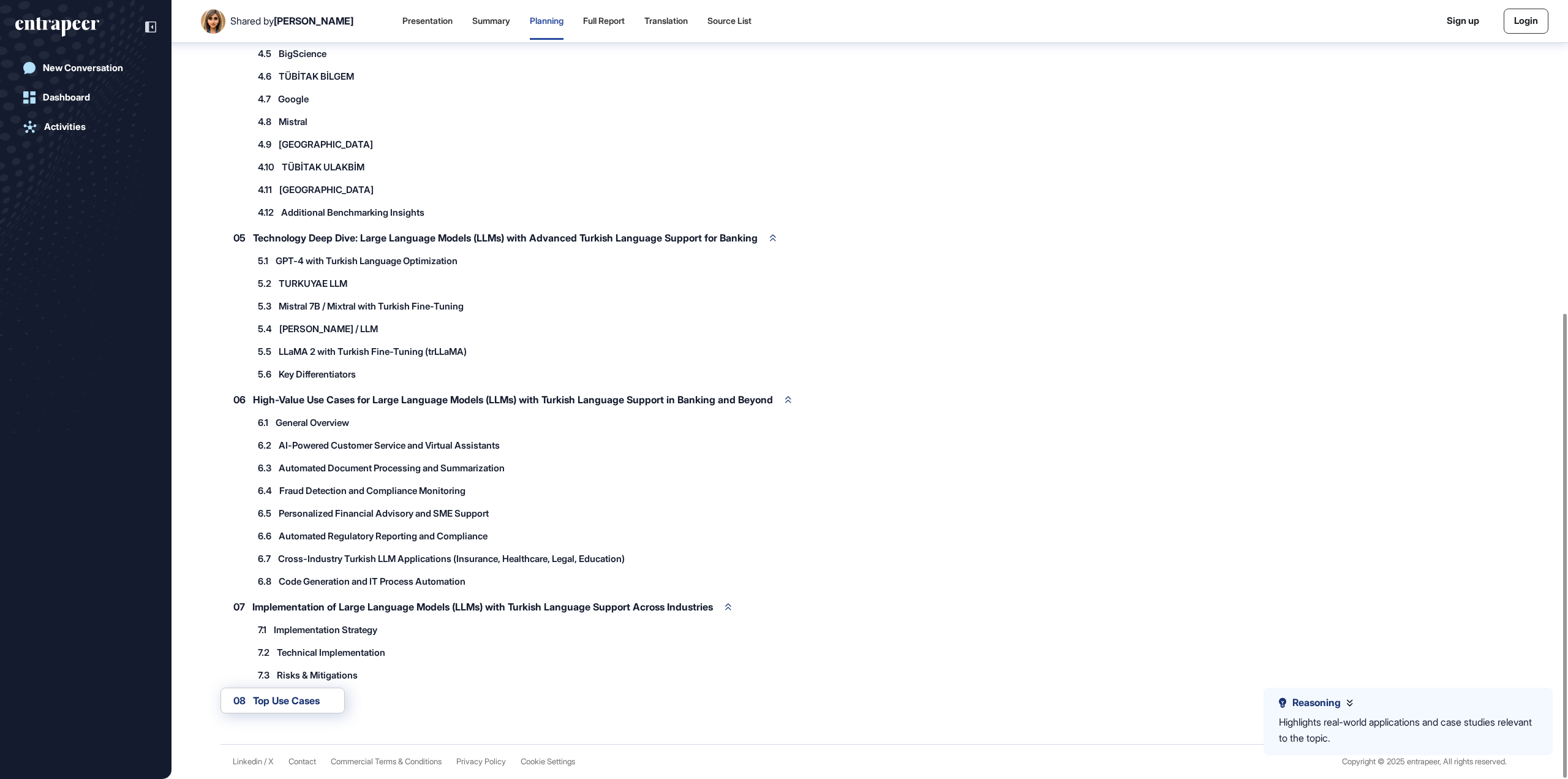
scroll to position [279, 0]
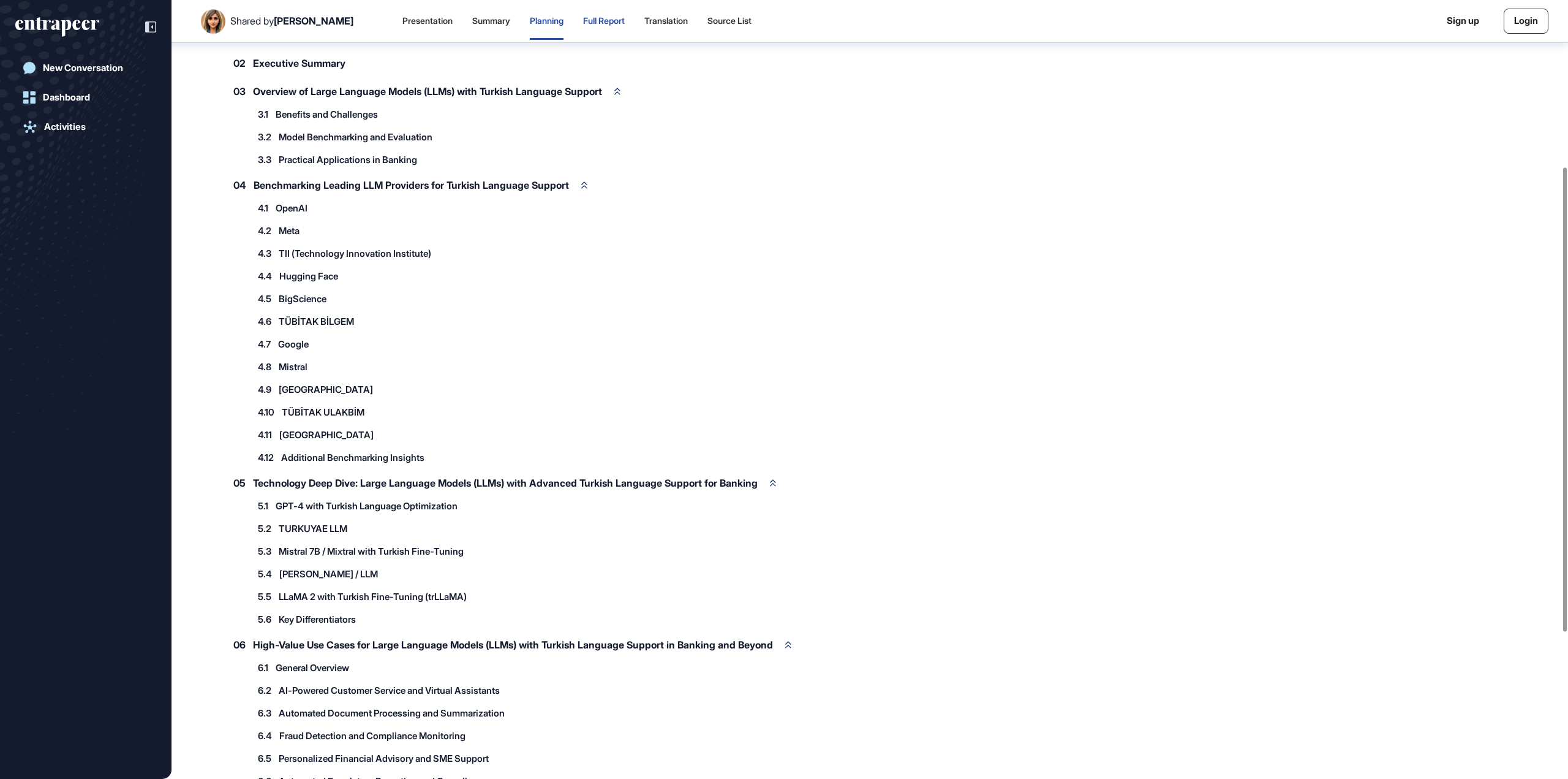
click at [591, 26] on div "Full Report" at bounding box center [604, 21] width 41 height 11
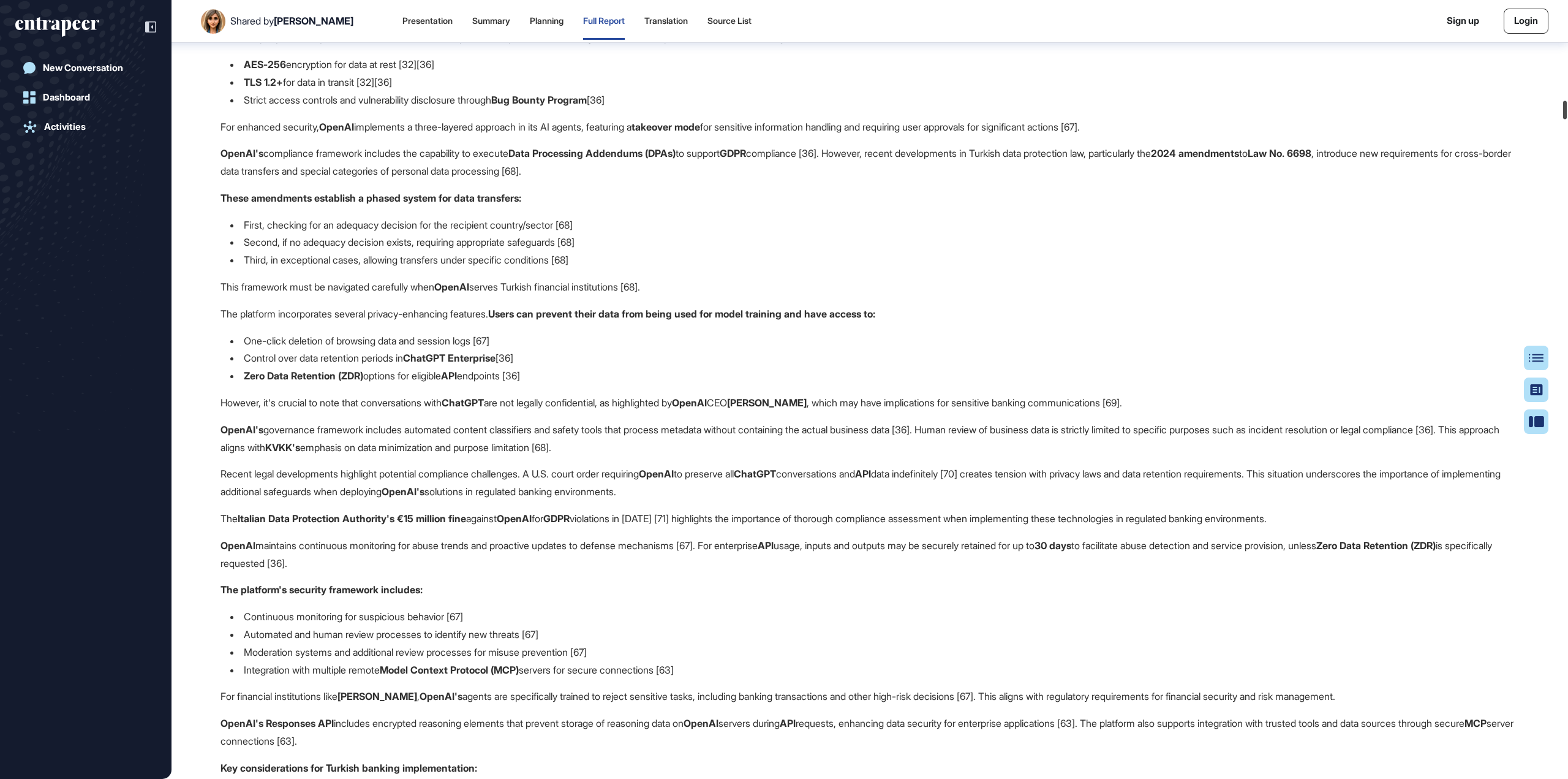
scroll to position [9307, 0]
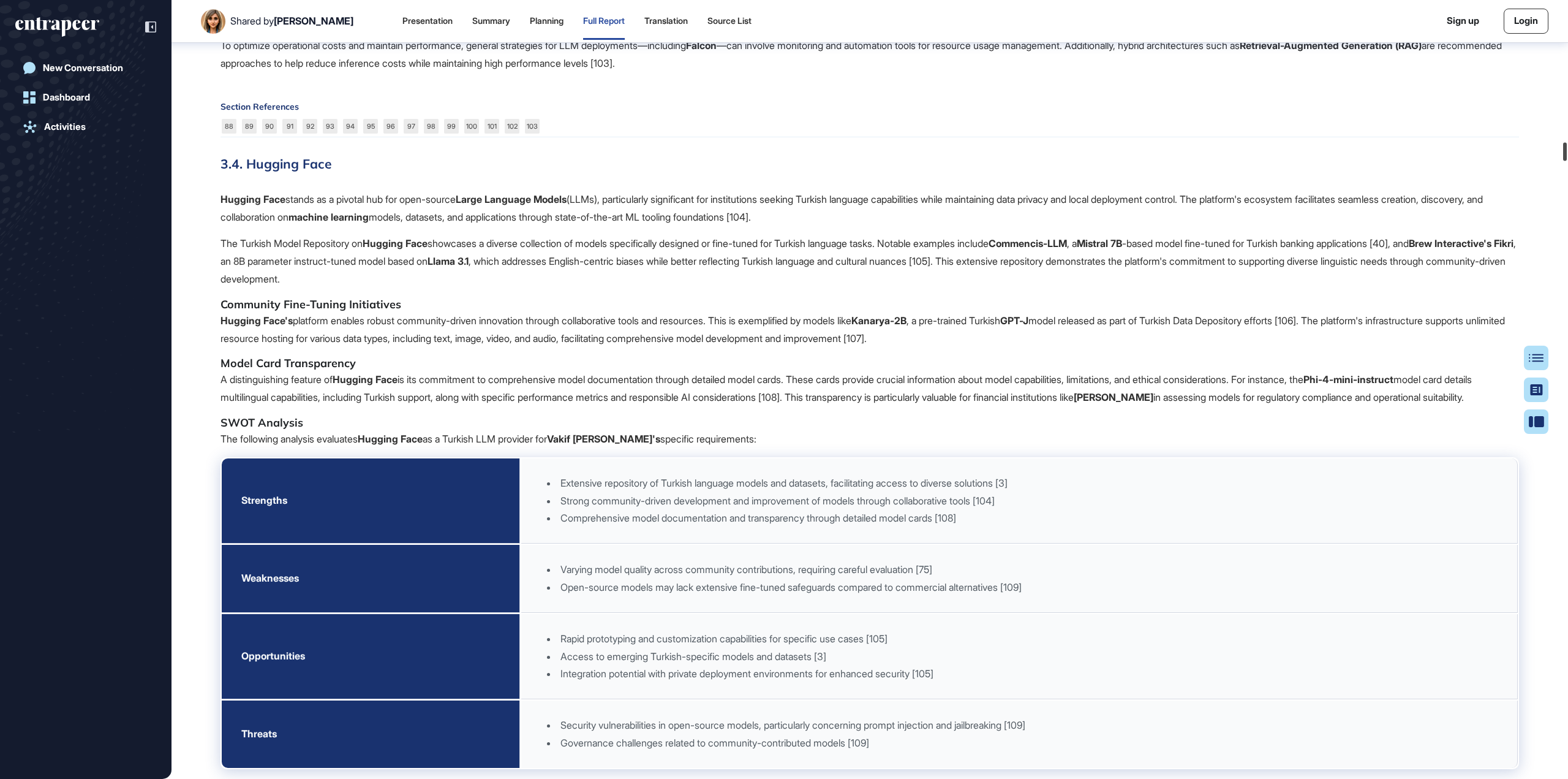
drag, startPoint x: 1565, startPoint y: 24, endPoint x: 1568, endPoint y: 154, distance: 130.0
click at [1567, 154] on div at bounding box center [1565, 151] width 4 height 19
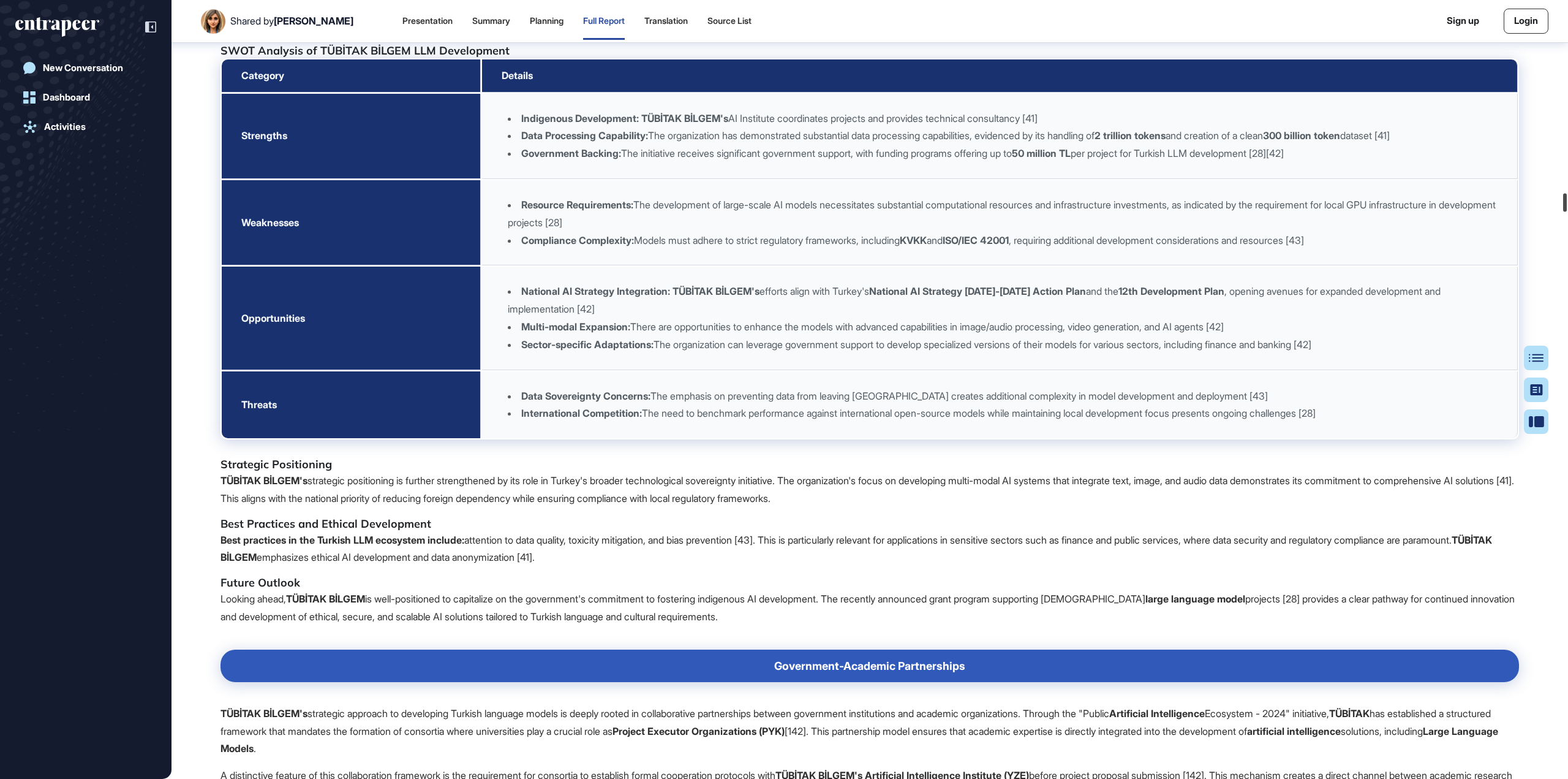
scroll to position [17736, 0]
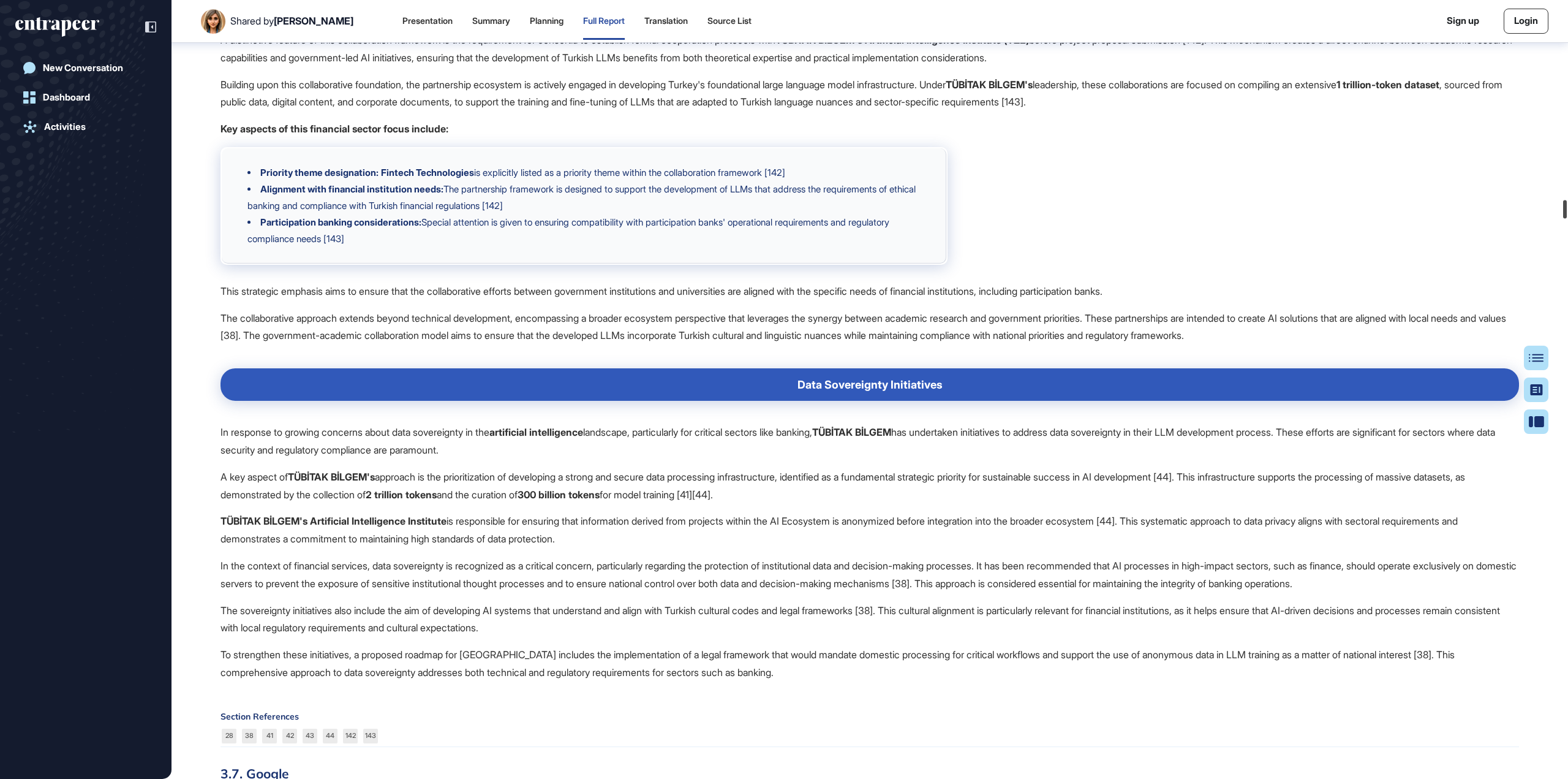
drag, startPoint x: 1567, startPoint y: 153, endPoint x: 1567, endPoint y: 210, distance: 57.0
click at [1567, 210] on div at bounding box center [1565, 209] width 4 height 19
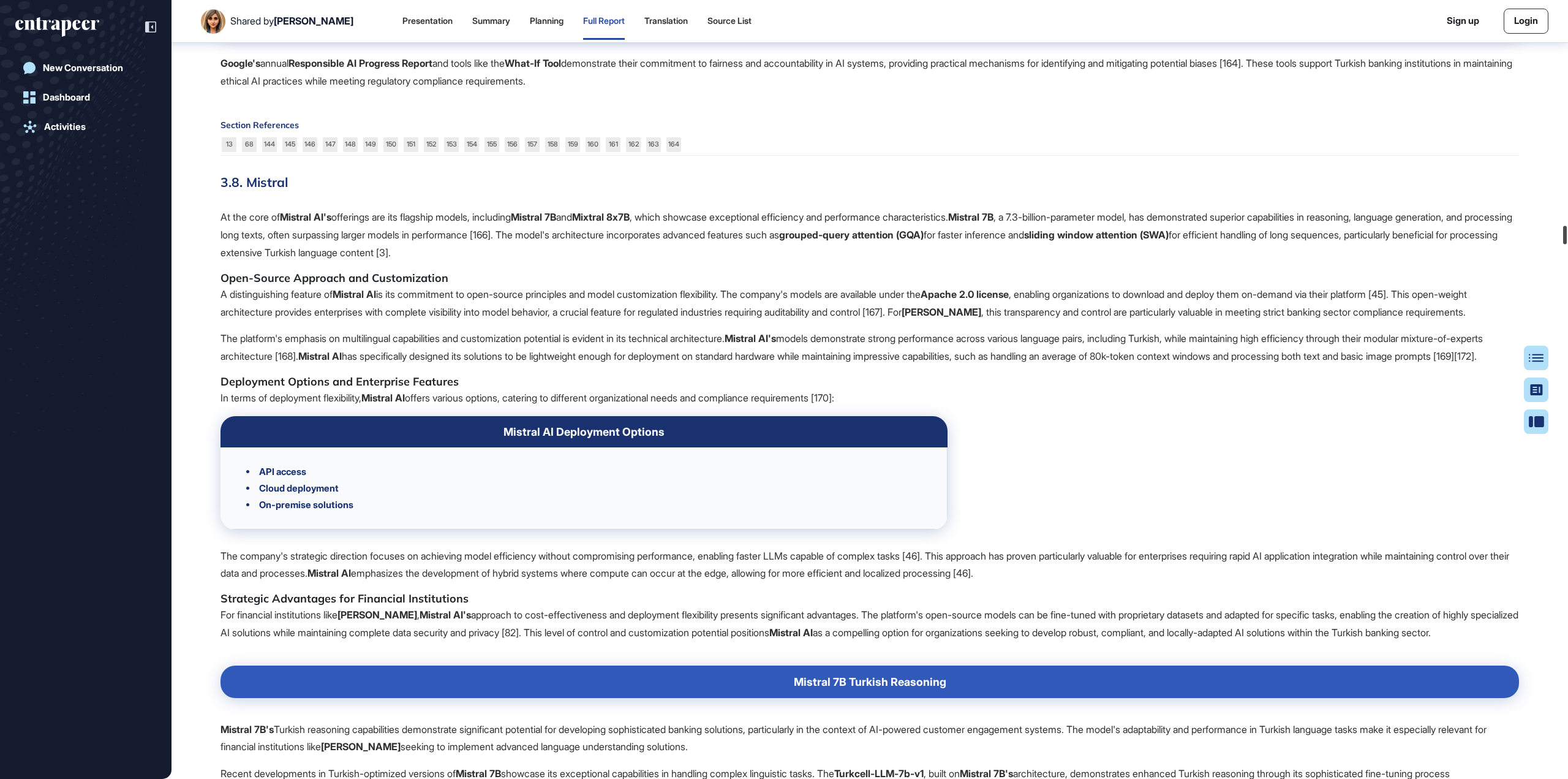
scroll to position [21243, 0]
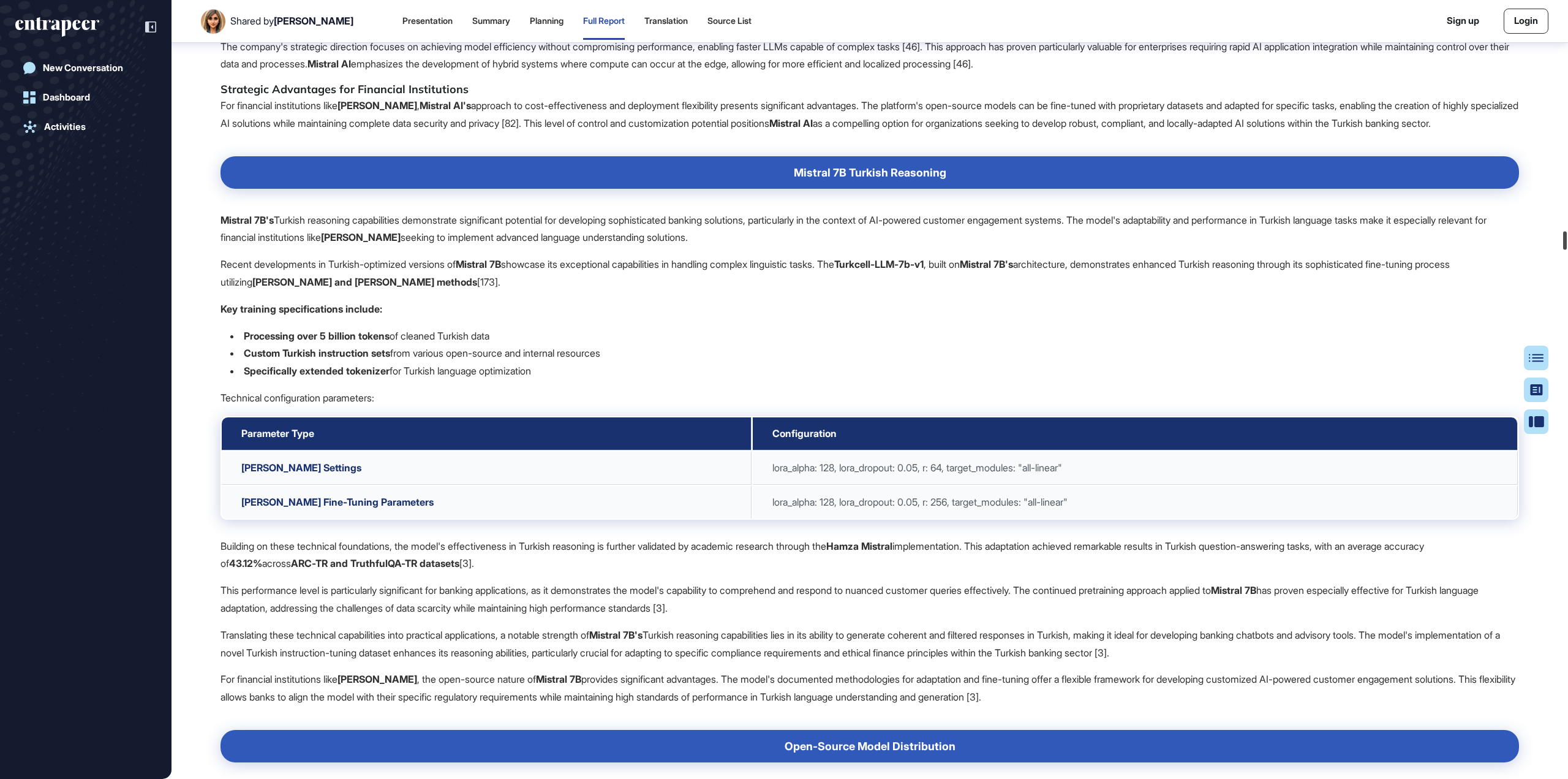
drag, startPoint x: 1567, startPoint y: 210, endPoint x: 1568, endPoint y: 242, distance: 32.0
click at [1567, 242] on div at bounding box center [1565, 241] width 4 height 19
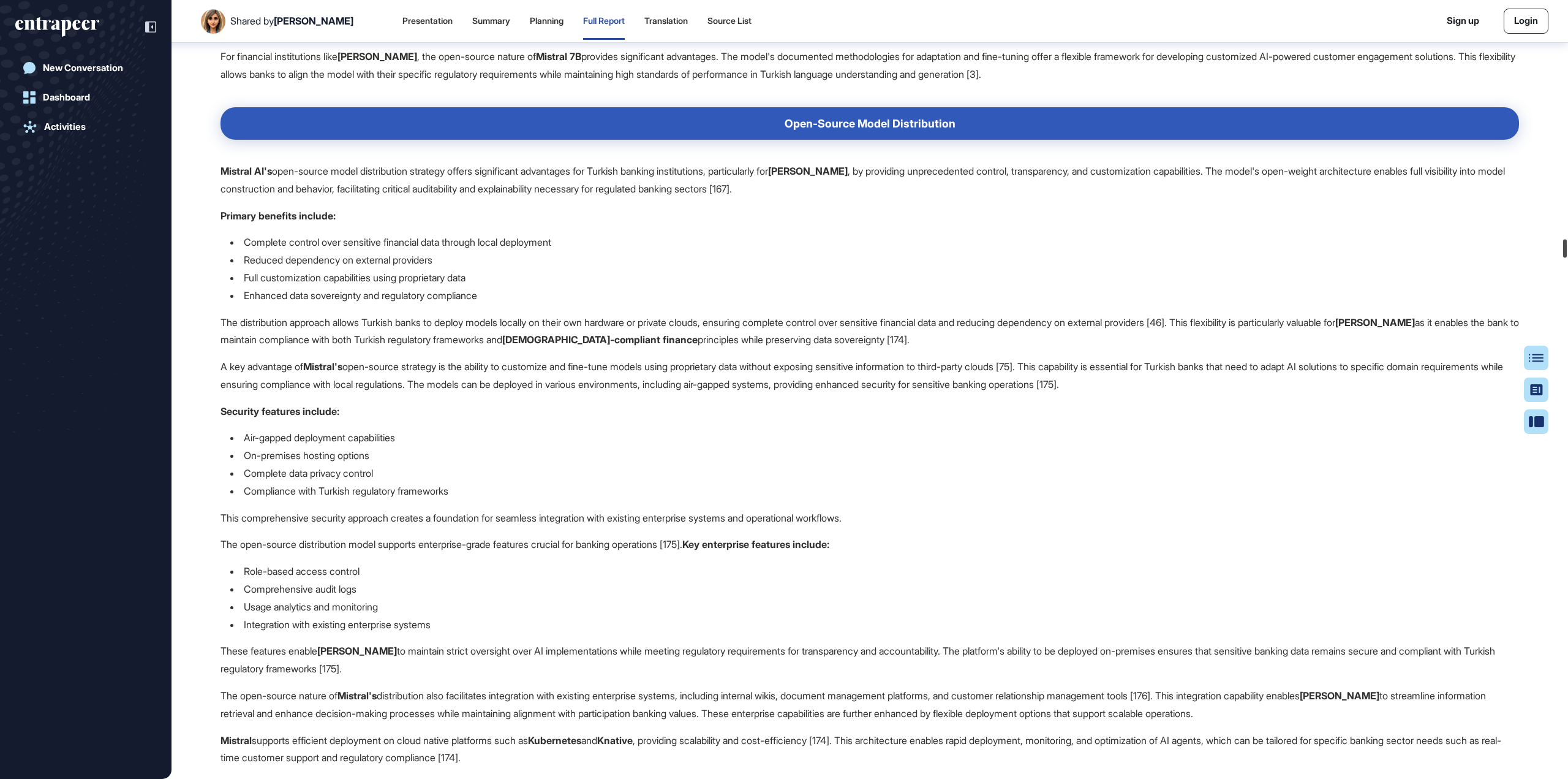
scroll to position [21979, 0]
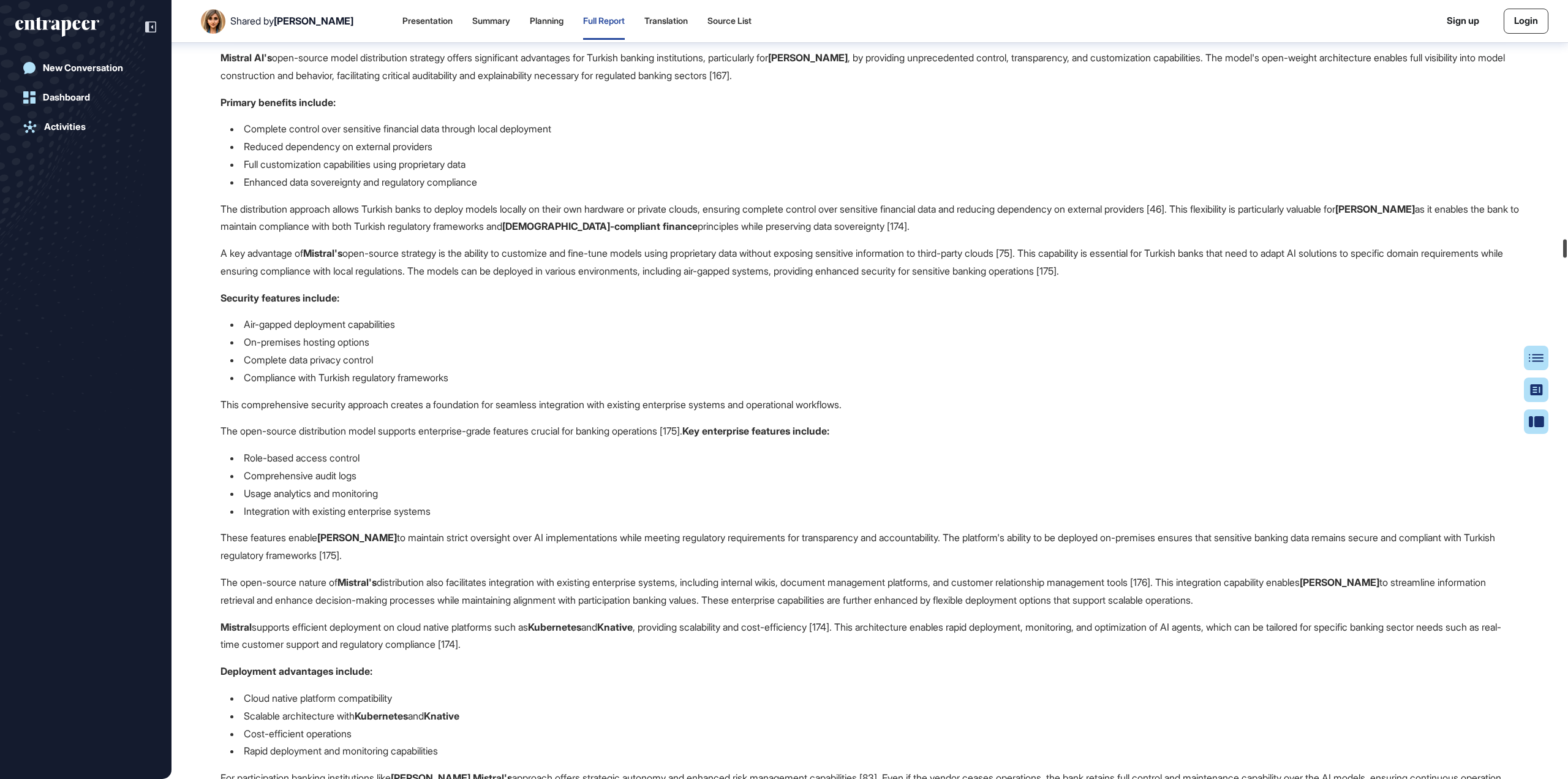
drag, startPoint x: 1565, startPoint y: 243, endPoint x: 1564, endPoint y: 250, distance: 7.1
click at [1564, 250] on div at bounding box center [1565, 249] width 4 height 19
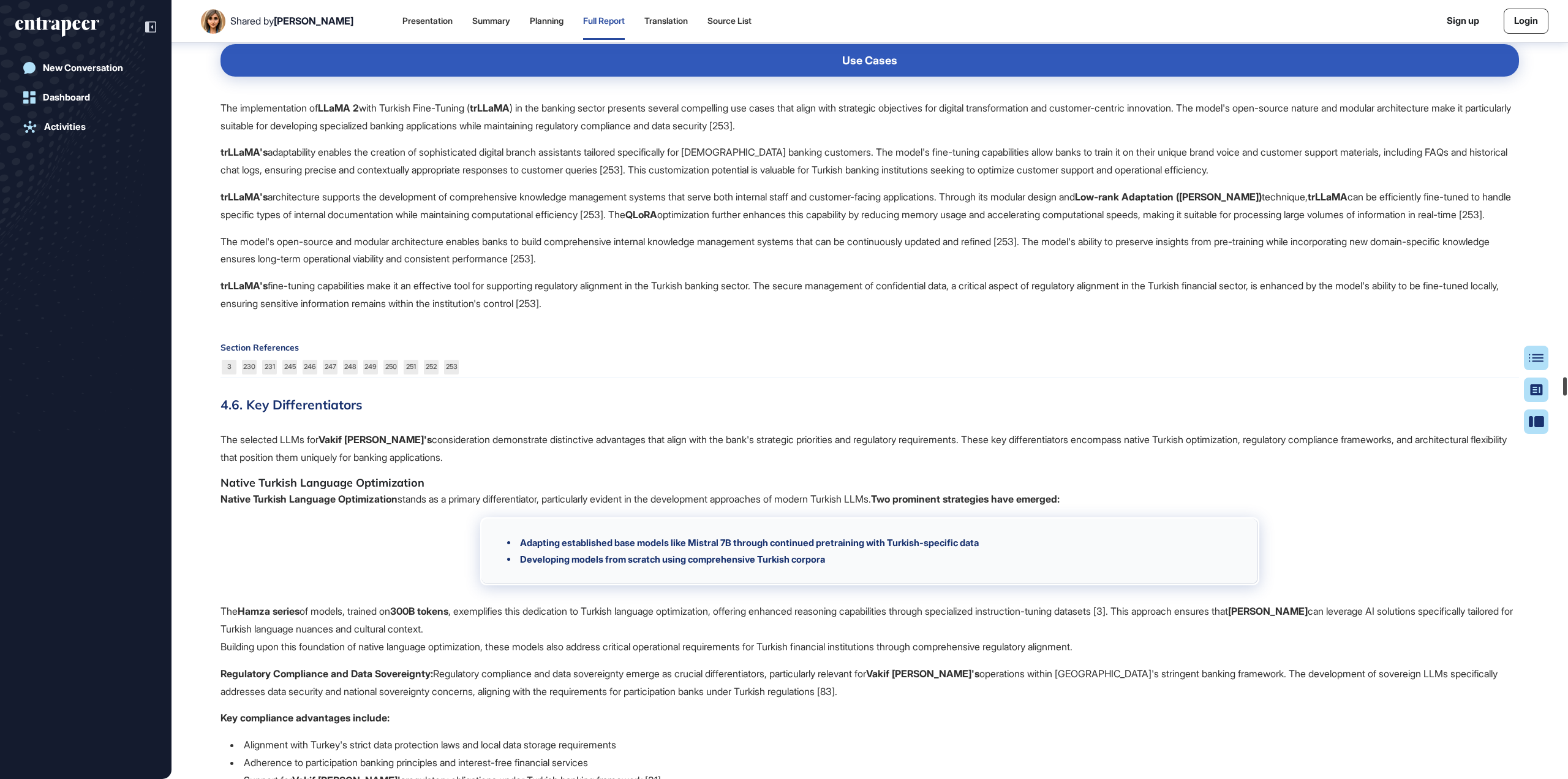
scroll to position [34820, 0]
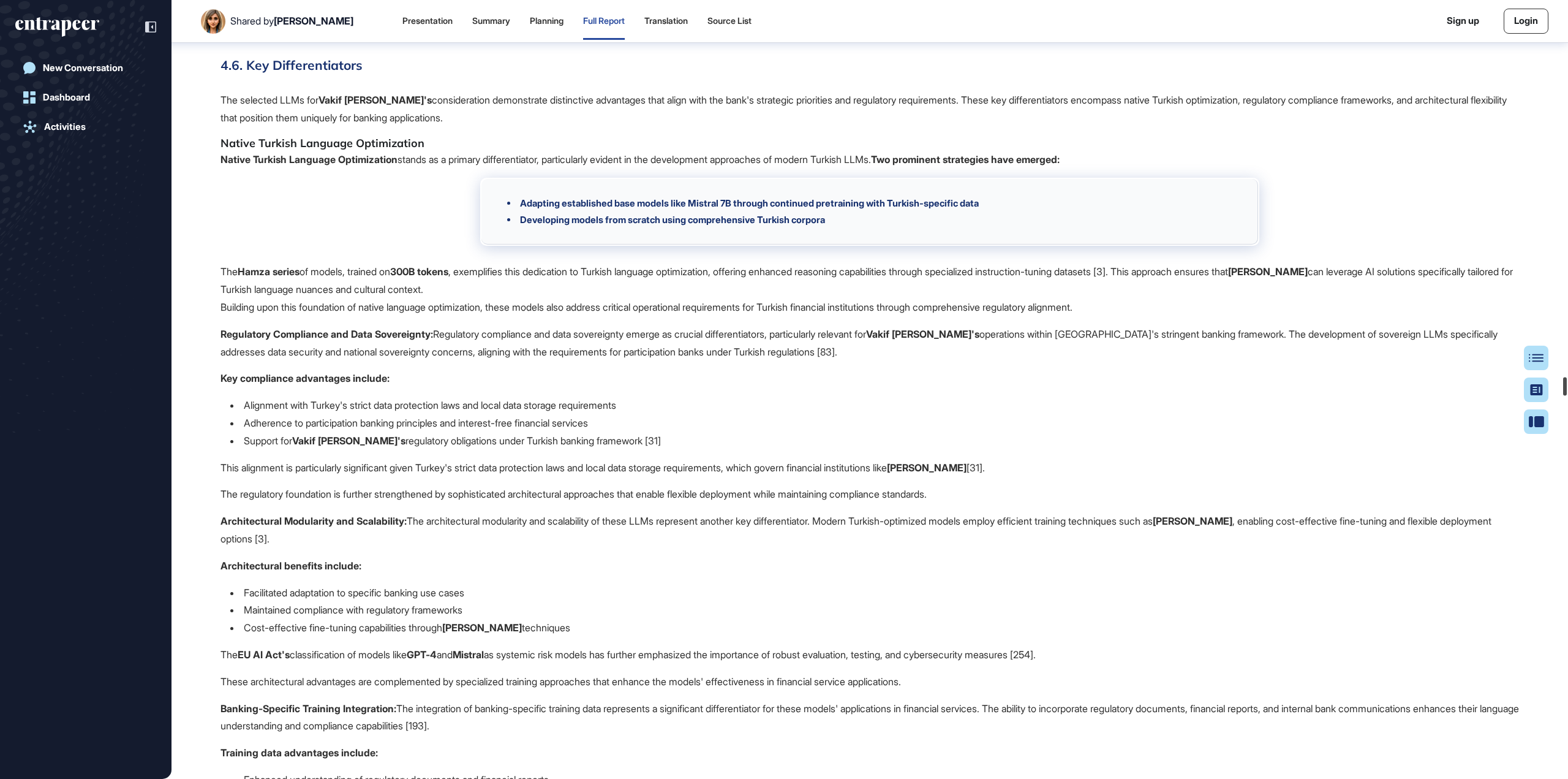
drag, startPoint x: 1565, startPoint y: 250, endPoint x: 1555, endPoint y: 390, distance: 140.4
click at [1555, 390] on div "Shared by Ezgi Demir Presentation Summary Planning Full Report Translation Sour…" at bounding box center [784, 389] width 1568 height 779
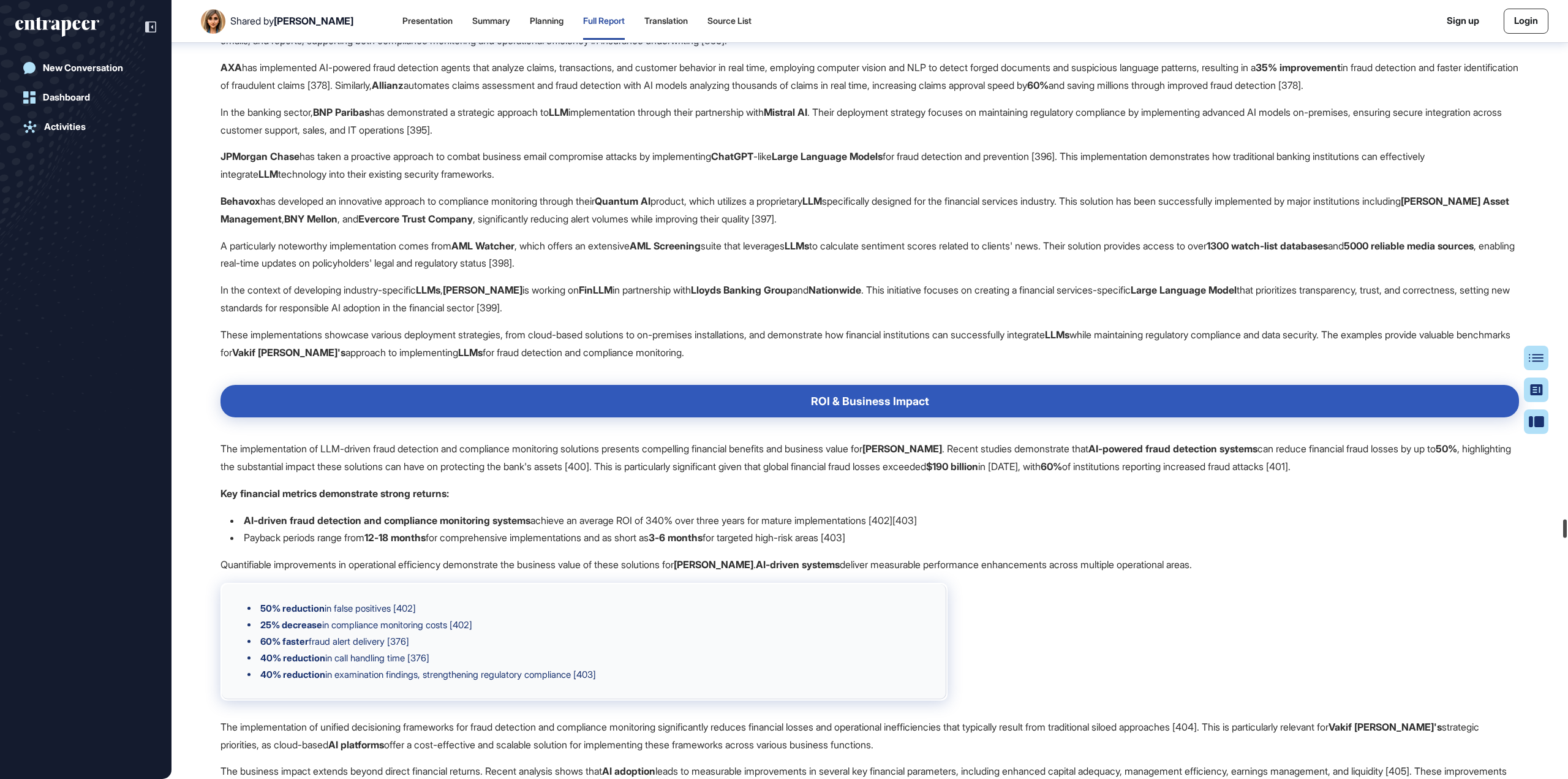
scroll to position [47888, 0]
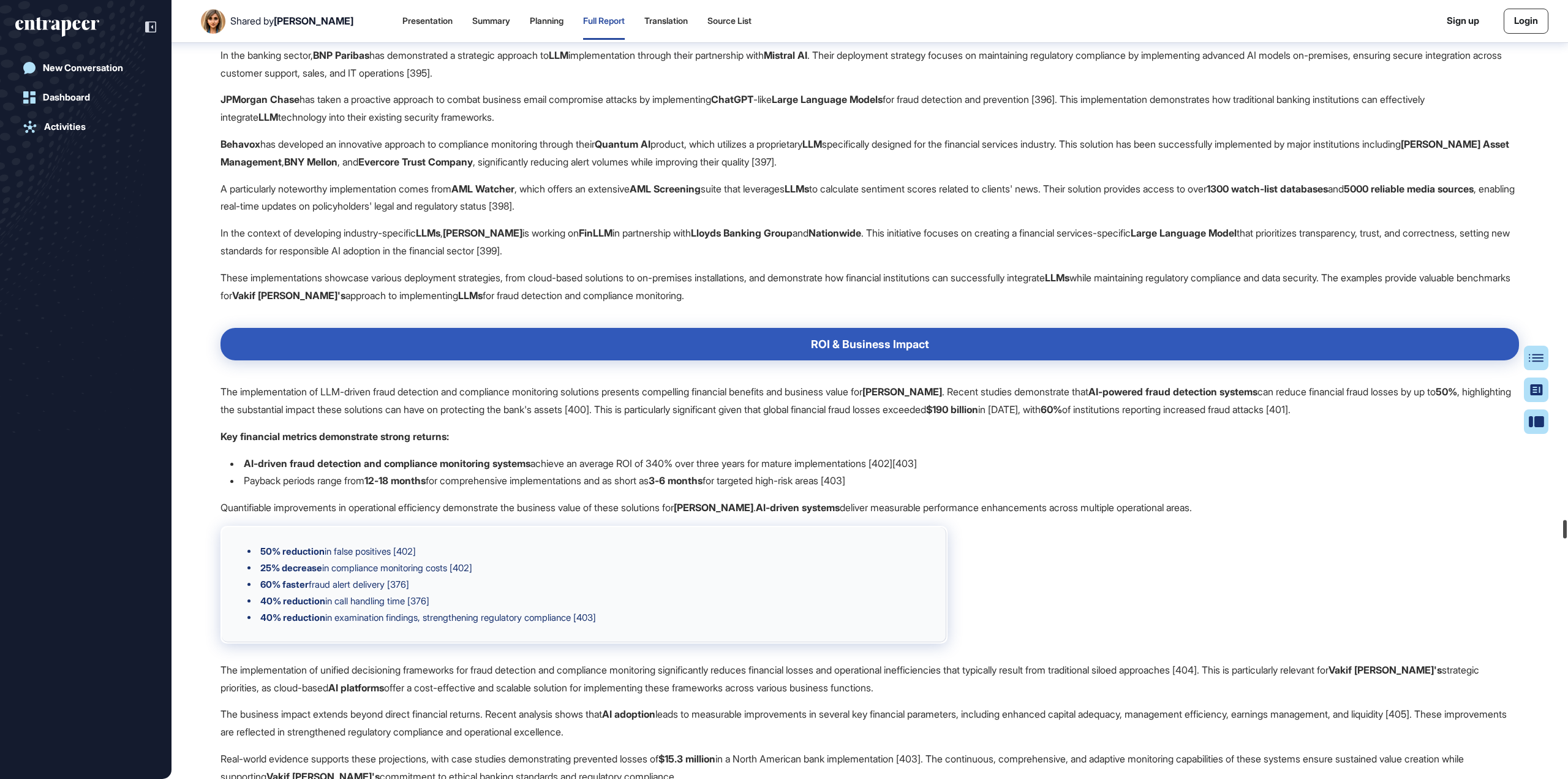
drag, startPoint x: 1563, startPoint y: 390, endPoint x: 1567, endPoint y: 531, distance: 141.1
click at [1567, 531] on div at bounding box center [1565, 529] width 4 height 19
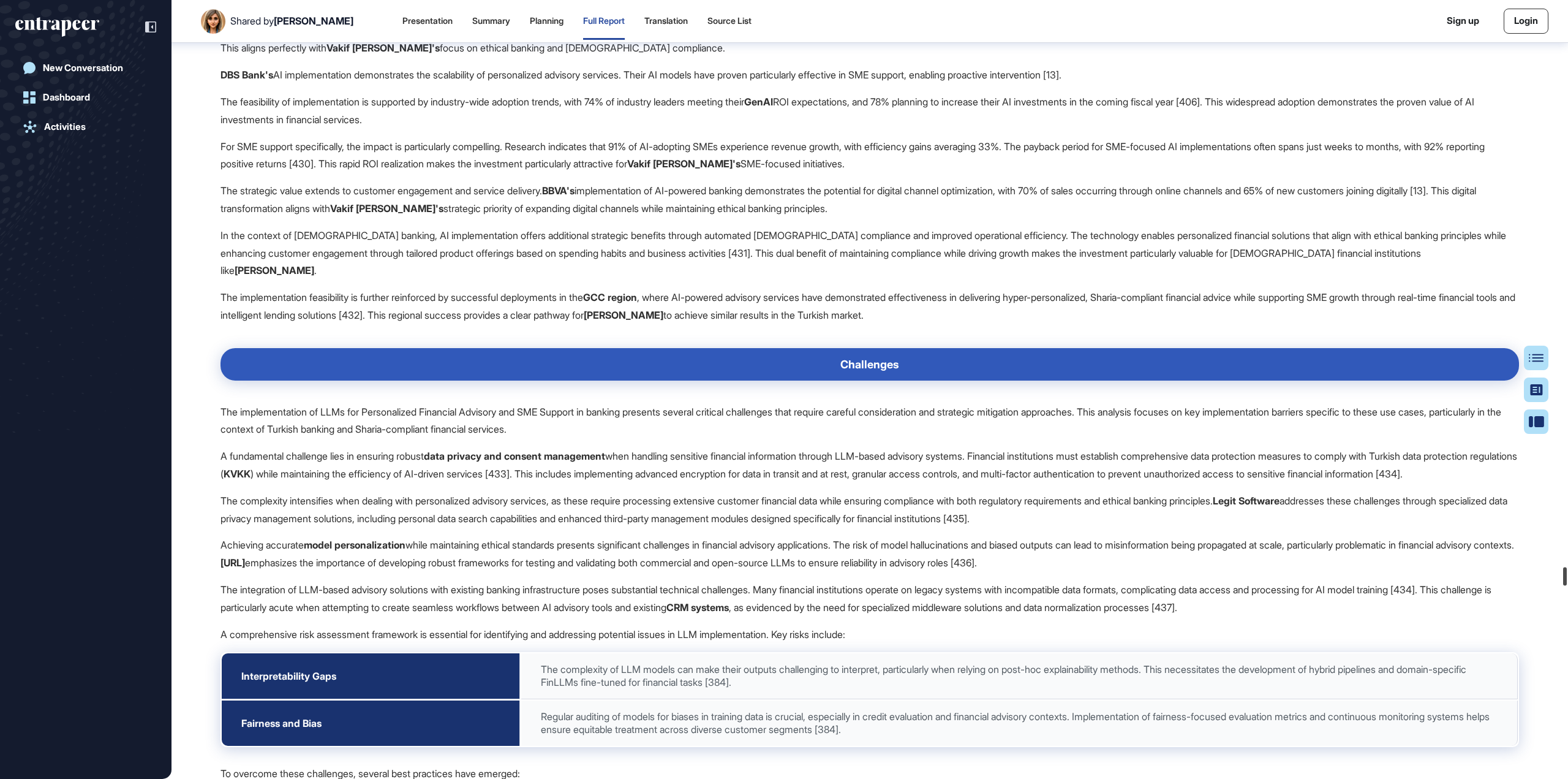
scroll to position [52301, 0]
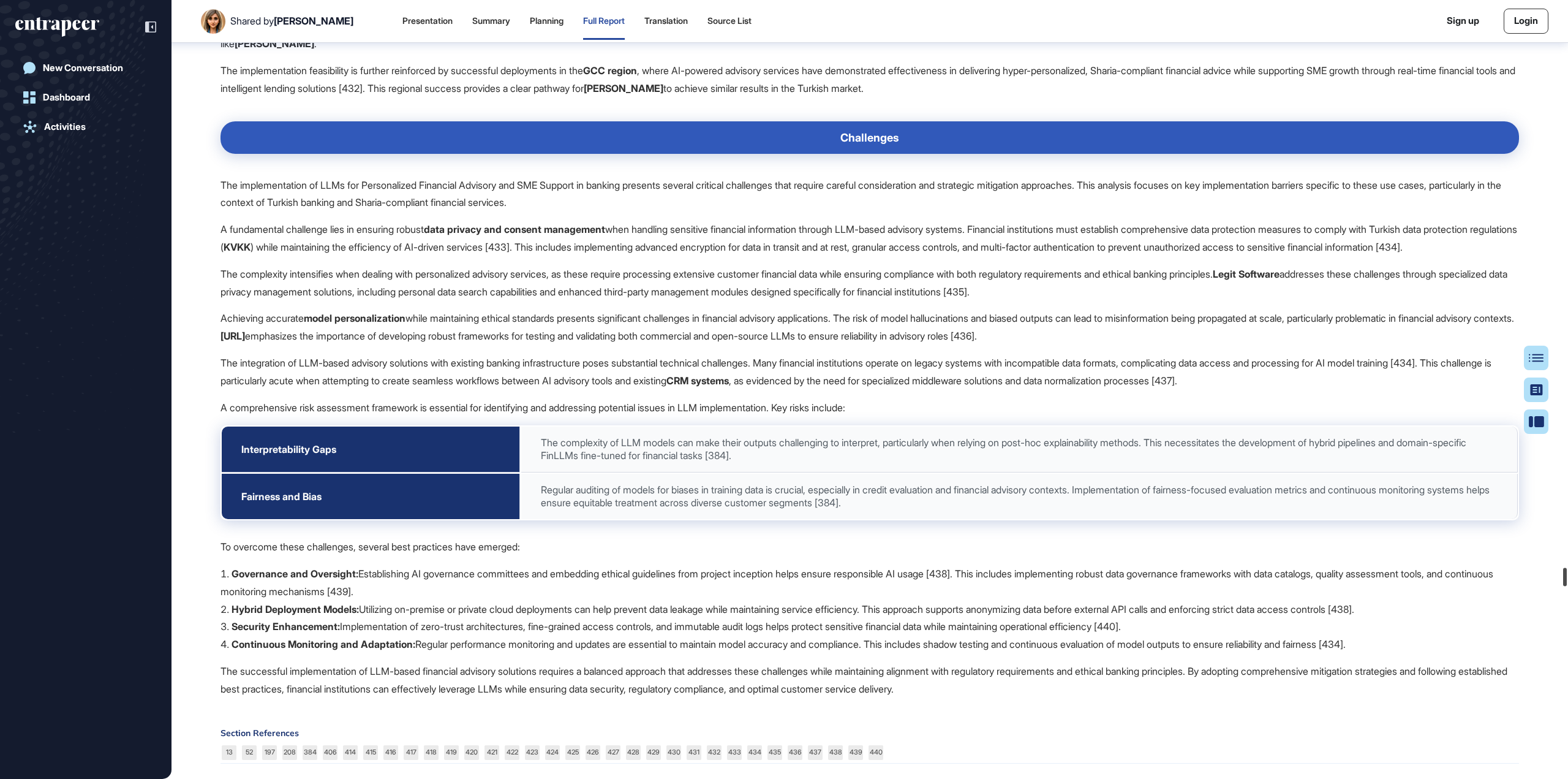
drag, startPoint x: 1563, startPoint y: 528, endPoint x: 1568, endPoint y: 576, distance: 48.3
click at [1567, 576] on div at bounding box center [1565, 577] width 4 height 19
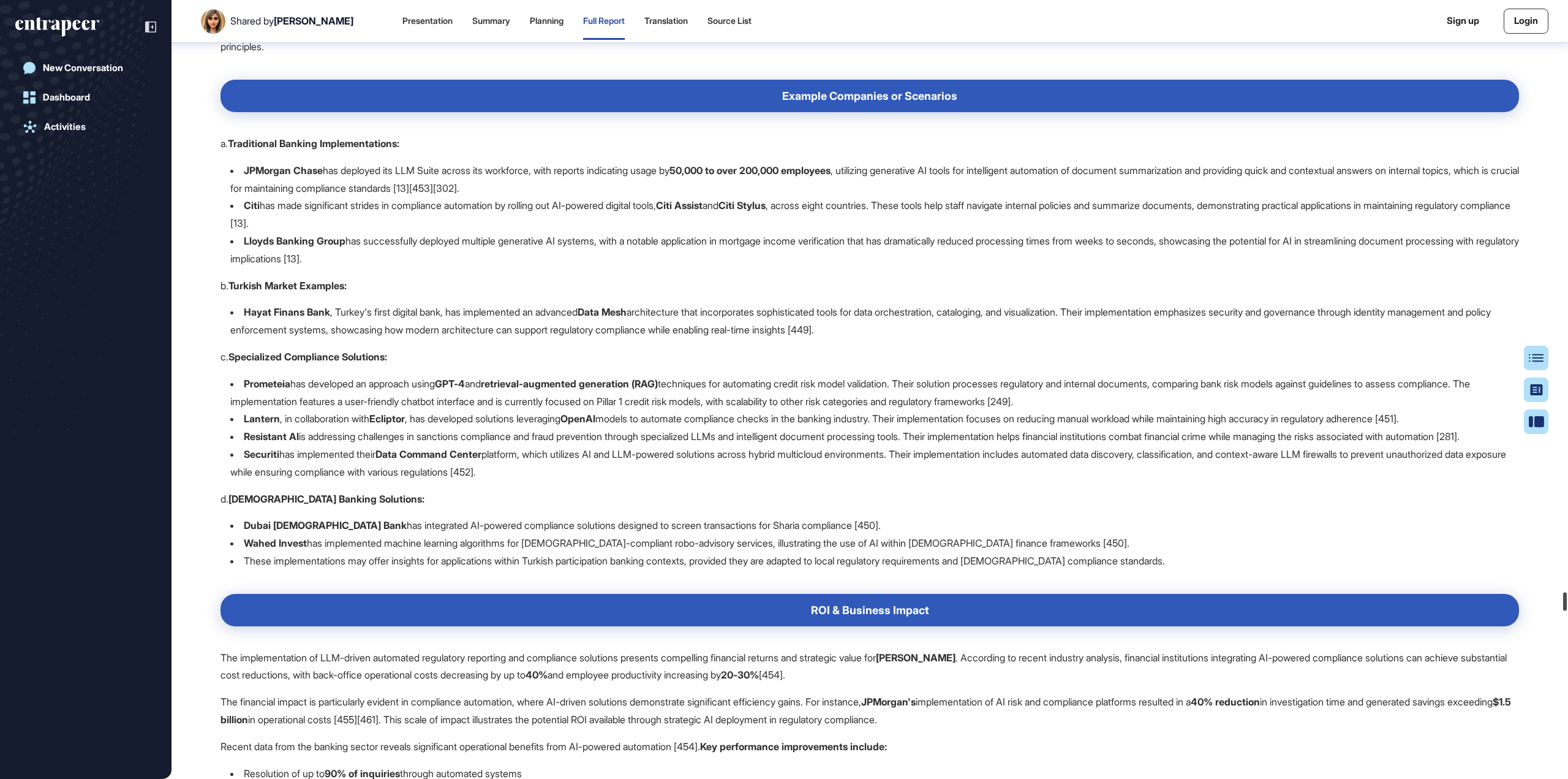
scroll to position [54733, 0]
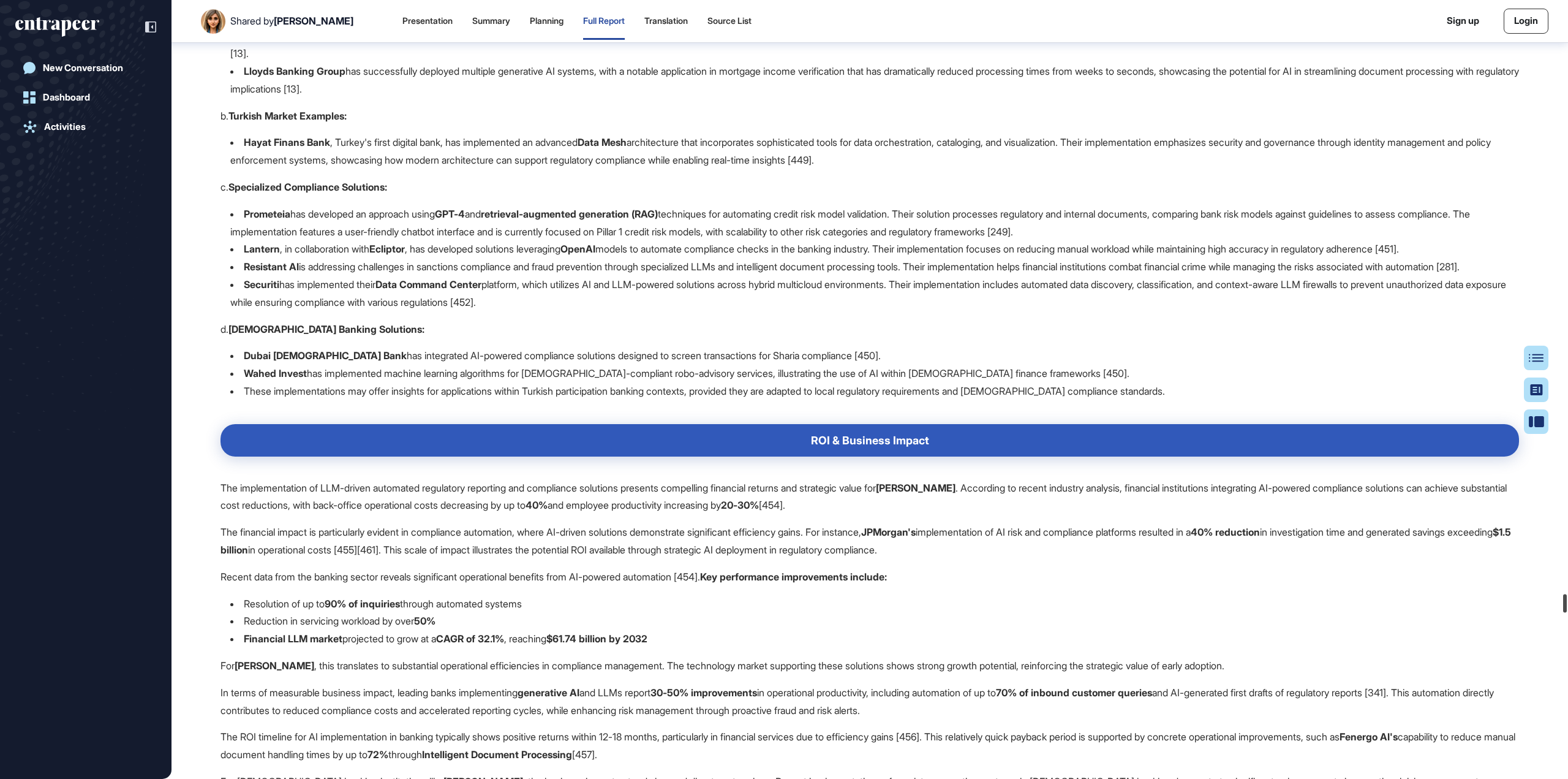
drag, startPoint x: 1567, startPoint y: 583, endPoint x: 1568, endPoint y: 609, distance: 26.0
click at [1567, 609] on div at bounding box center [1565, 603] width 4 height 19
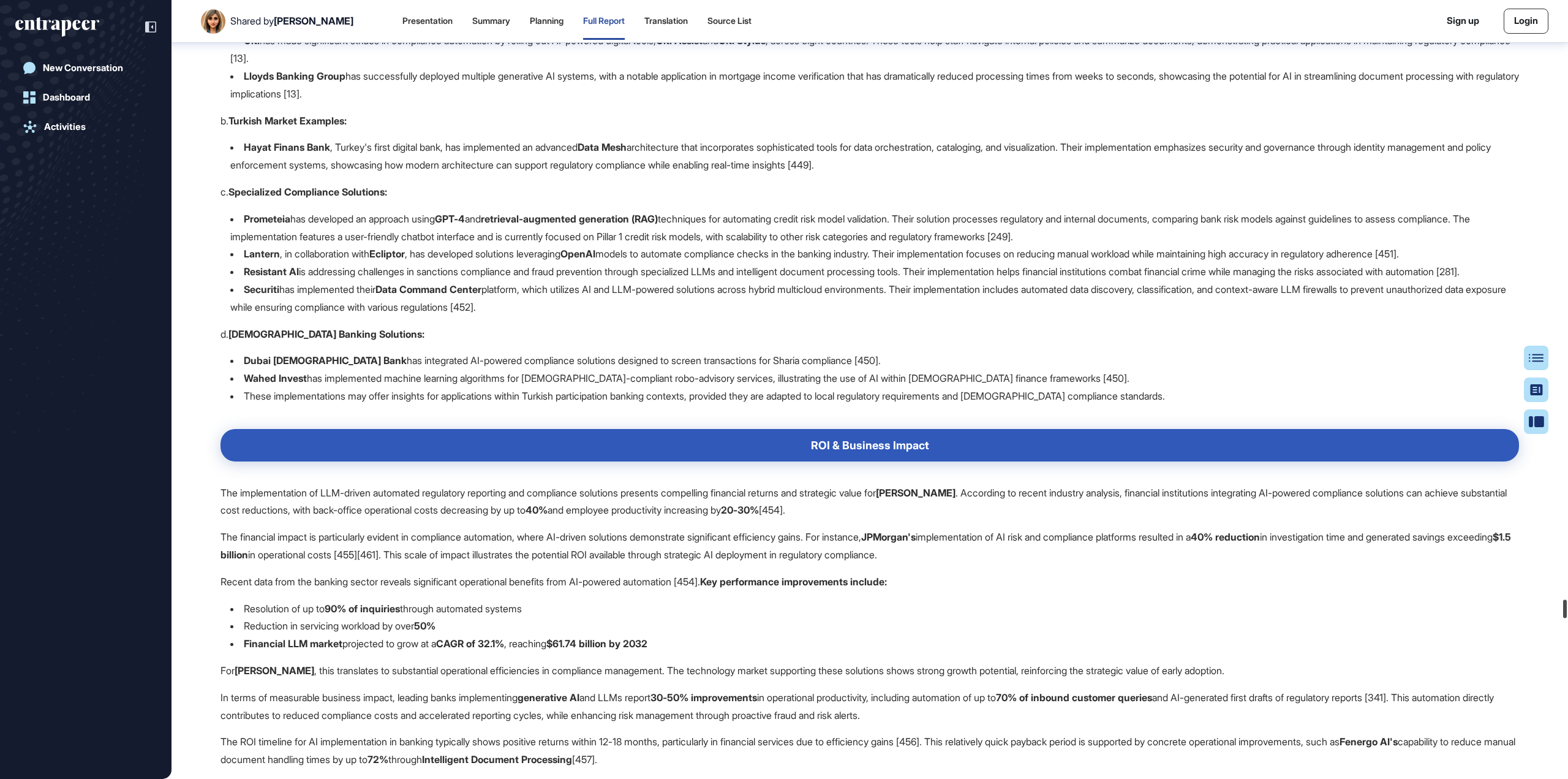
scroll to position [55238, 0]
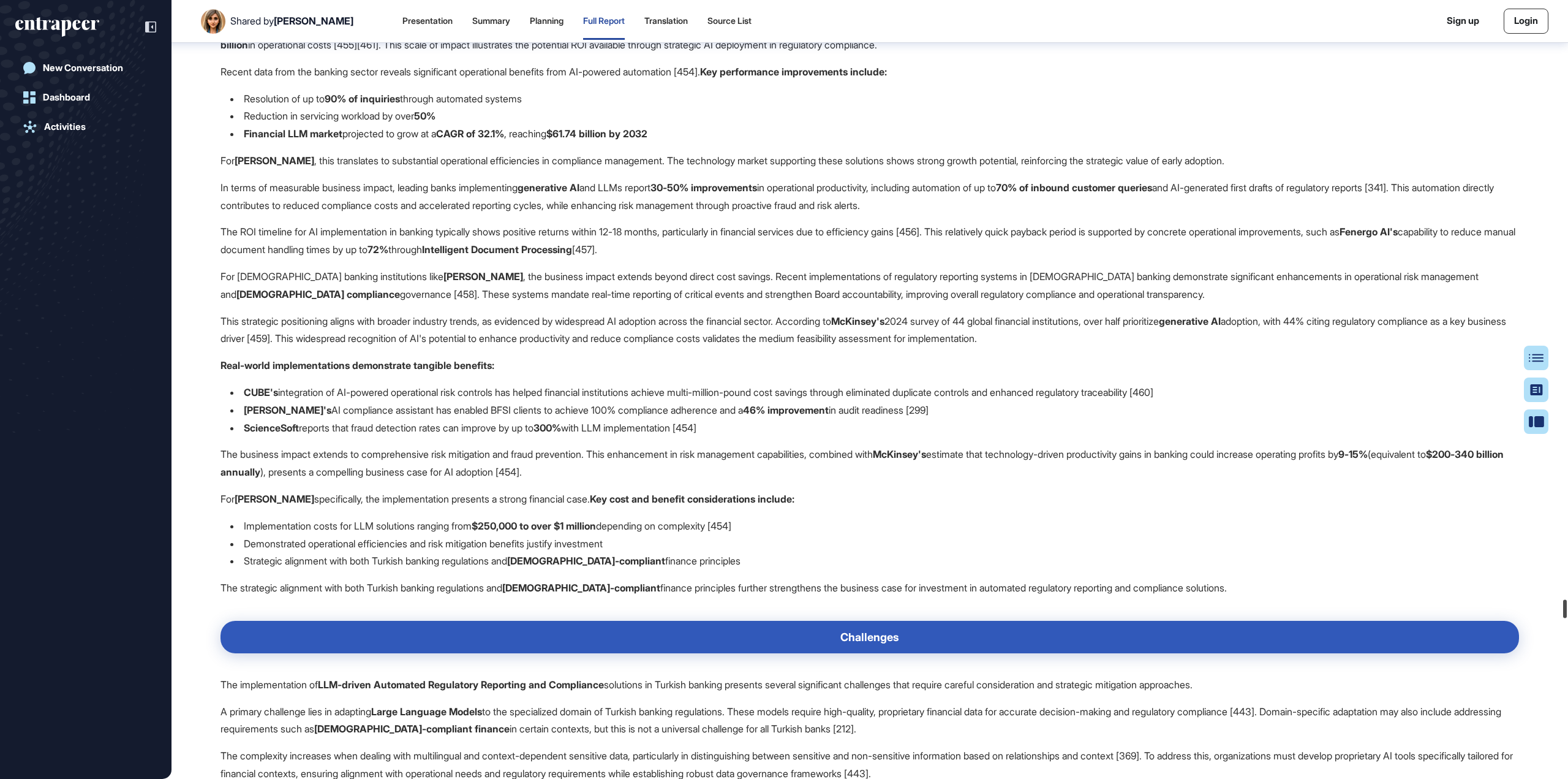
drag, startPoint x: 1566, startPoint y: 607, endPoint x: 1565, endPoint y: 613, distance: 6.1
click at [1565, 613] on div at bounding box center [1565, 608] width 4 height 19
drag, startPoint x: 1188, startPoint y: 682, endPoint x: 289, endPoint y: 302, distance: 976.0
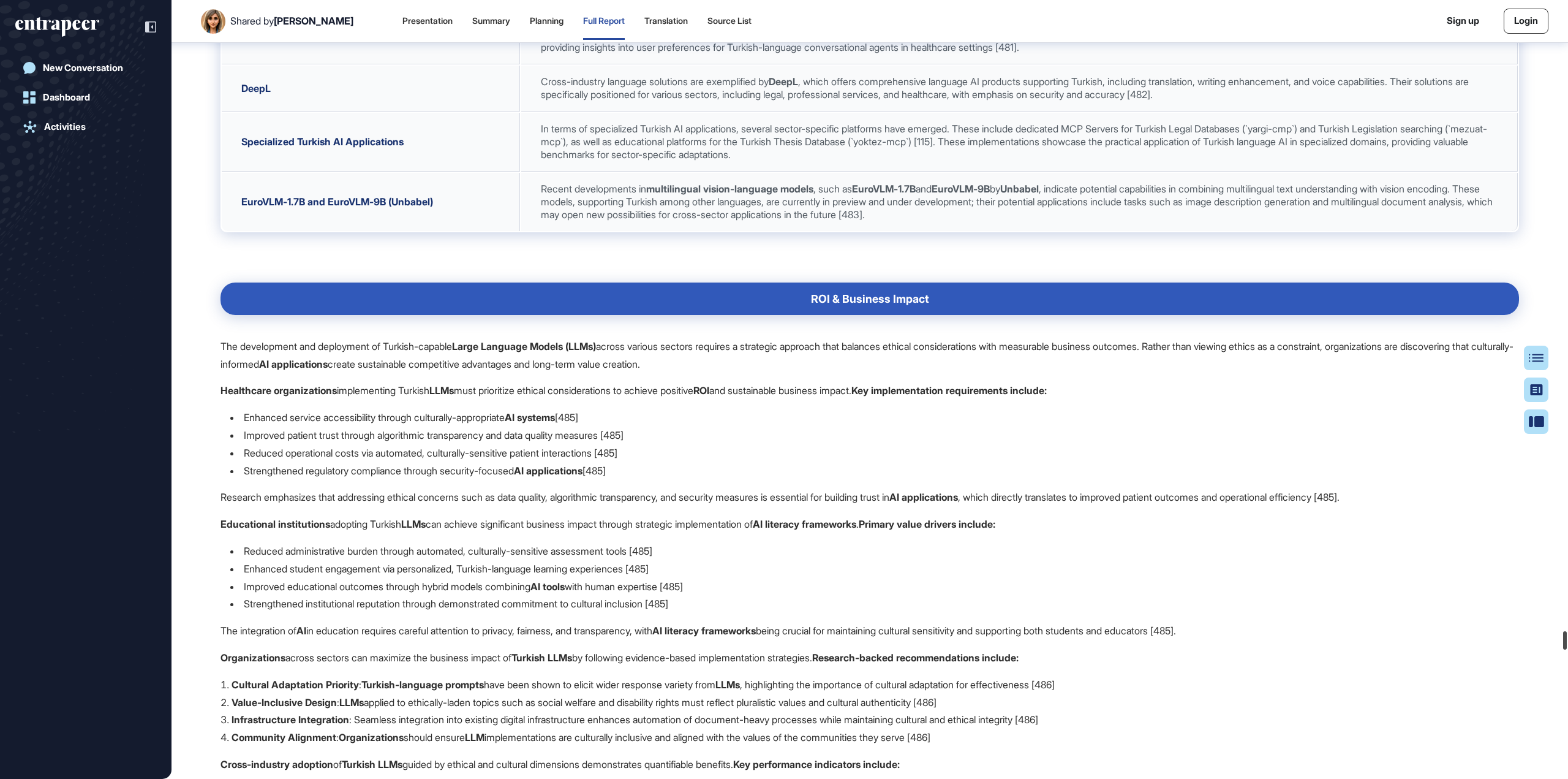
scroll to position [58610, 0]
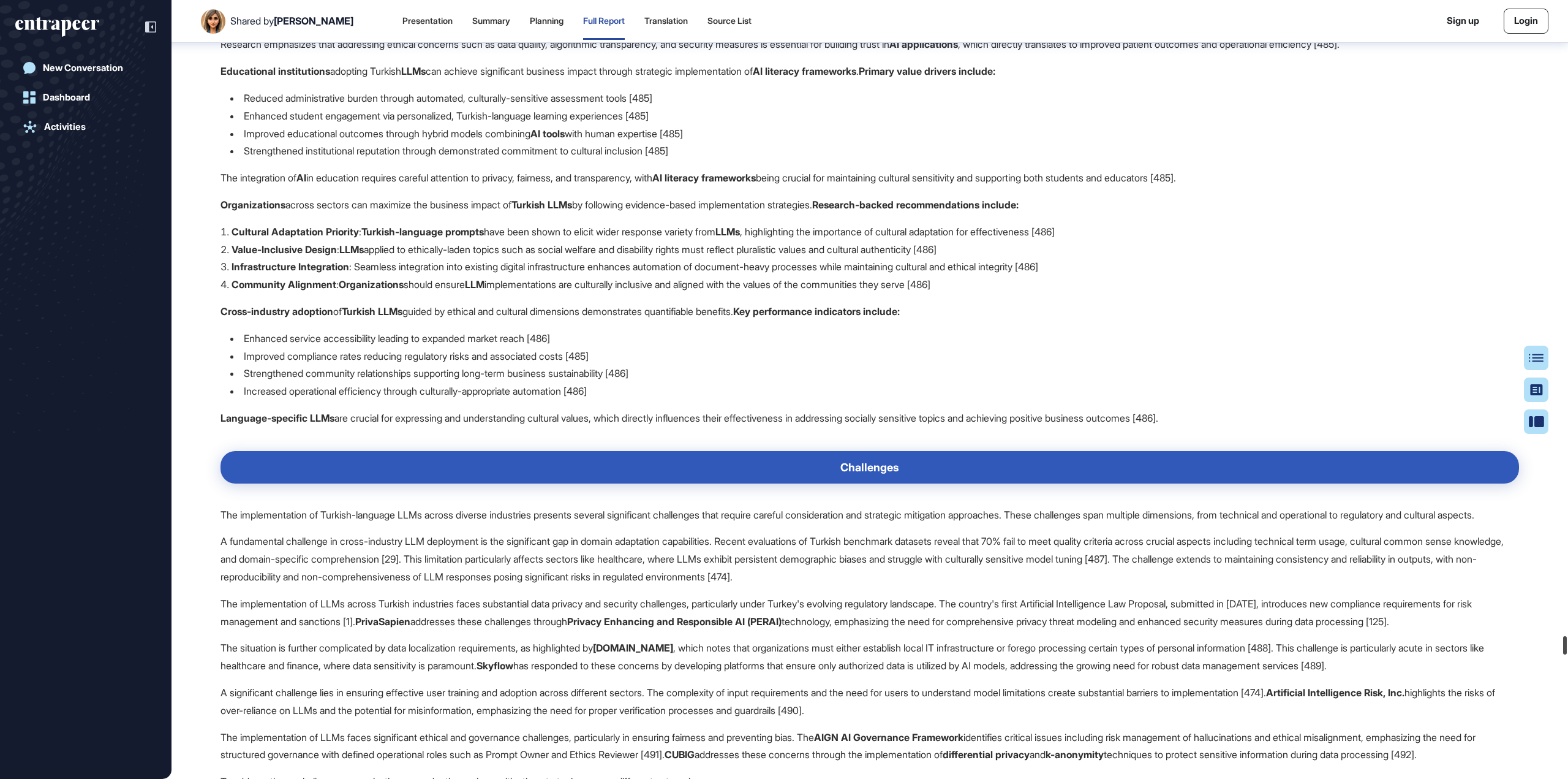
drag, startPoint x: 1566, startPoint y: 611, endPoint x: 1567, endPoint y: 643, distance: 32.0
click at [1567, 643] on div at bounding box center [1565, 644] width 4 height 19
drag, startPoint x: 222, startPoint y: 118, endPoint x: 1281, endPoint y: 586, distance: 1157.8
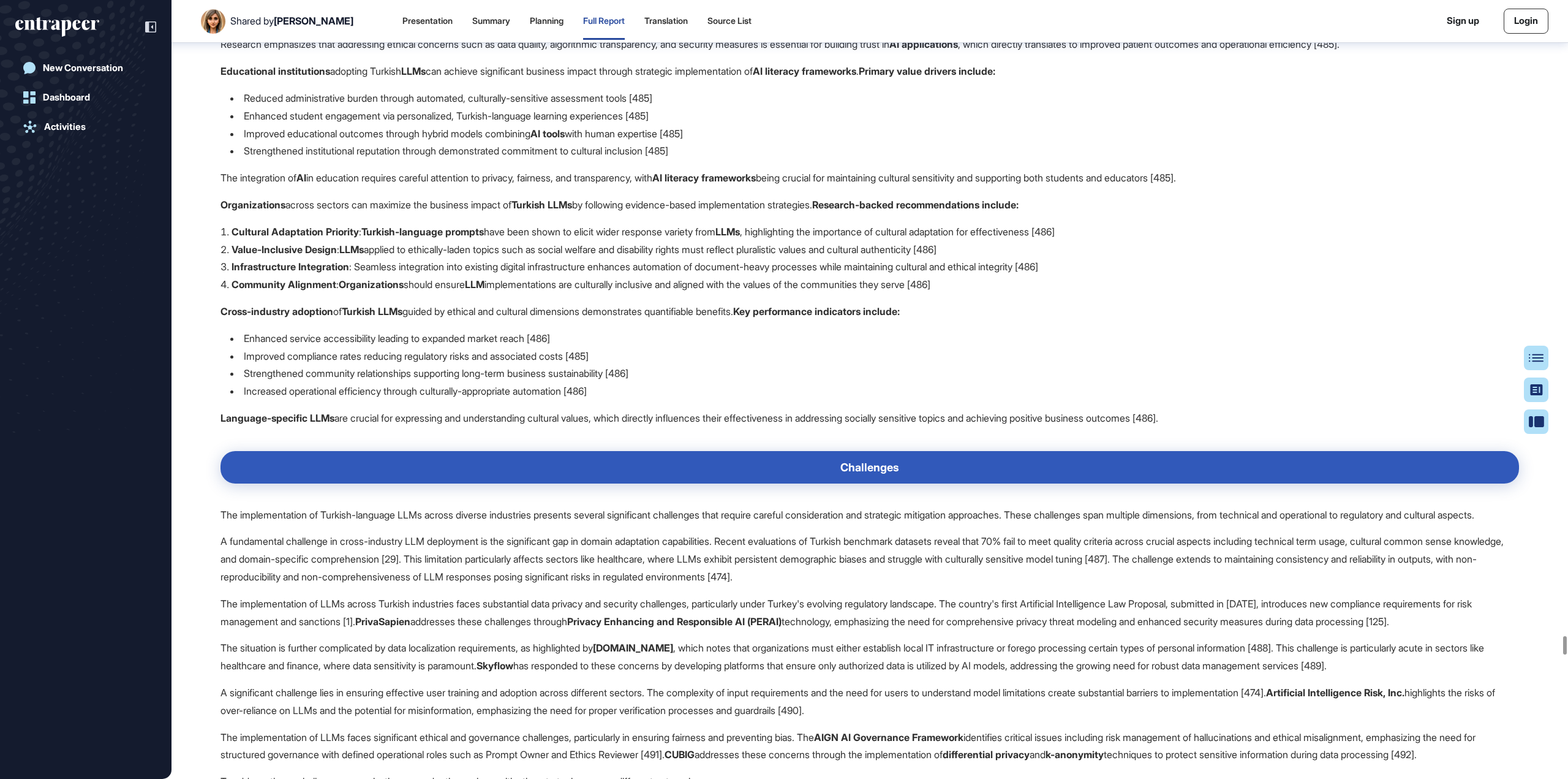
drag, startPoint x: 1117, startPoint y: 573, endPoint x: 262, endPoint y: 195, distance: 934.8
drag, startPoint x: 865, startPoint y: 536, endPoint x: 1069, endPoint y: 589, distance: 210.8
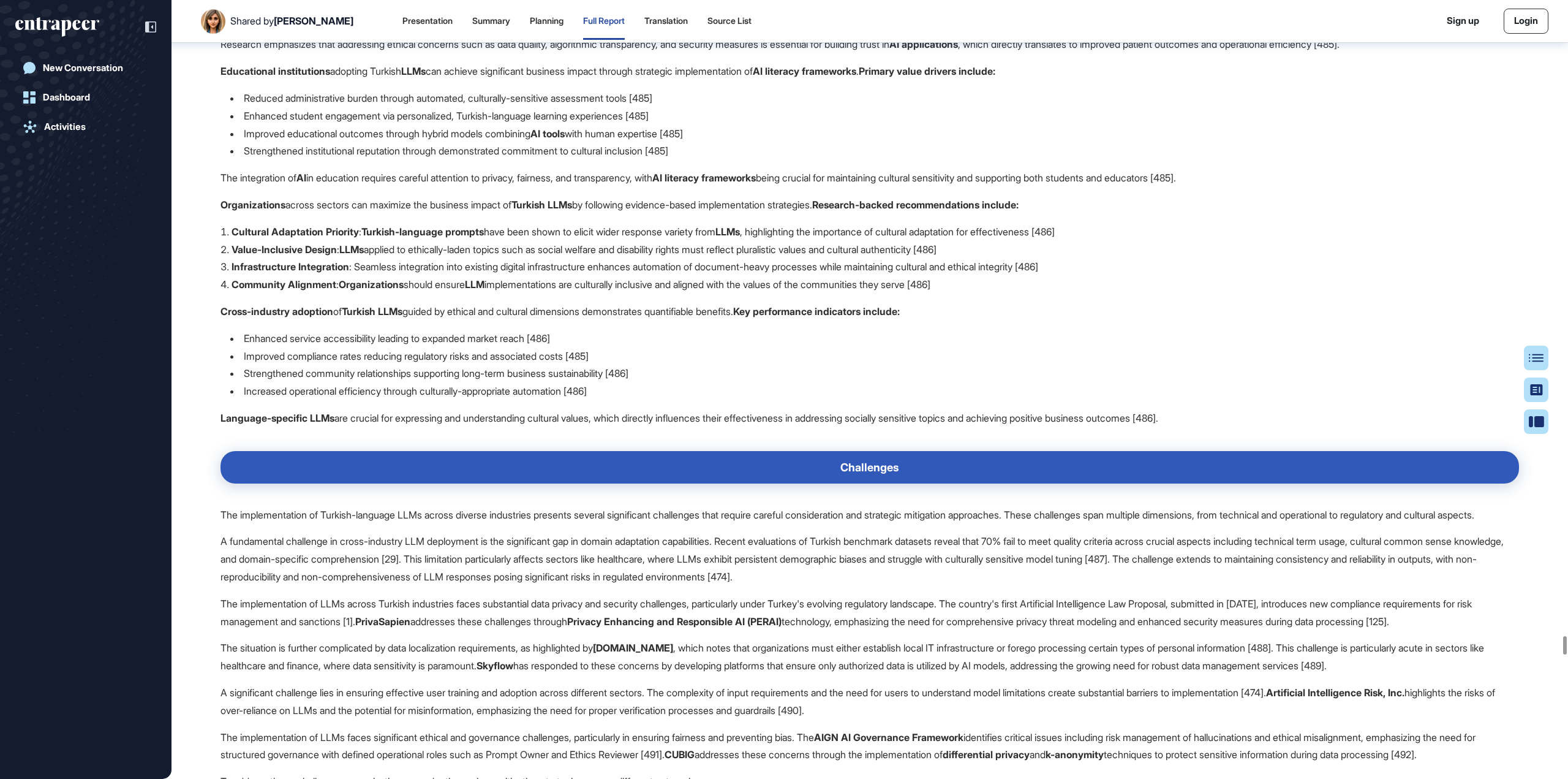
drag, startPoint x: 1072, startPoint y: 575, endPoint x: 1096, endPoint y: 580, distance: 24.5
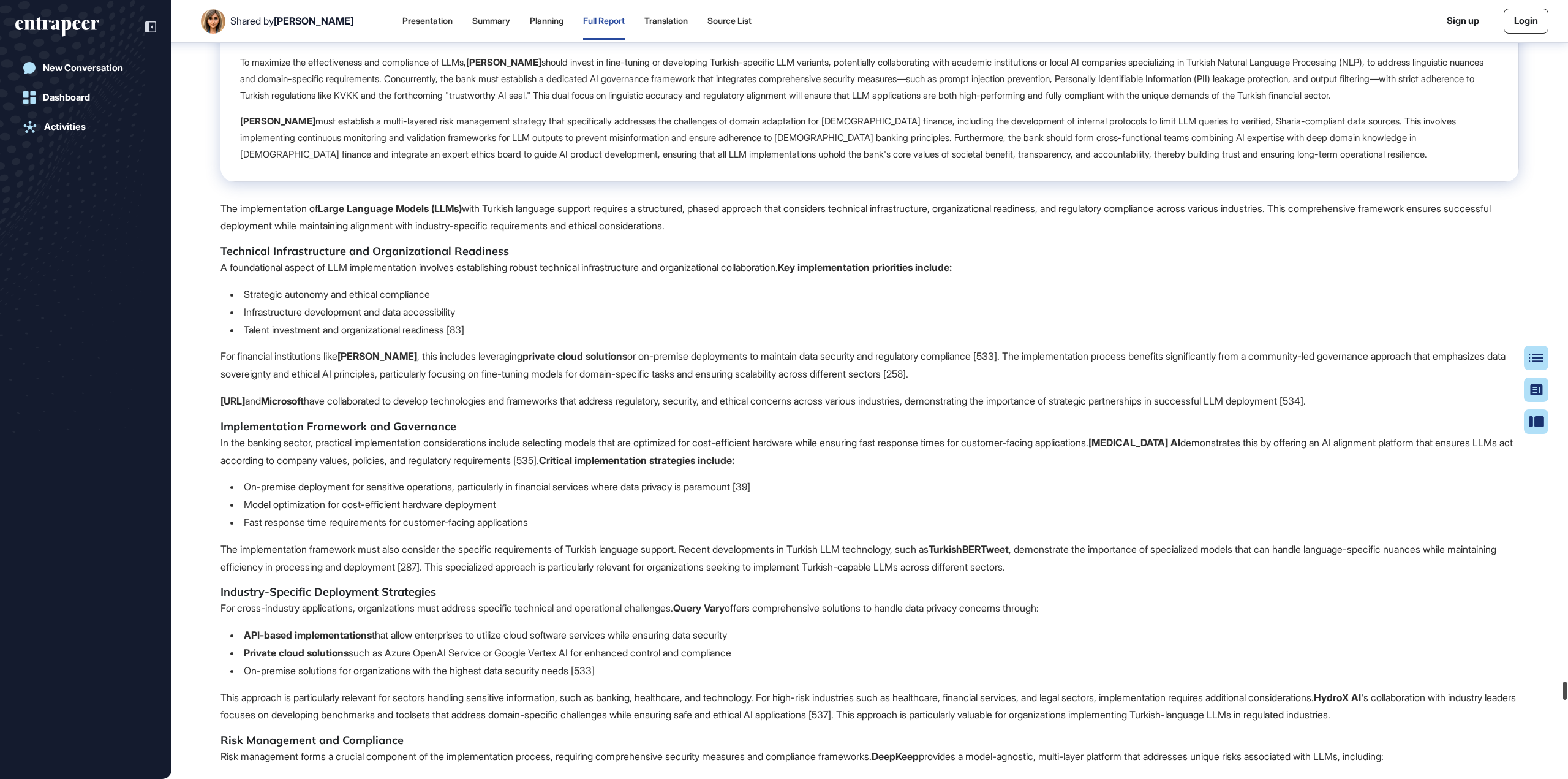
scroll to position [63135, 0]
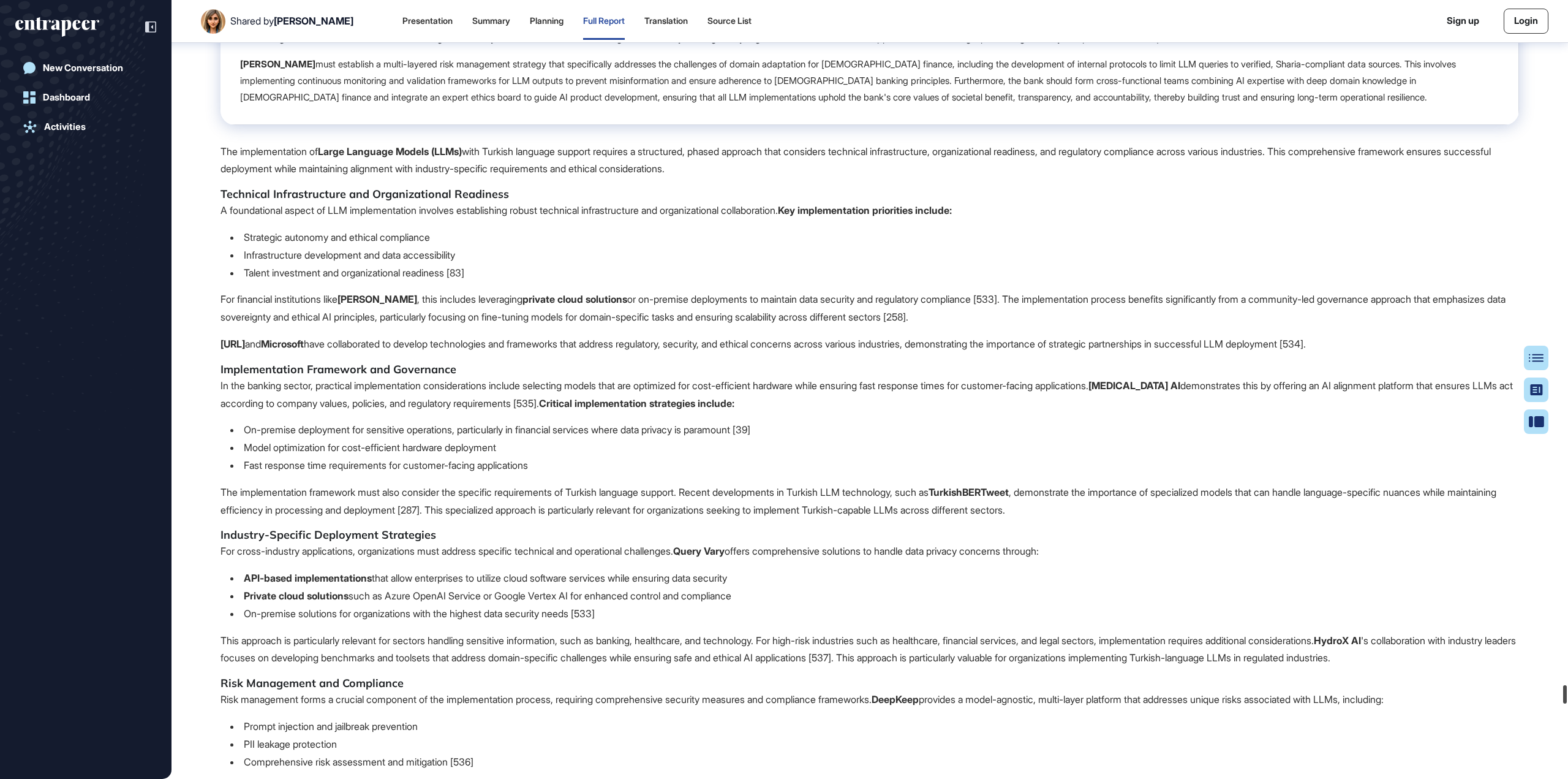
drag, startPoint x: 1566, startPoint y: 643, endPoint x: 1568, endPoint y: 693, distance: 50.0
click at [1567, 693] on div at bounding box center [1565, 694] width 4 height 19
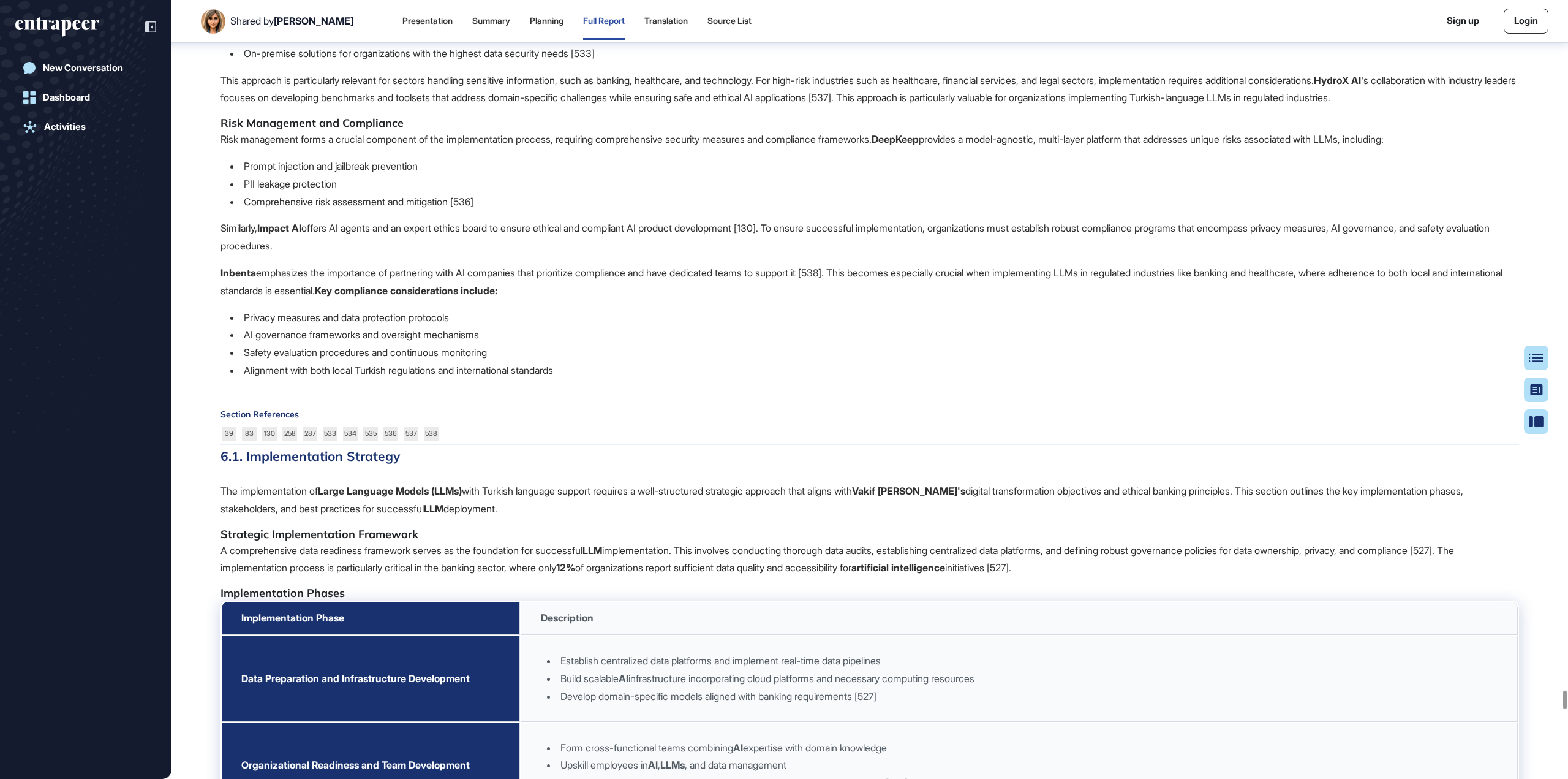
scroll to position [63626, 0]
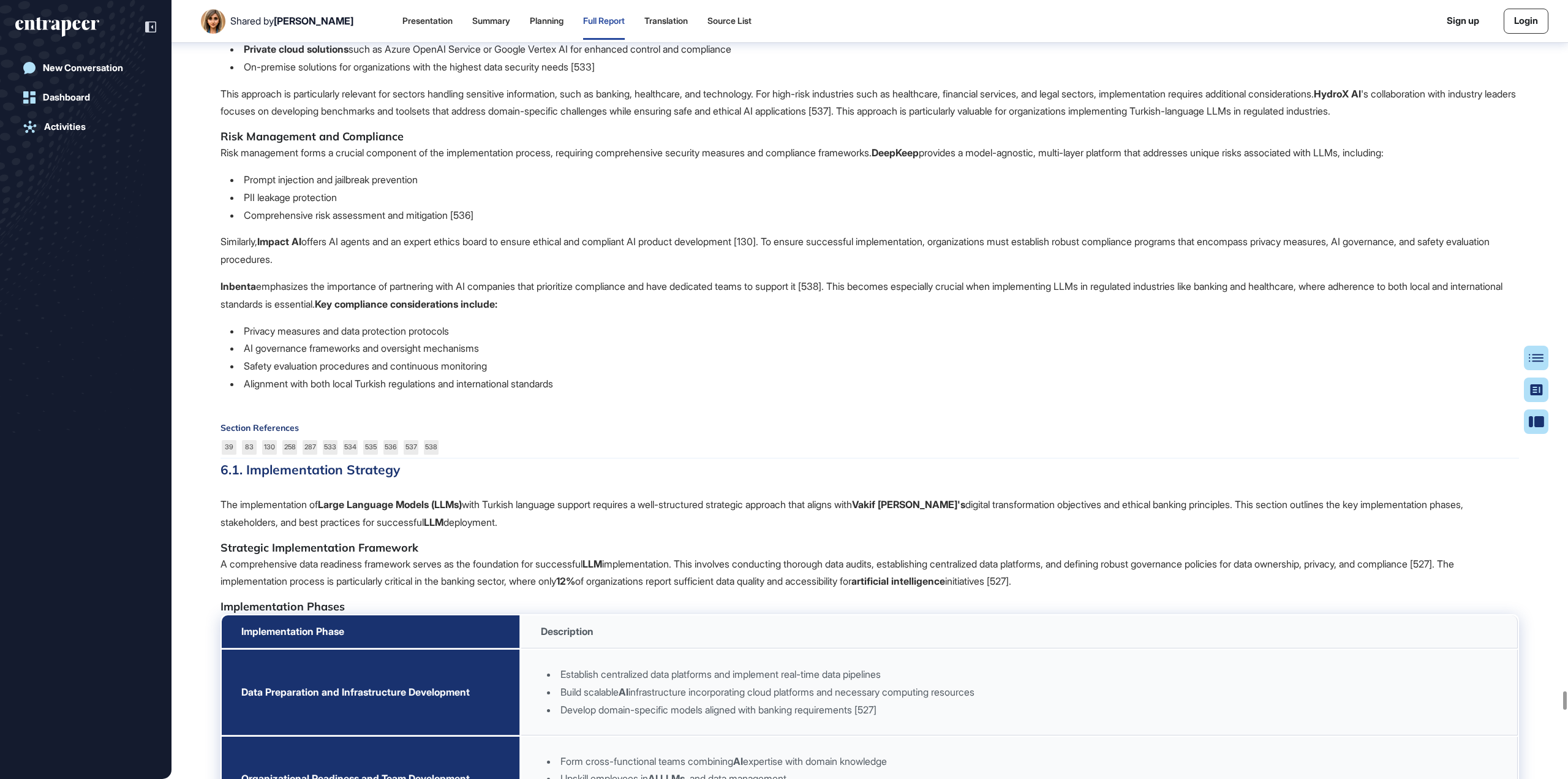
scroll to position [63747, 0]
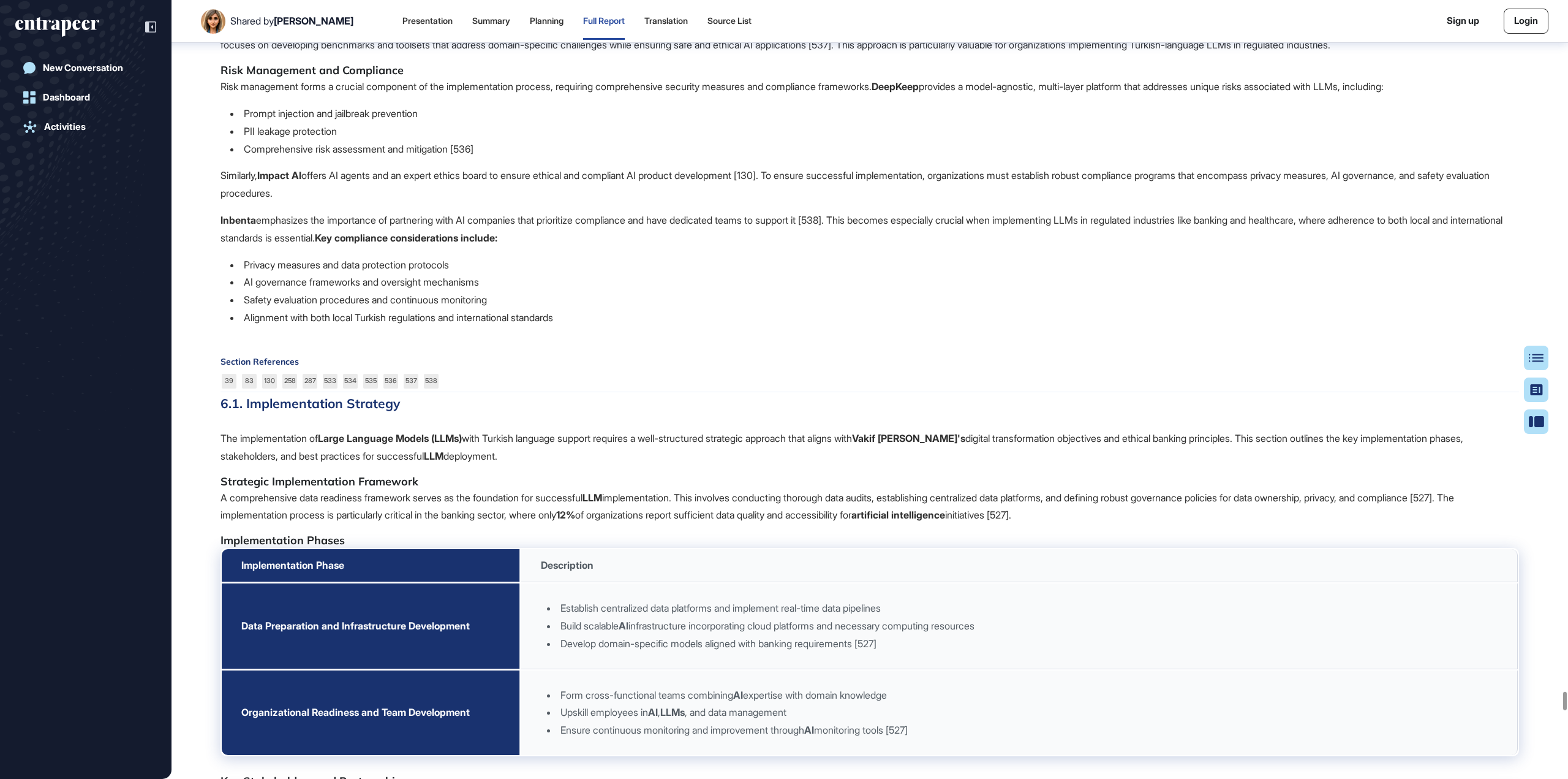
drag, startPoint x: 242, startPoint y: 260, endPoint x: 416, endPoint y: 461, distance: 265.9
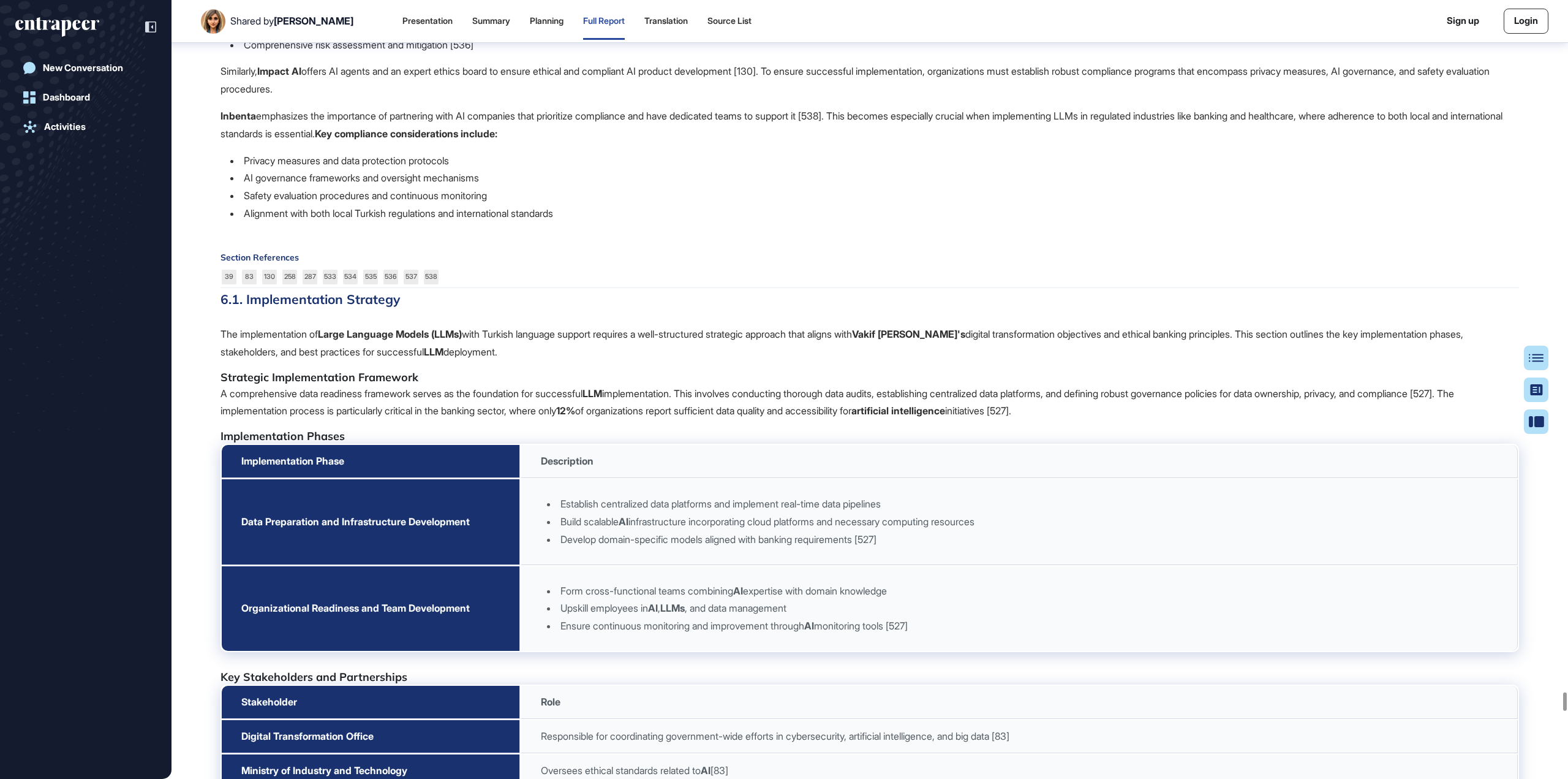
scroll to position [63993, 0]
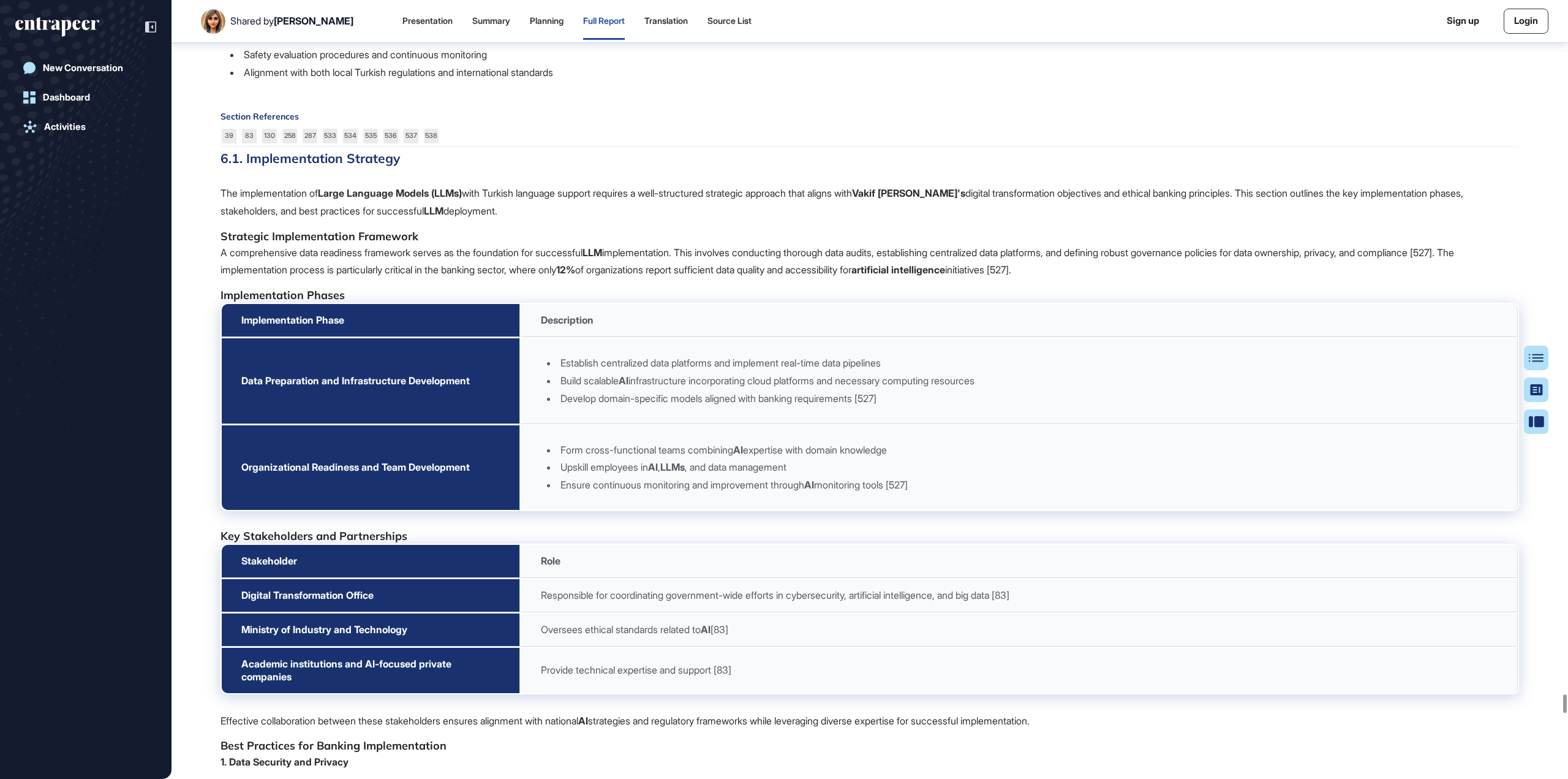
drag, startPoint x: 220, startPoint y: 235, endPoint x: 826, endPoint y: 719, distance: 775.6
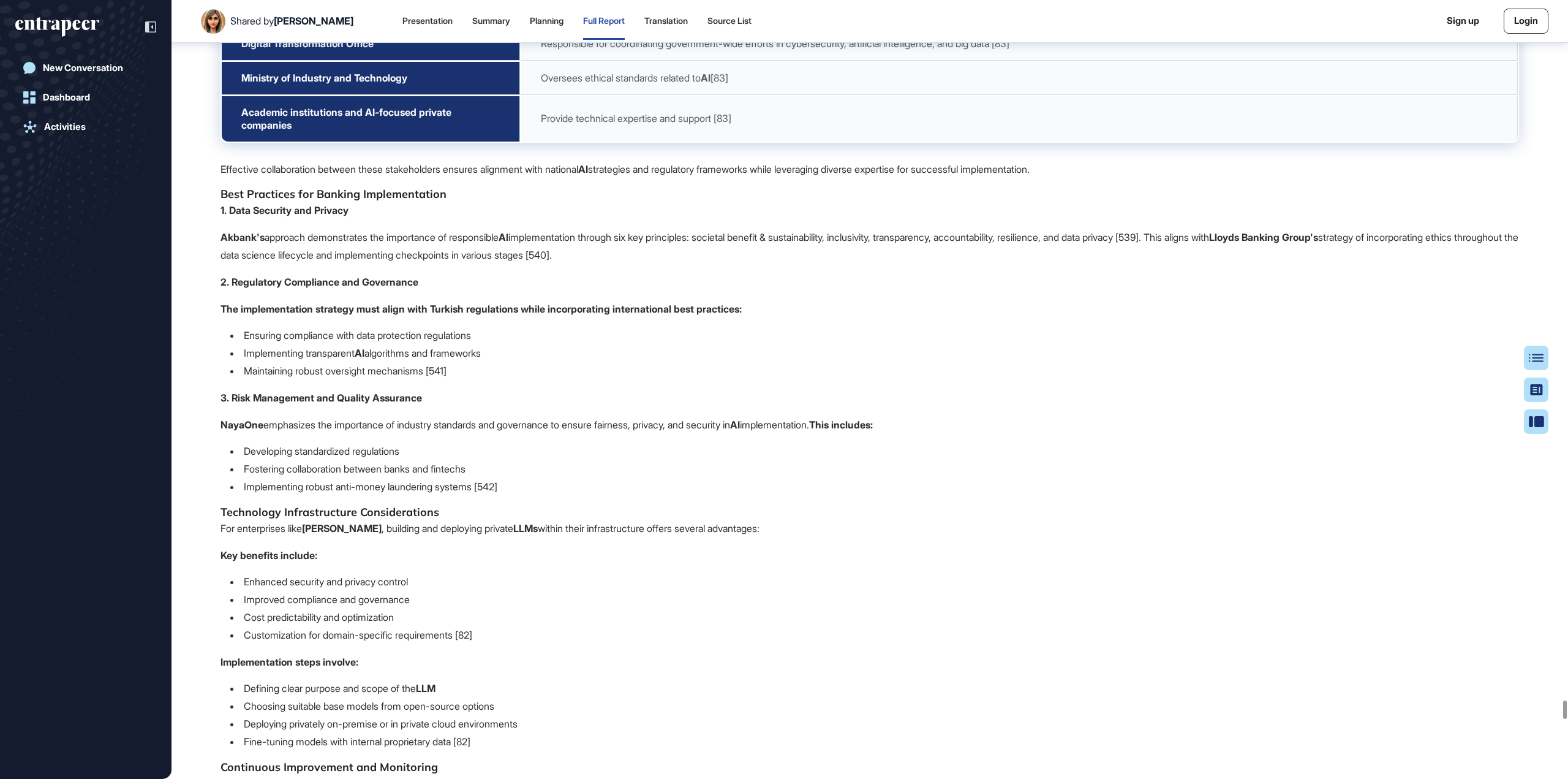
scroll to position [64667, 0]
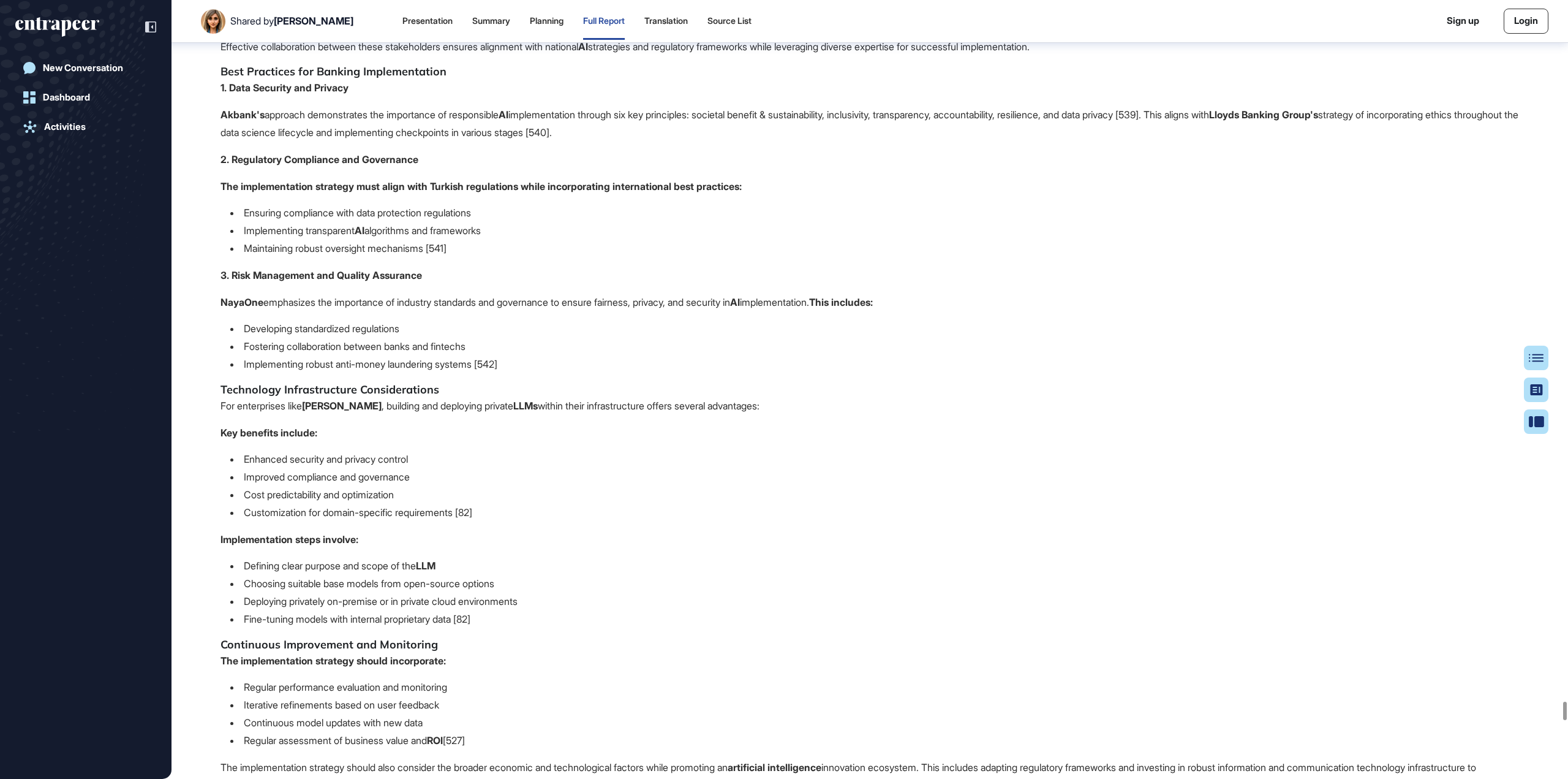
drag, startPoint x: 587, startPoint y: 378, endPoint x: 220, endPoint y: 122, distance: 447.5
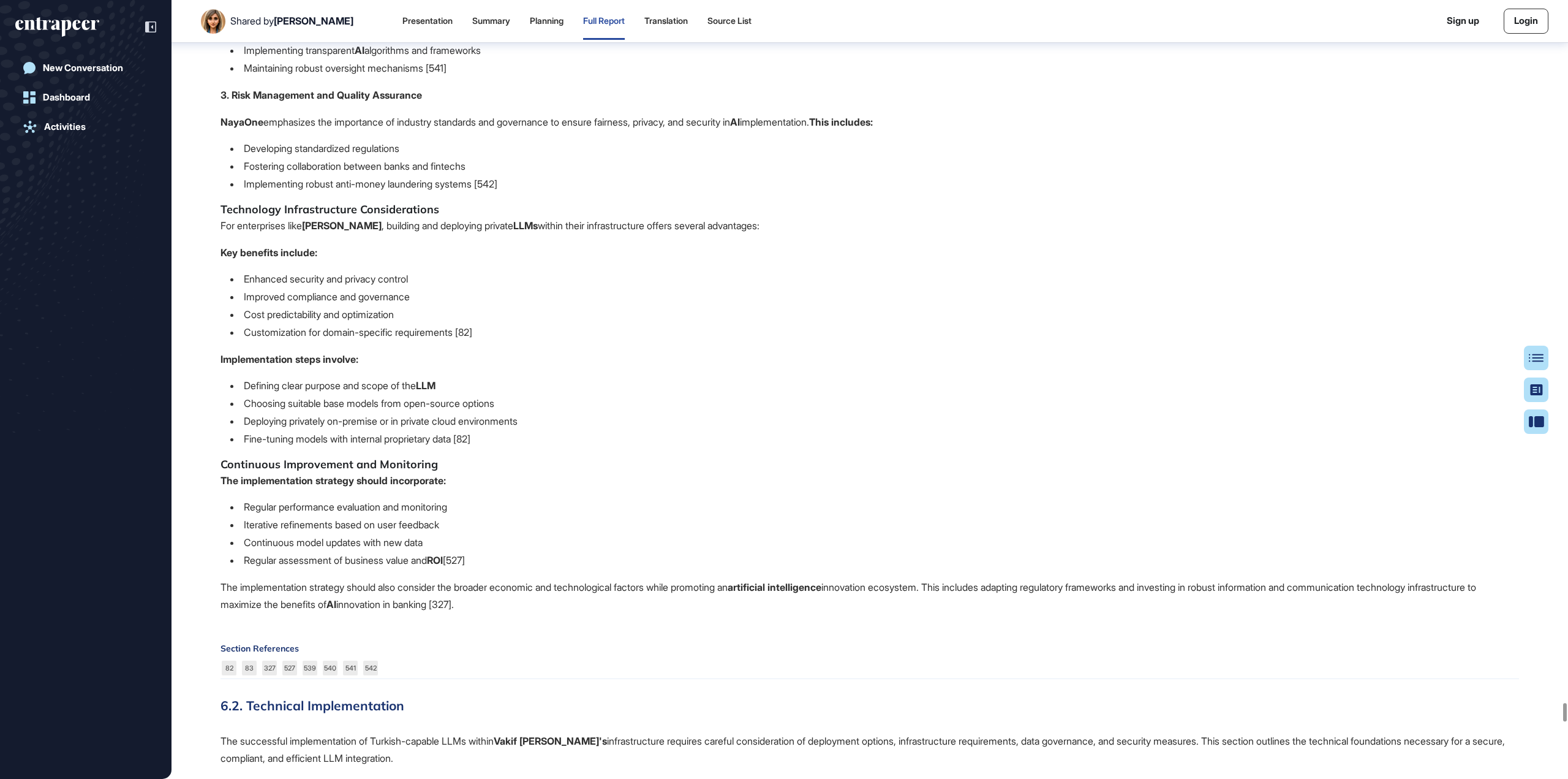
scroll to position [64973, 0]
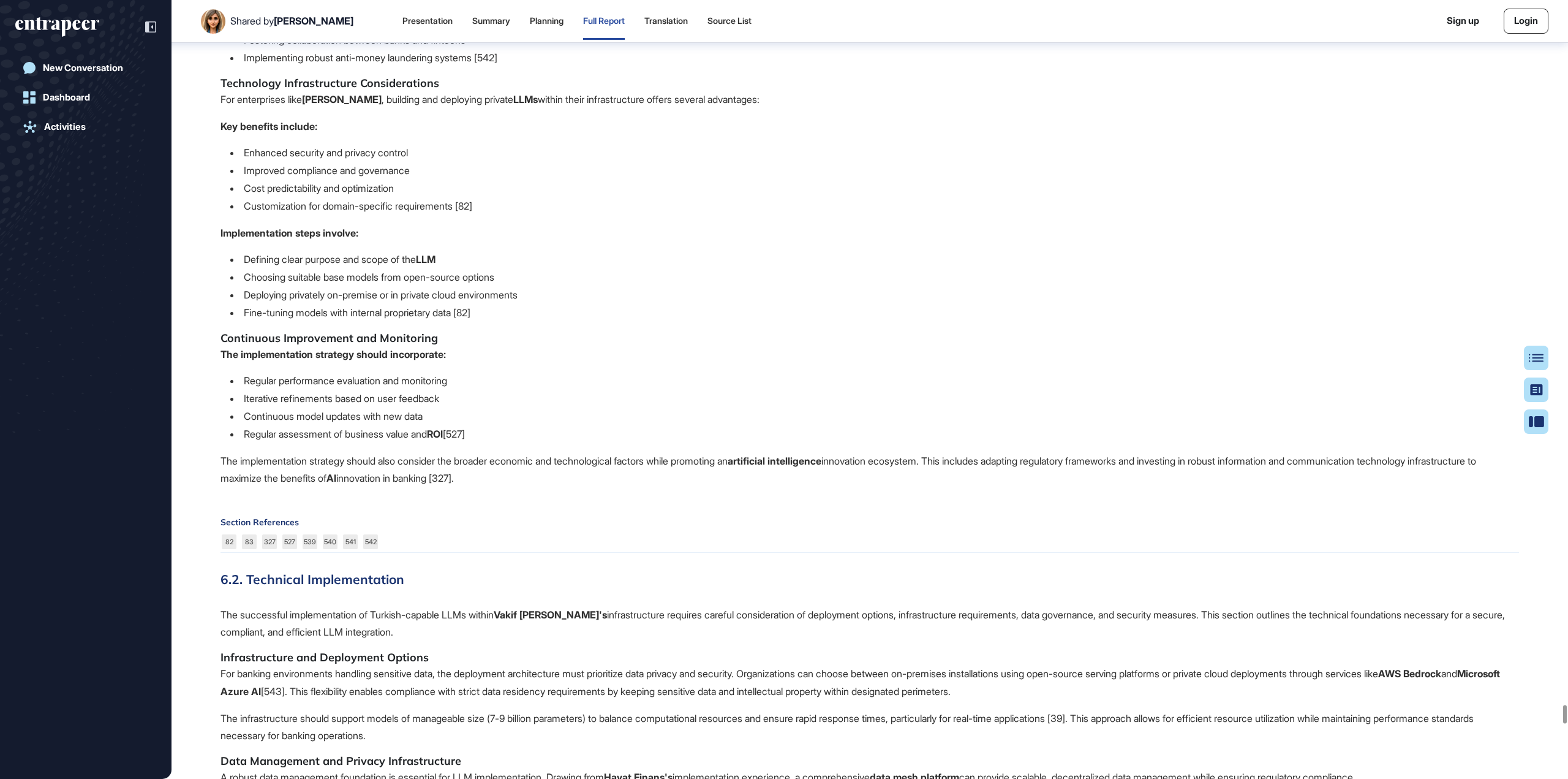
drag, startPoint x: 349, startPoint y: 382, endPoint x: 378, endPoint y: 413, distance: 42.4
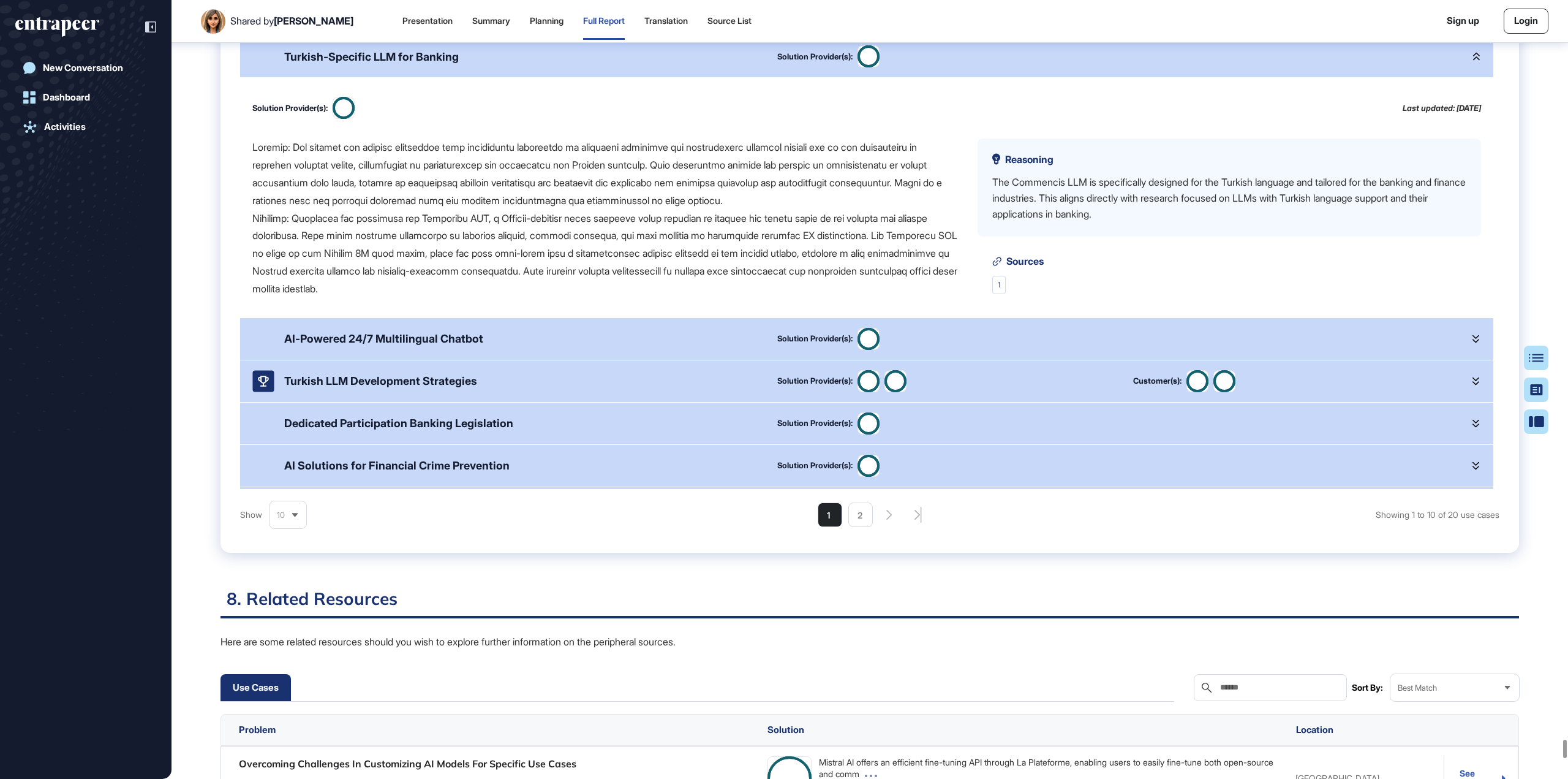
scroll to position [68281, 0]
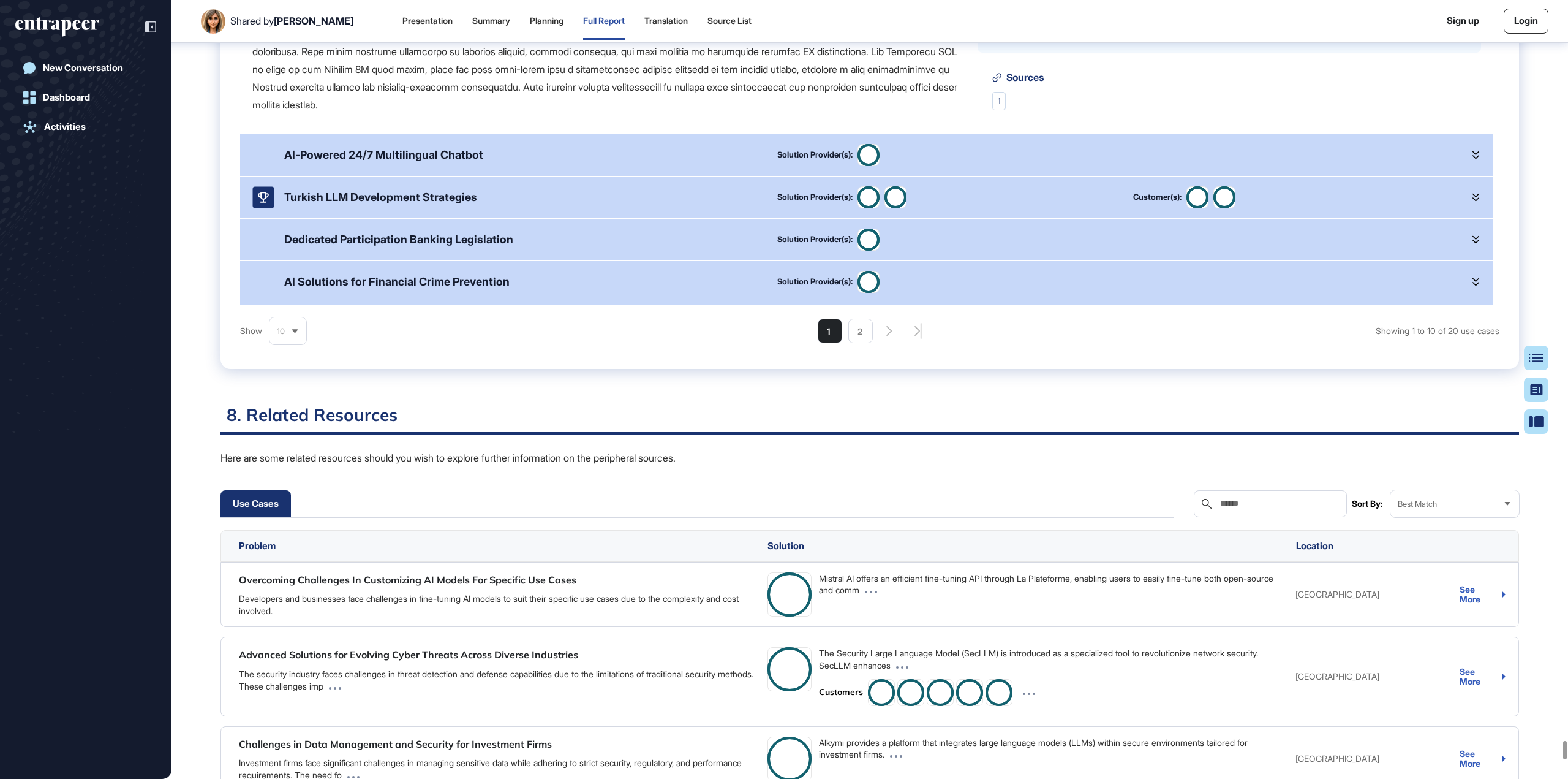
drag, startPoint x: 541, startPoint y: 316, endPoint x: 772, endPoint y: 525, distance: 311.5
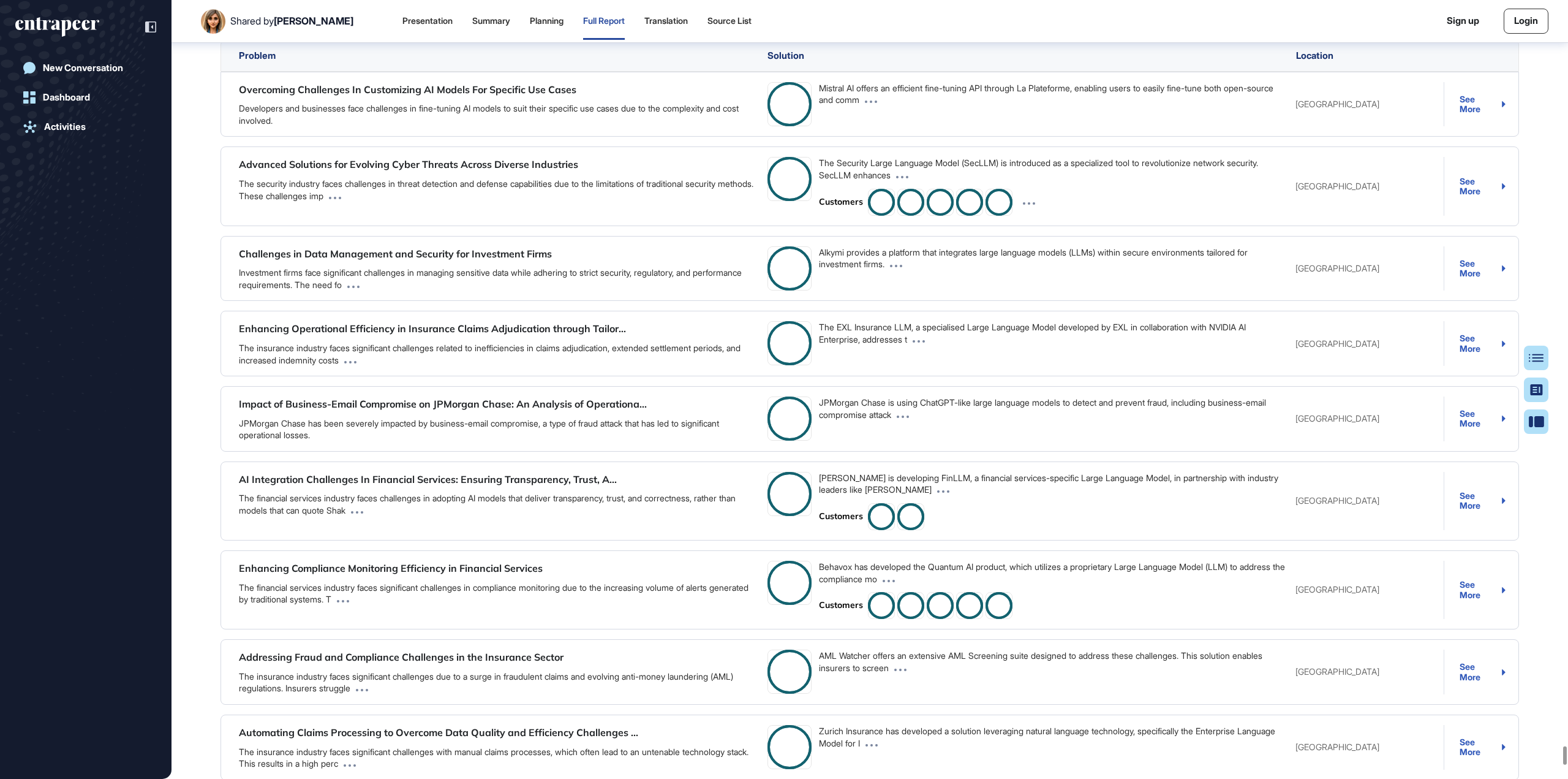
scroll to position [123, 0]
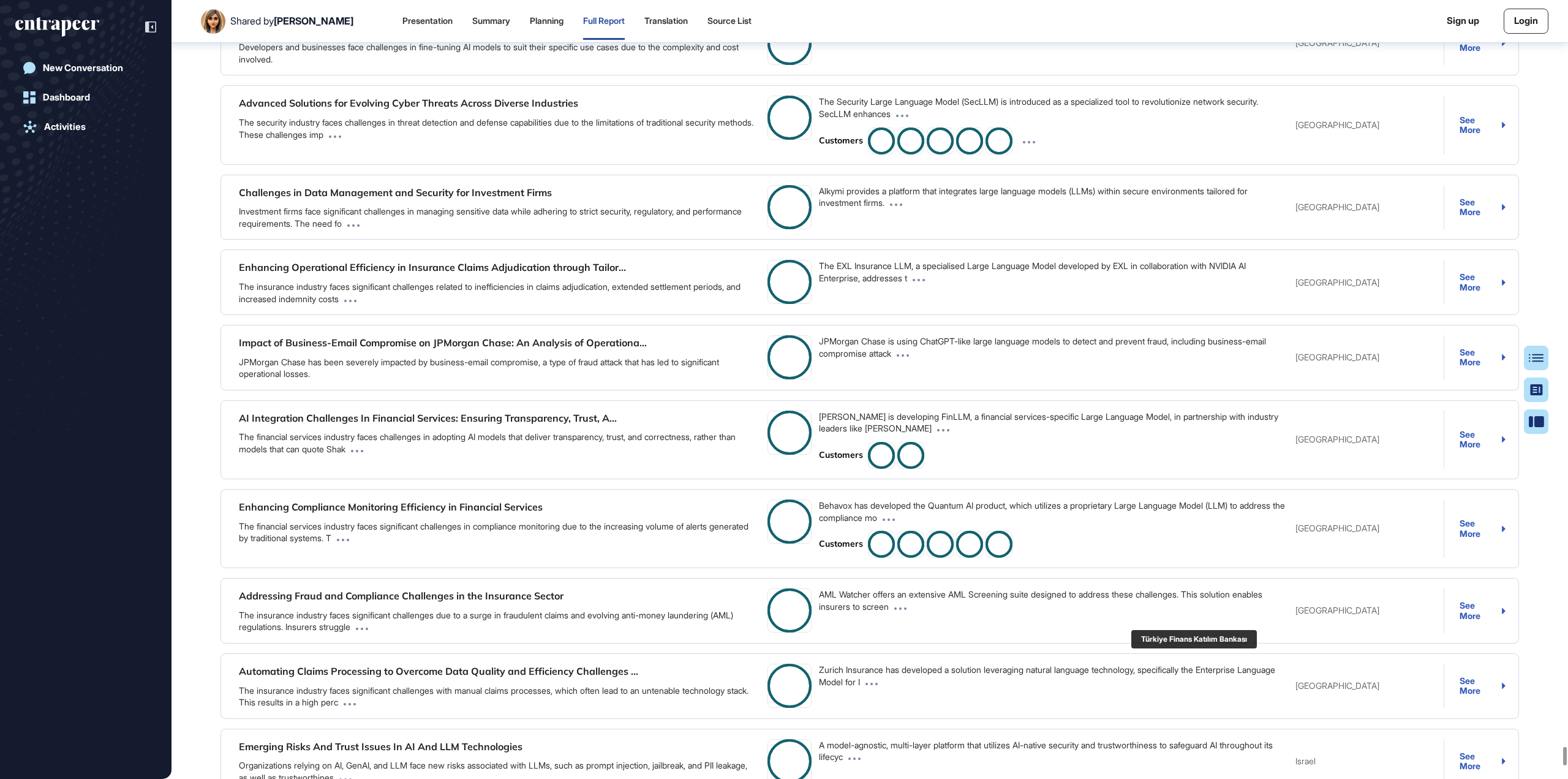
scroll to position [69016, 0]
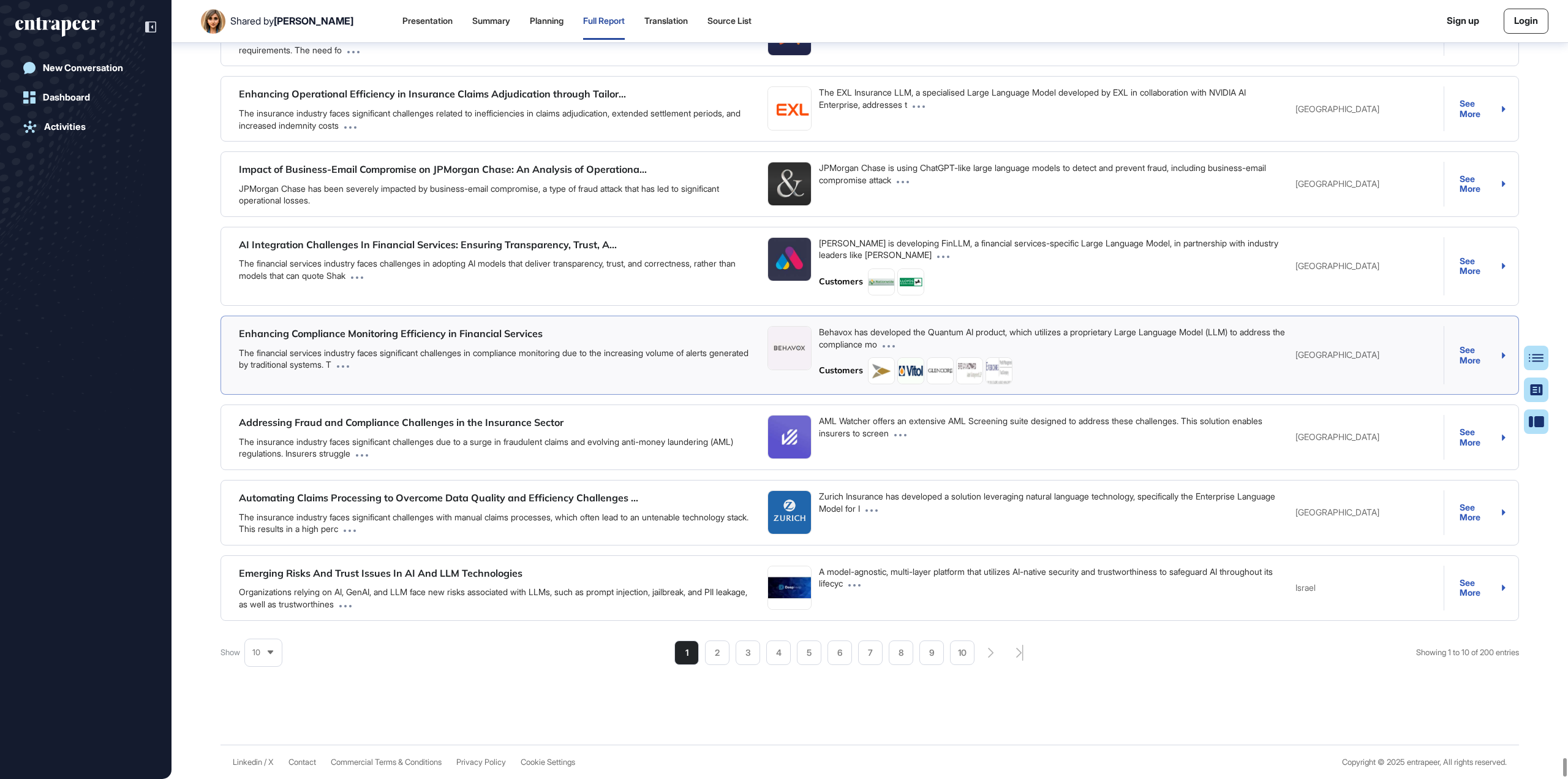
scroll to position [69979, 0]
click at [721, 658] on li "2" at bounding box center [717, 652] width 25 height 25
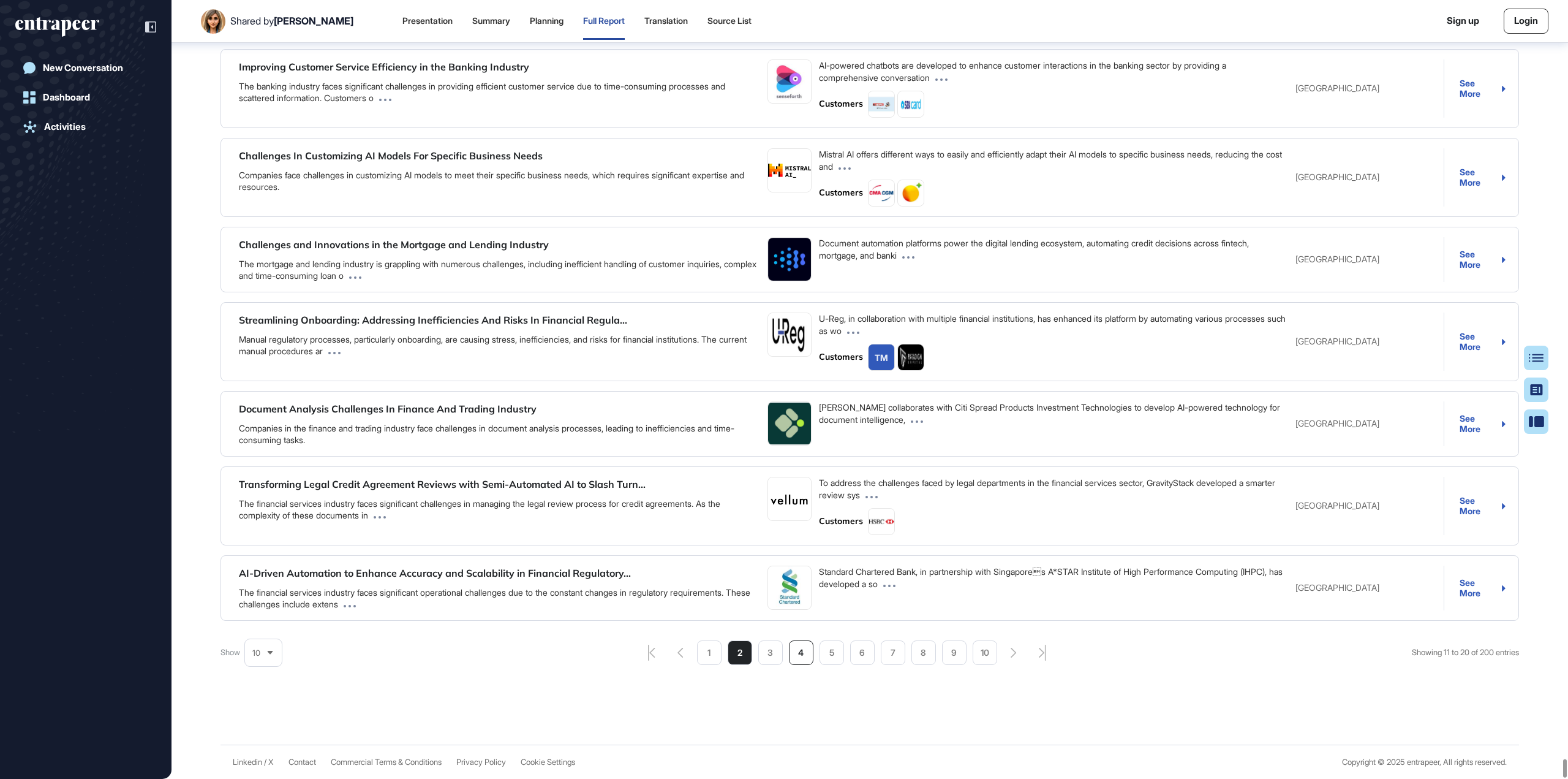
click at [801, 665] on li "4" at bounding box center [801, 652] width 25 height 25
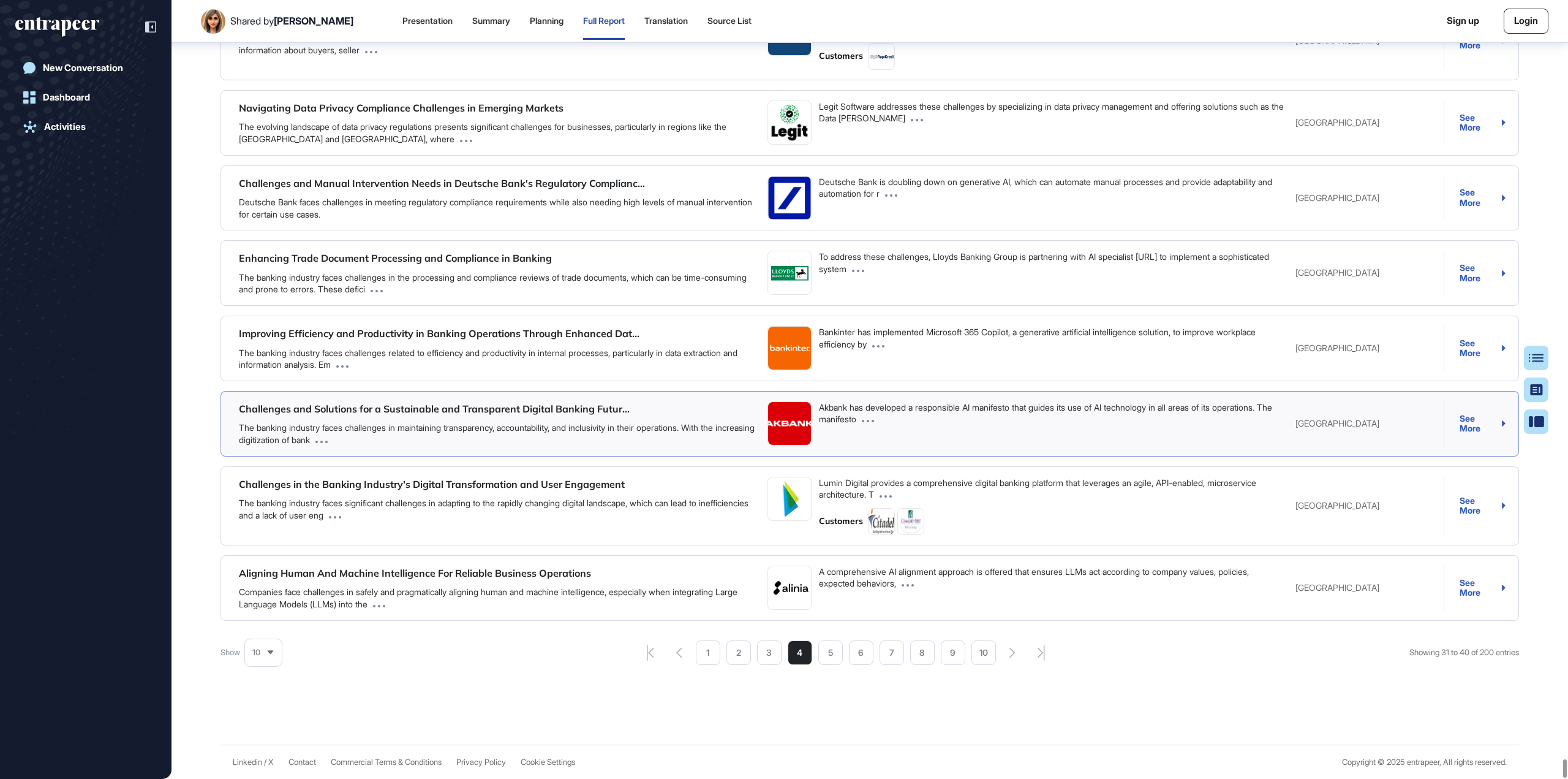
click at [727, 429] on div "The banking industry faces challenges in maintaining transparency, accountabili…" at bounding box center [498, 433] width 519 height 24
click at [1507, 423] on div "Challenges and Solutions for a Sustainable and Transparent Digital Banking Futu…" at bounding box center [869, 423] width 1299 height 66
click at [1504, 423] on icon at bounding box center [1504, 423] width 4 height 6
click at [794, 422] on img at bounding box center [790, 423] width 43 height 43
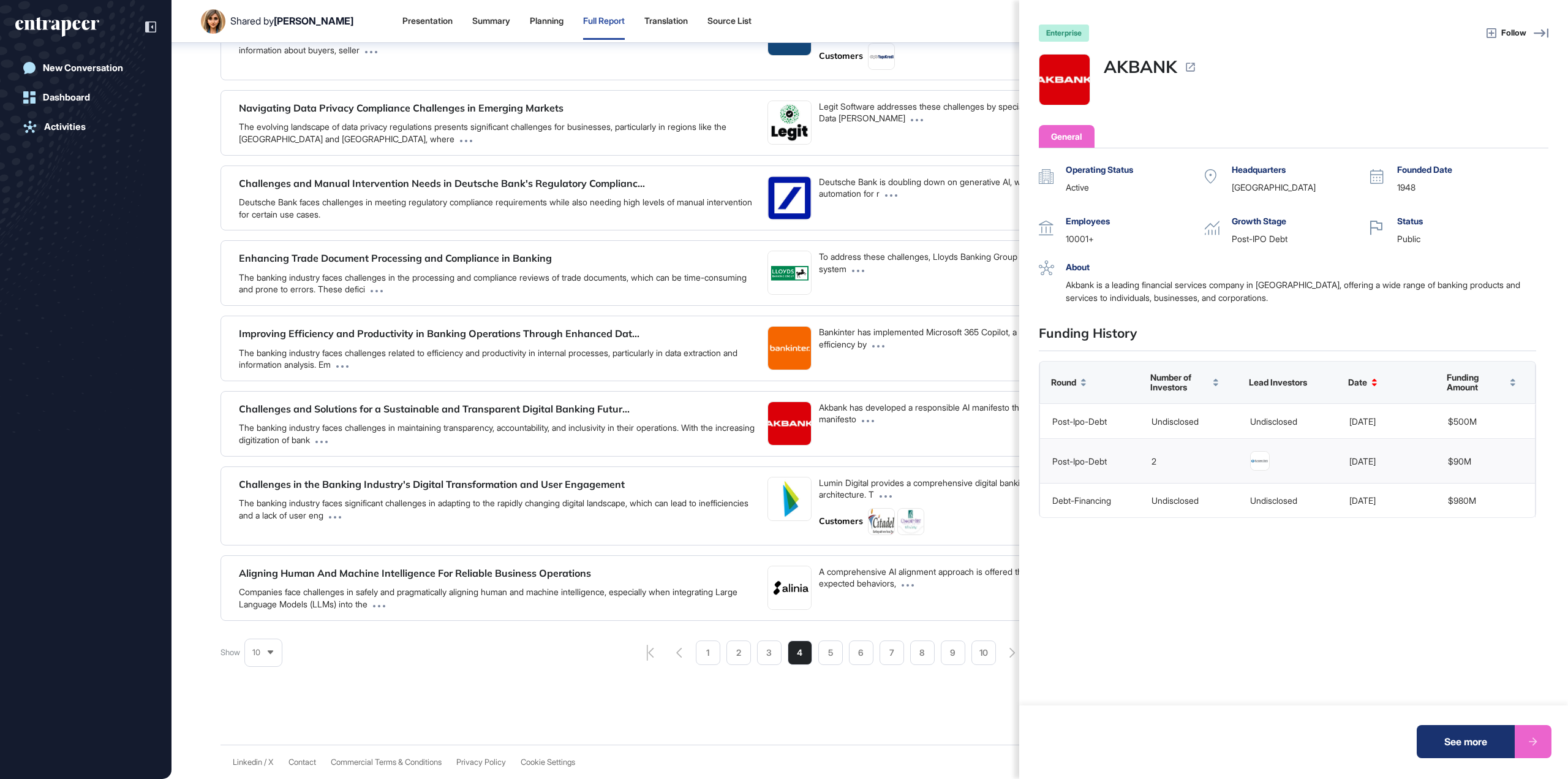
click at [666, 21] on div "enterprise Follow AKBANK General Operating Status active Headquarters Turkey Fo…" at bounding box center [784, 389] width 1568 height 779
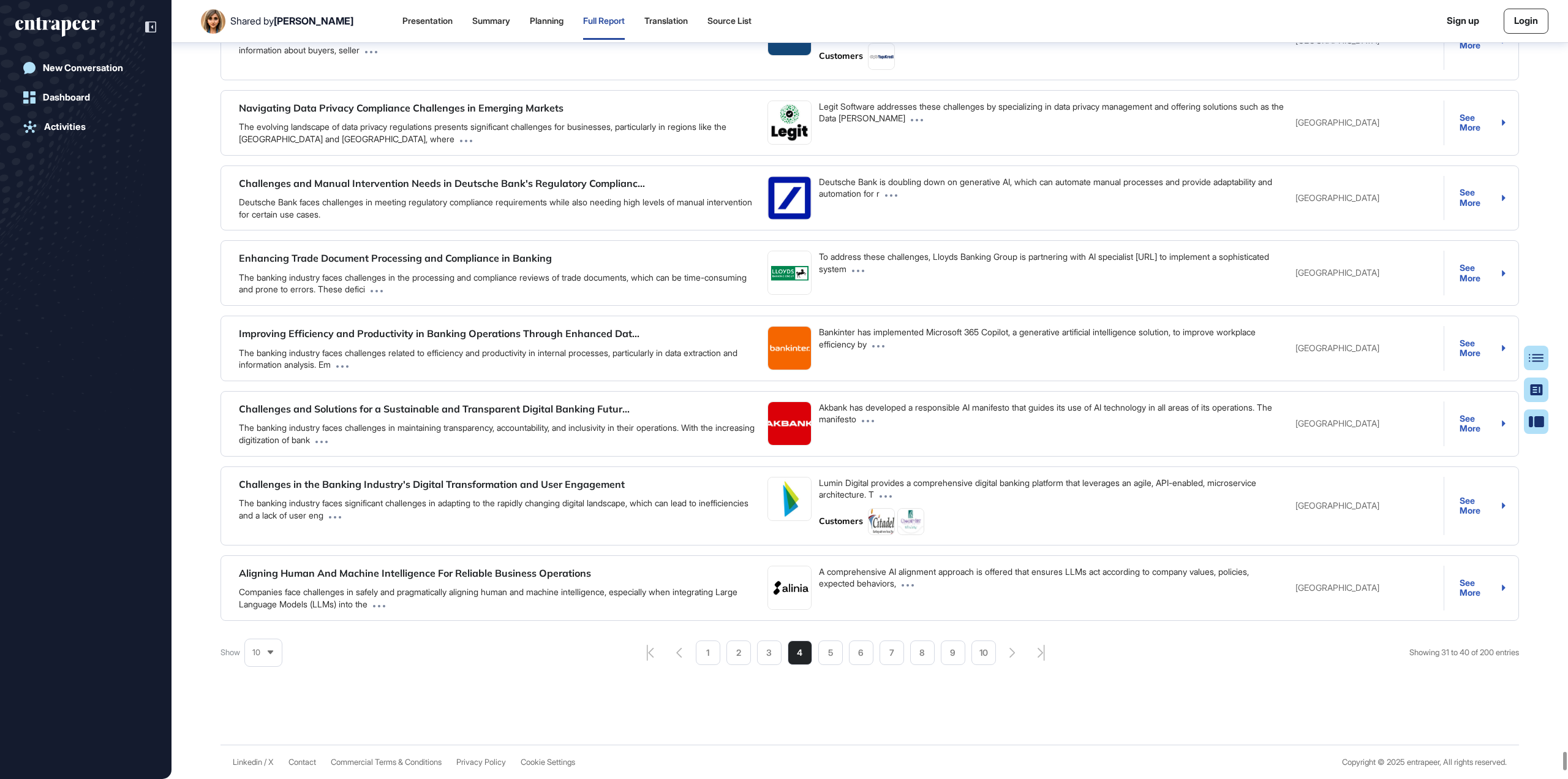
scroll to position [69060, 0]
